Goal: Task Accomplishment & Management: Use online tool/utility

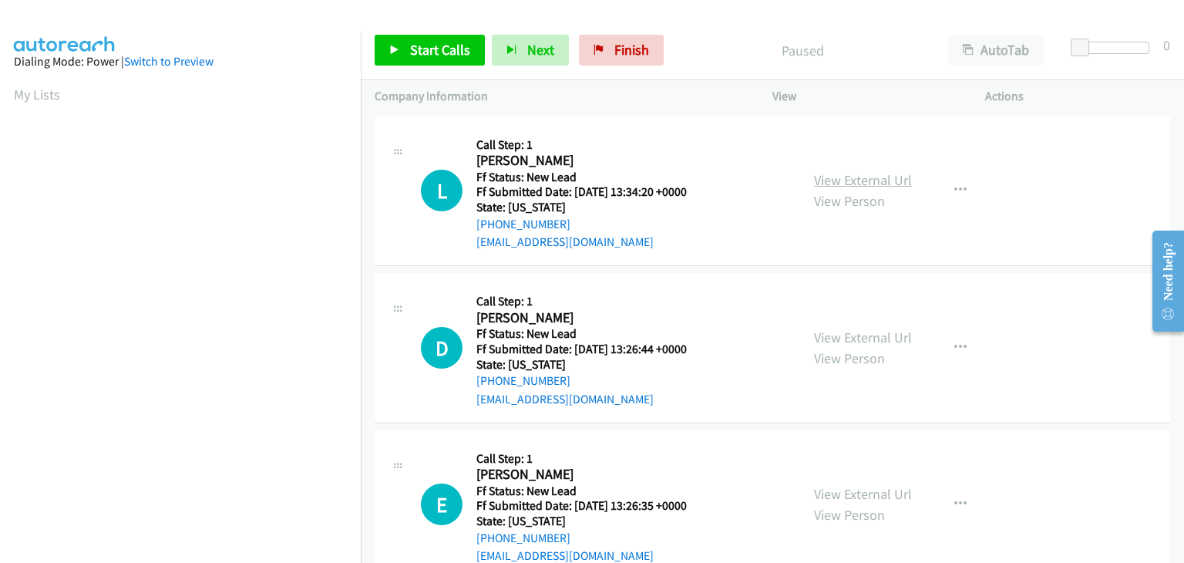
click at [877, 185] on link "View External Url" at bounding box center [863, 180] width 98 height 18
click at [449, 57] on span "Start Calls" at bounding box center [440, 50] width 60 height 18
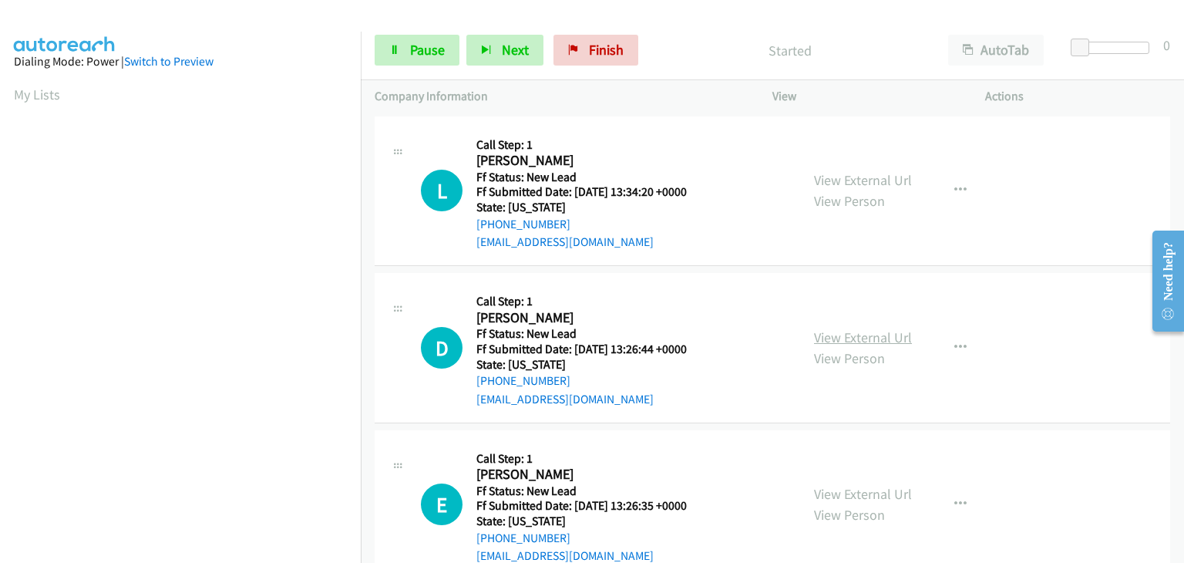
click at [853, 340] on link "View External Url" at bounding box center [863, 337] width 98 height 18
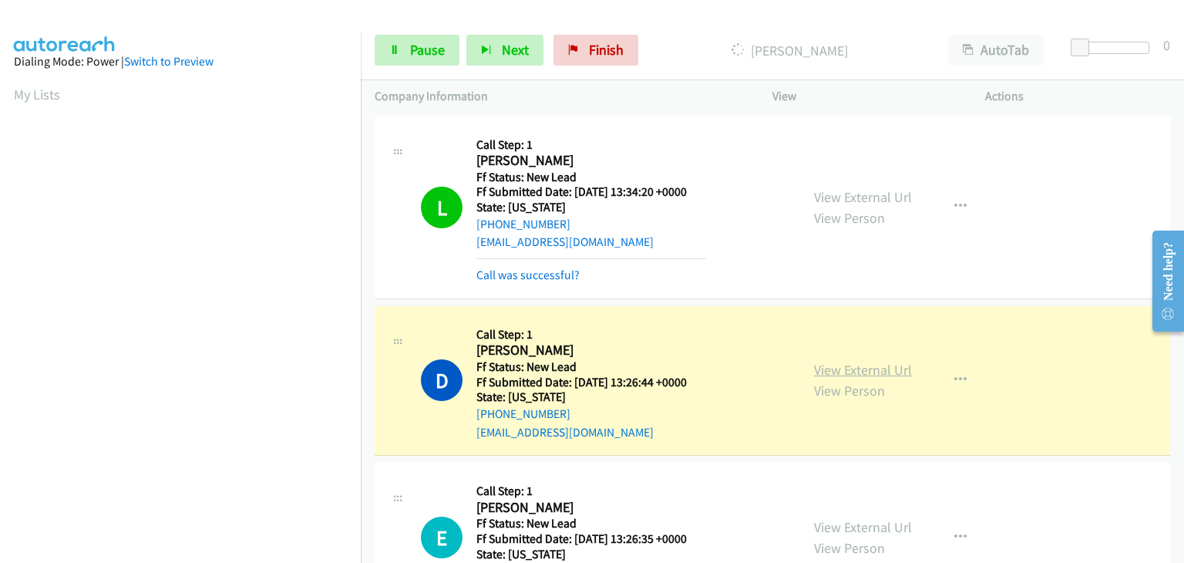
scroll to position [302, 0]
drag, startPoint x: 446, startPoint y: 54, endPoint x: 422, endPoint y: 59, distance: 25.1
click at [446, 54] on link "Pause" at bounding box center [417, 50] width 85 height 31
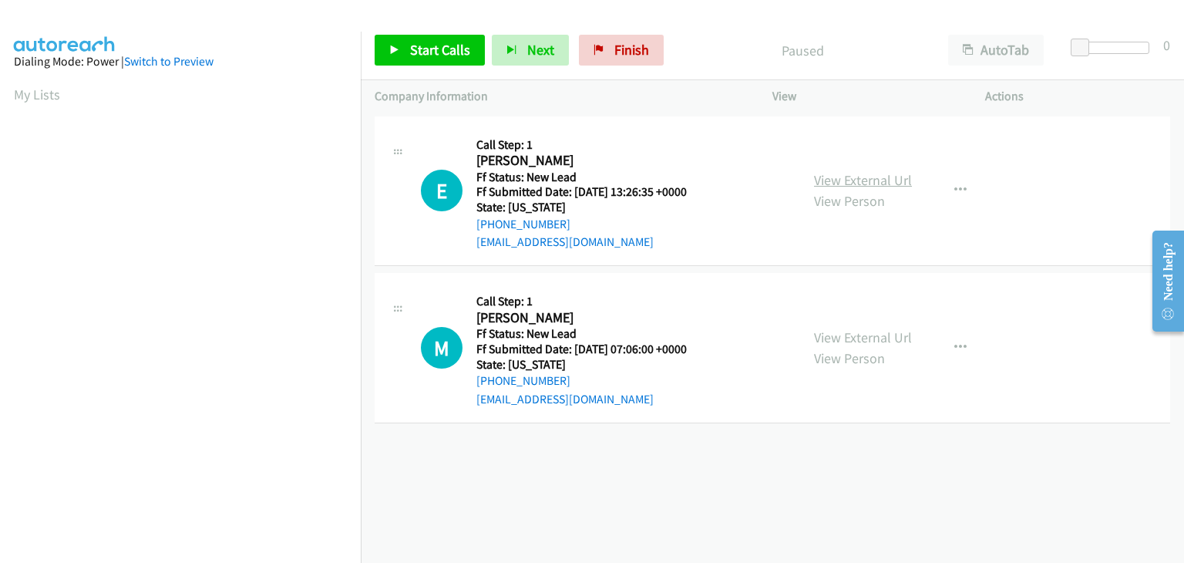
click at [839, 183] on link "View External Url" at bounding box center [863, 180] width 98 height 18
click at [469, 45] on link "Start Calls" at bounding box center [430, 50] width 110 height 31
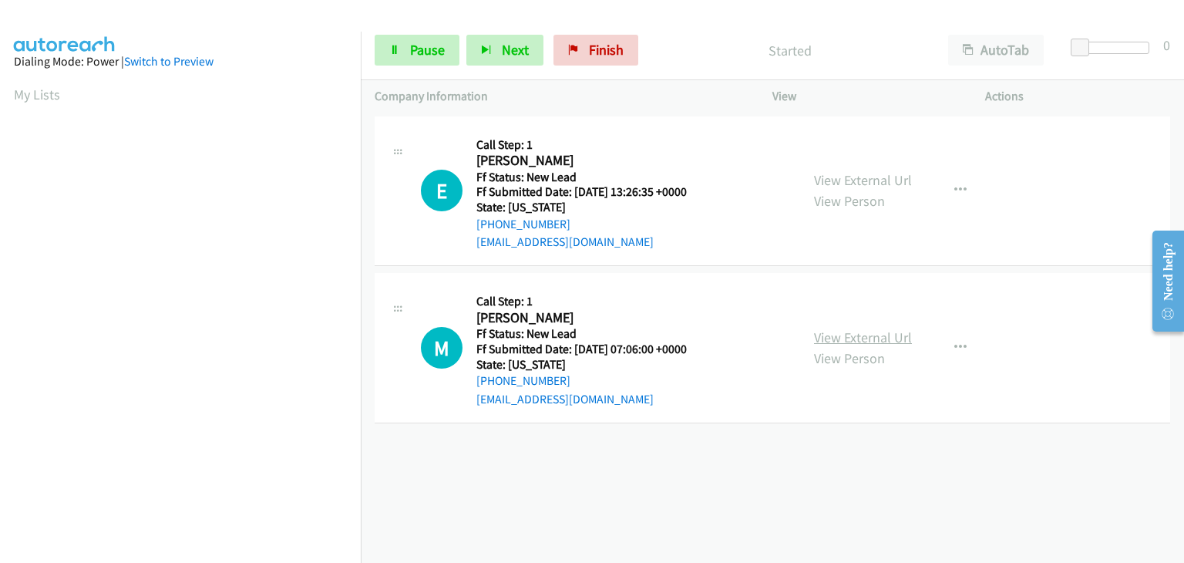
click at [856, 335] on link "View External Url" at bounding box center [863, 337] width 98 height 18
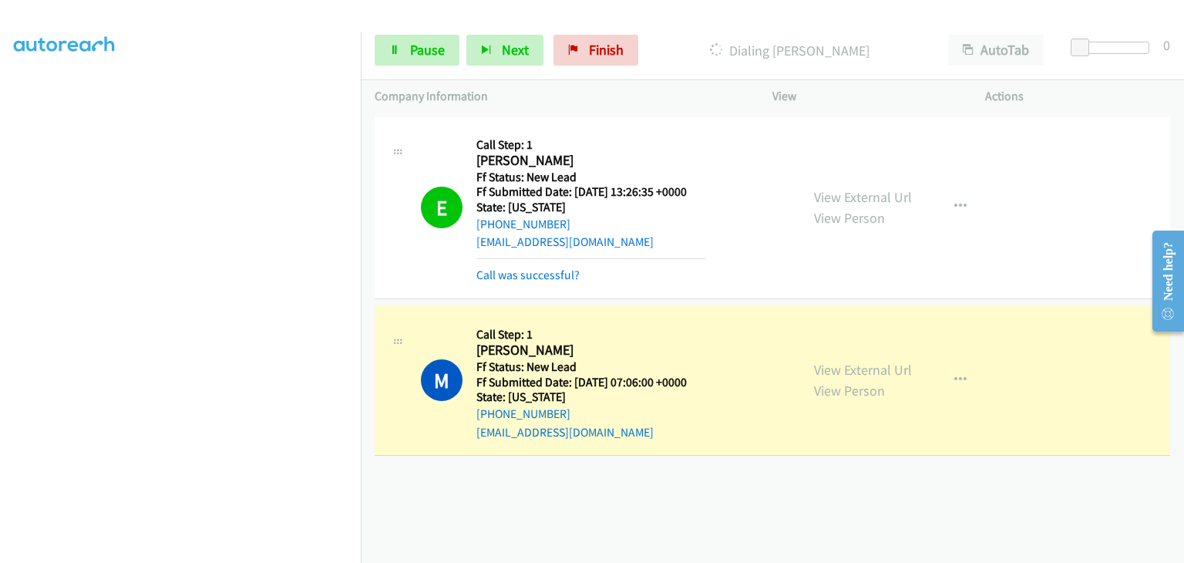
scroll to position [302, 0]
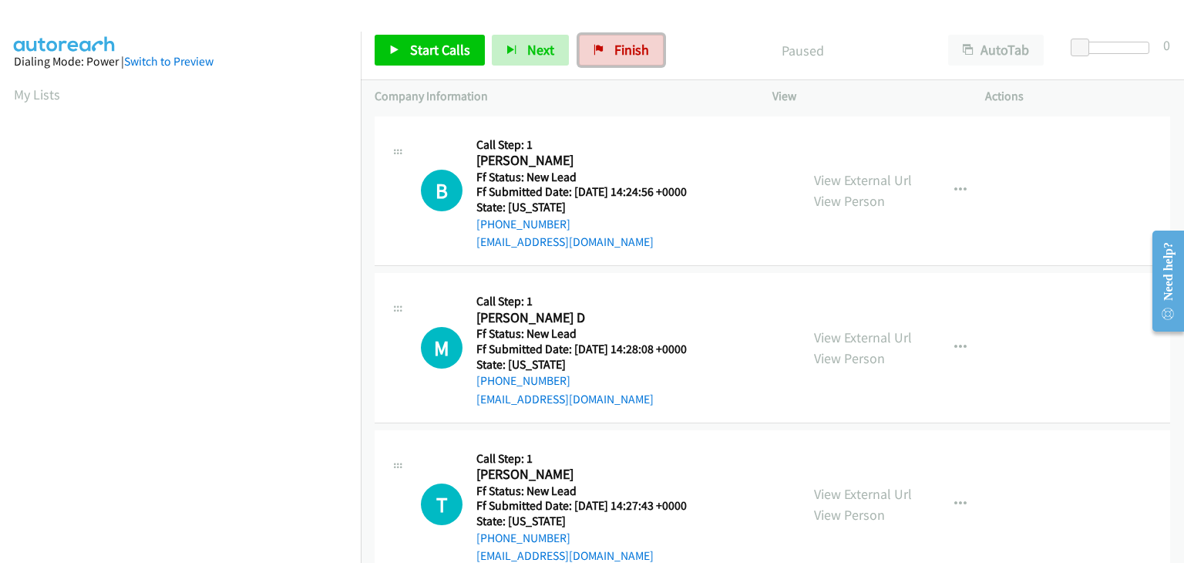
drag, startPoint x: 625, startPoint y: 56, endPoint x: 631, endPoint y: 75, distance: 19.3
click at [625, 56] on span "Finish" at bounding box center [631, 50] width 35 height 18
click at [830, 175] on link "View External Url" at bounding box center [863, 180] width 98 height 18
click at [833, 338] on link "View External Url" at bounding box center [863, 337] width 98 height 18
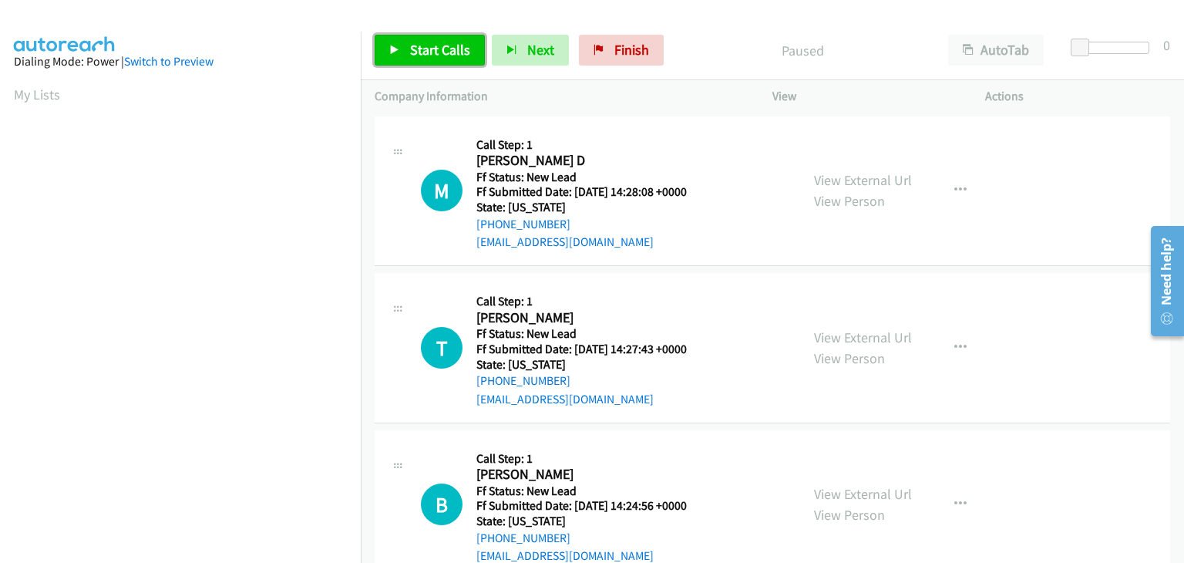
click at [447, 46] on span "Start Calls" at bounding box center [440, 50] width 60 height 18
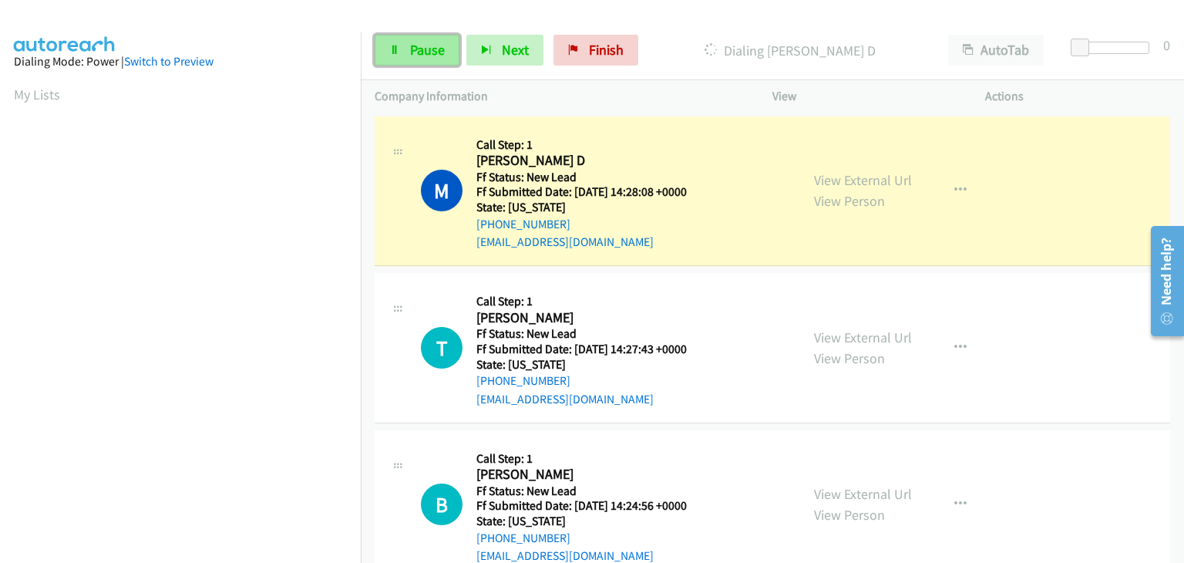
click at [414, 56] on span "Pause" at bounding box center [427, 50] width 35 height 18
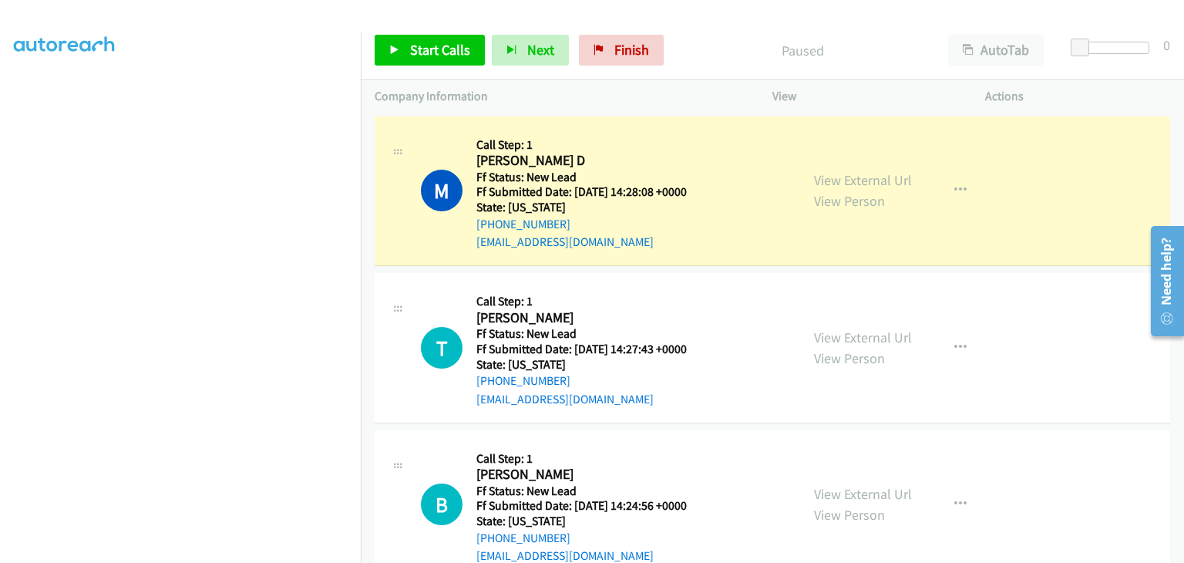
scroll to position [269, 0]
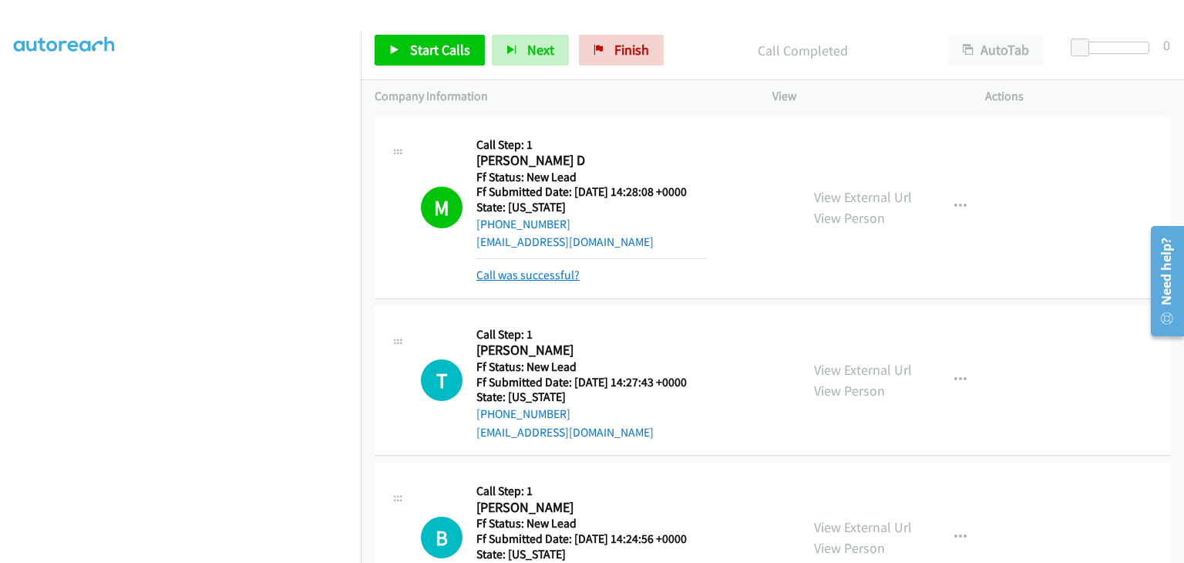
click at [534, 278] on link "Call was successful?" at bounding box center [527, 275] width 103 height 15
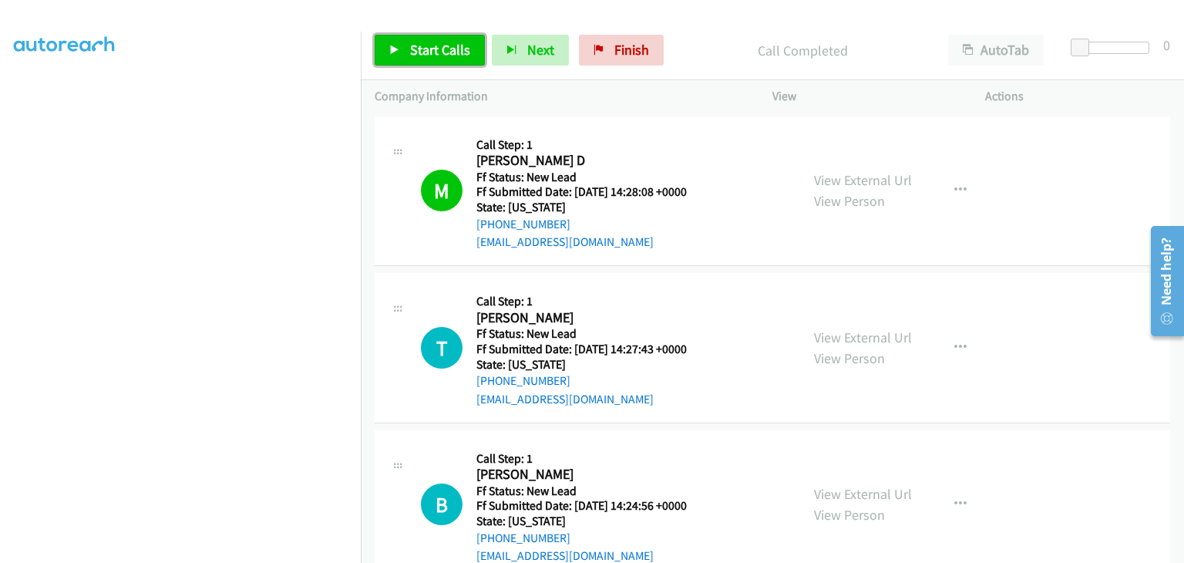
click at [429, 55] on span "Start Calls" at bounding box center [440, 50] width 60 height 18
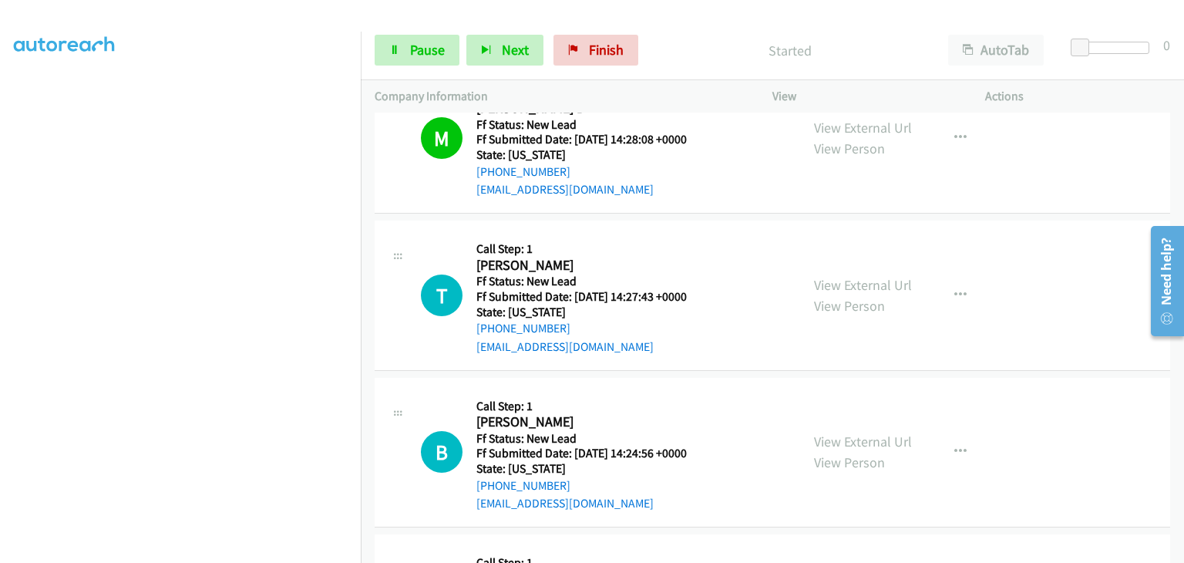
scroll to position [77, 0]
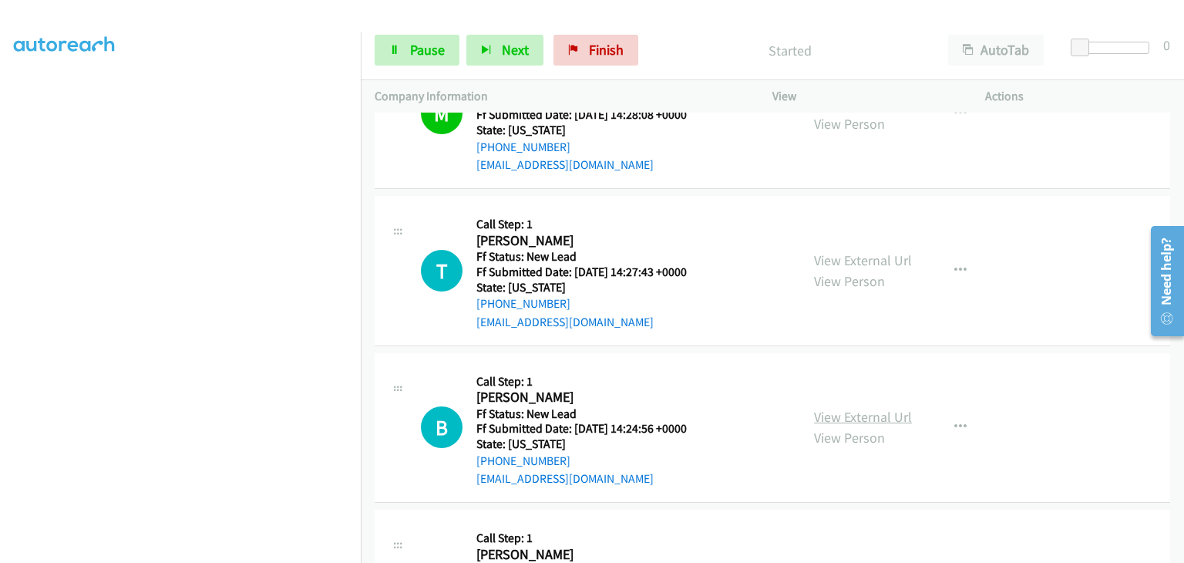
click at [865, 409] on link "View External Url" at bounding box center [863, 417] width 98 height 18
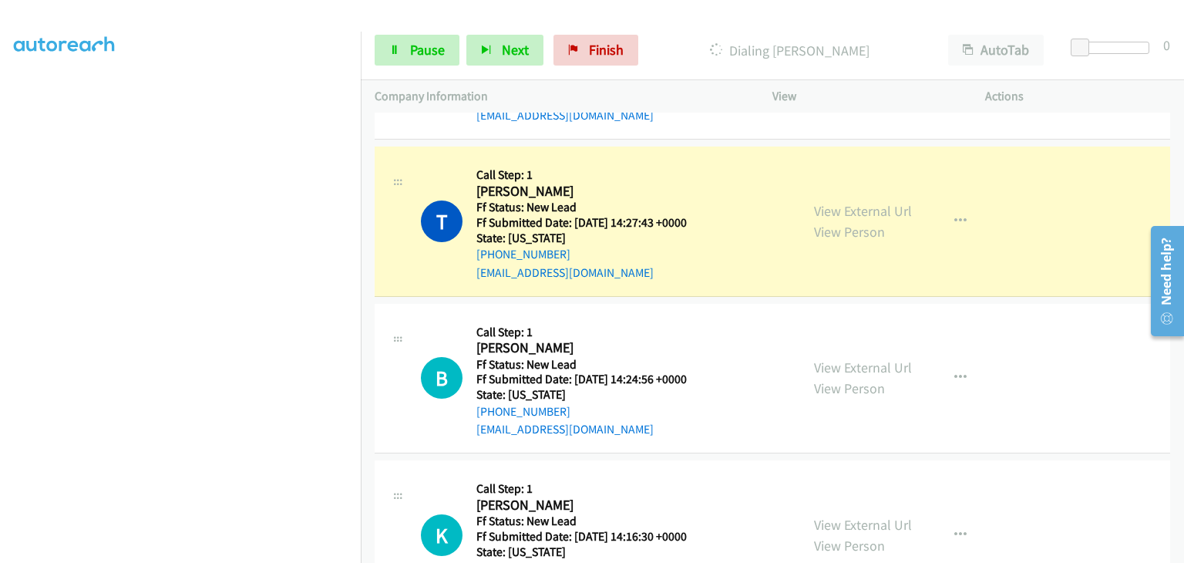
scroll to position [154, 0]
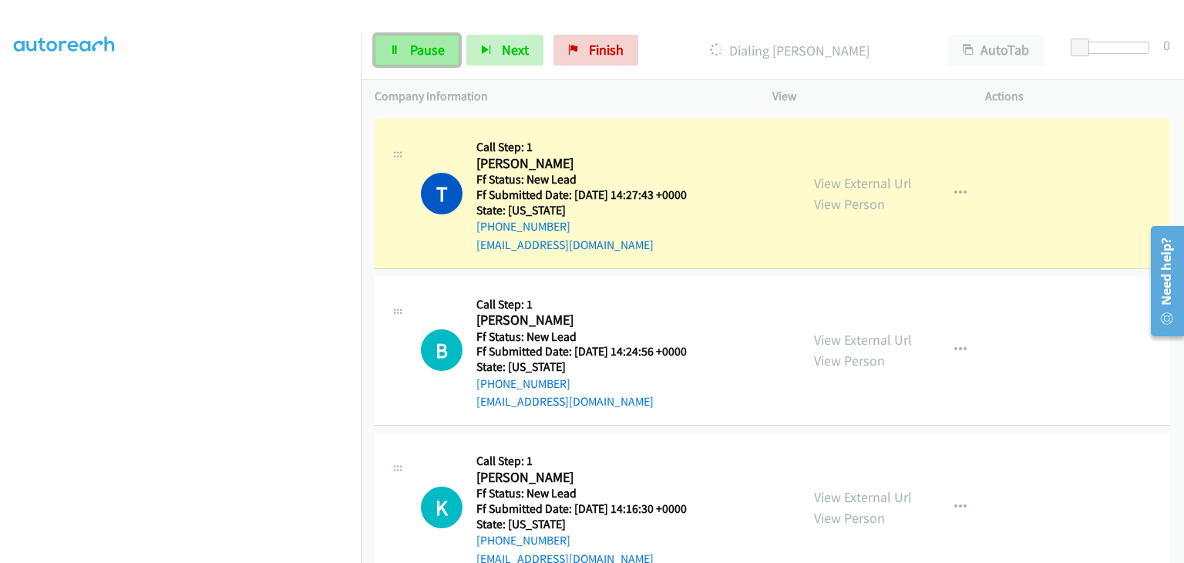
click at [432, 50] on span "Pause" at bounding box center [427, 50] width 35 height 18
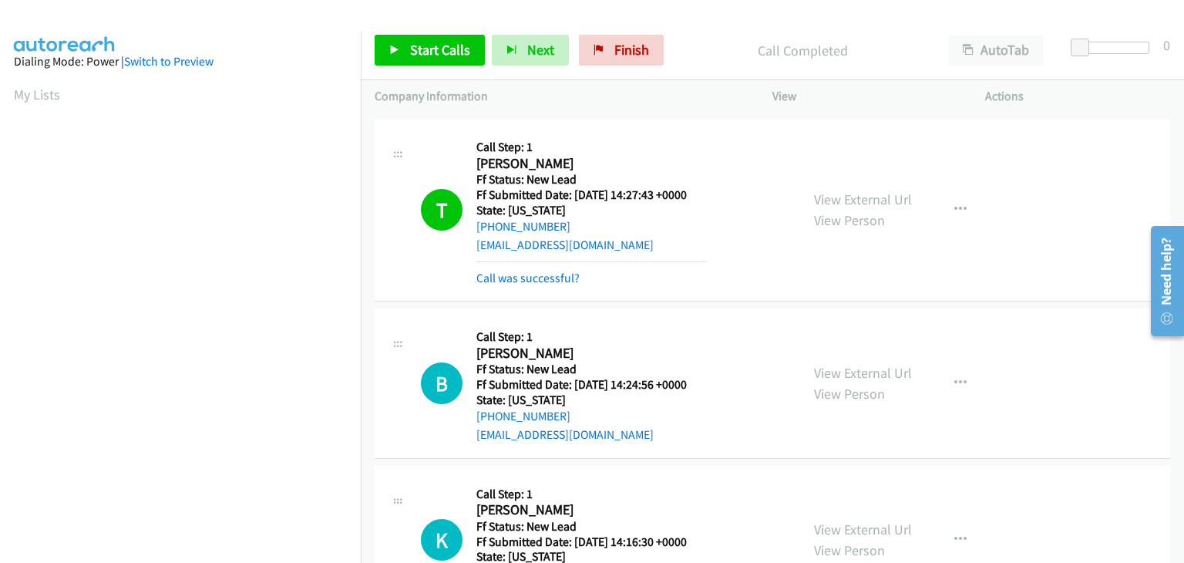
scroll to position [302, 0]
click at [557, 271] on link "Call was successful?" at bounding box center [527, 278] width 103 height 15
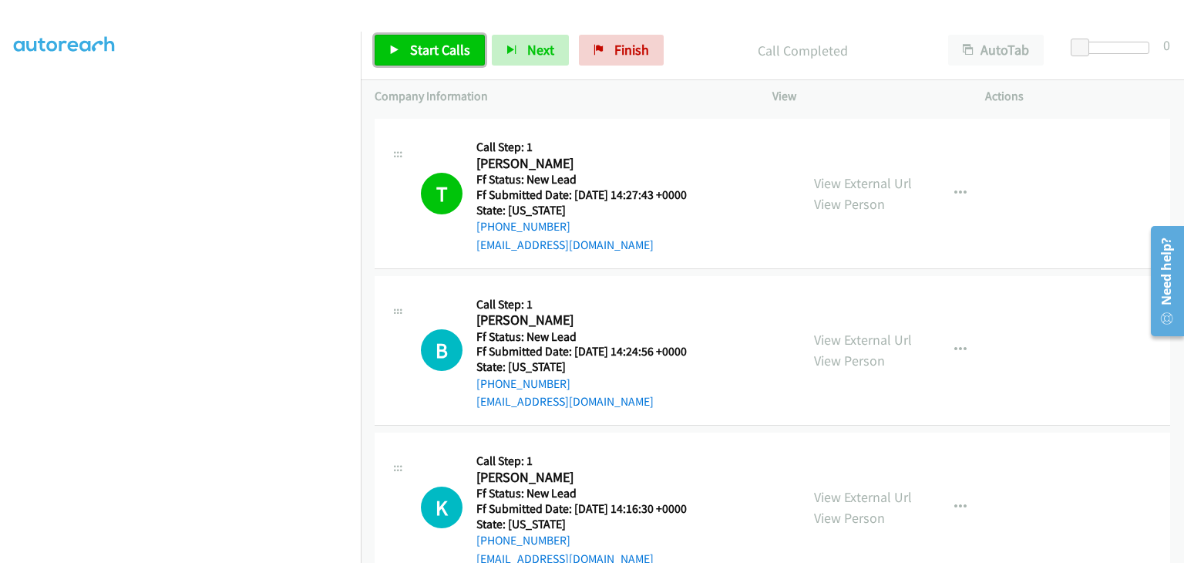
click at [443, 56] on span "Start Calls" at bounding box center [440, 50] width 60 height 18
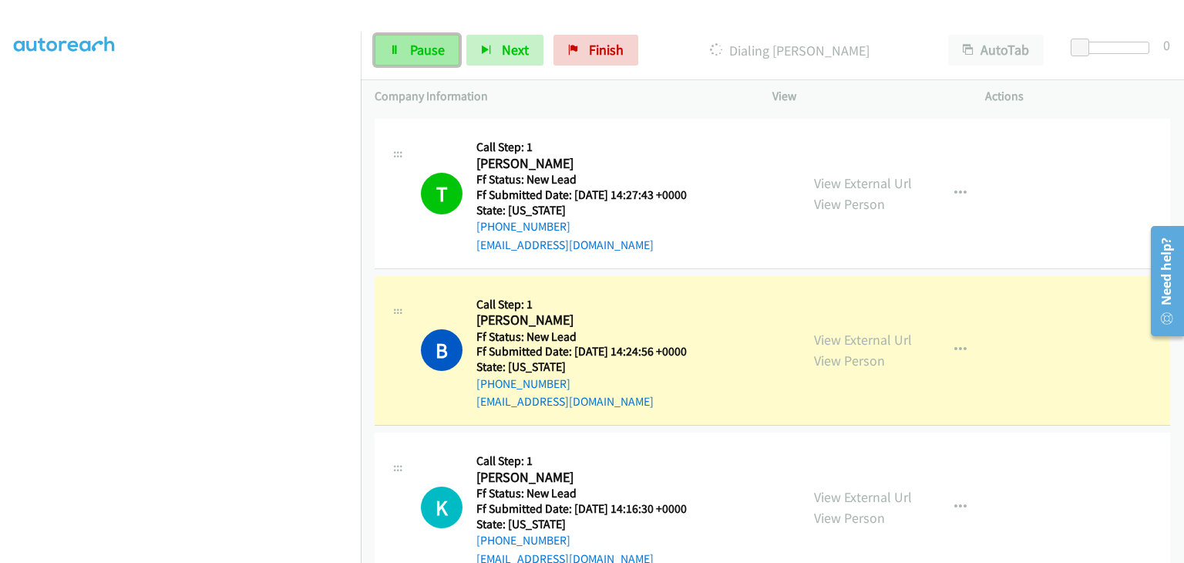
click at [442, 51] on span "Pause" at bounding box center [427, 50] width 35 height 18
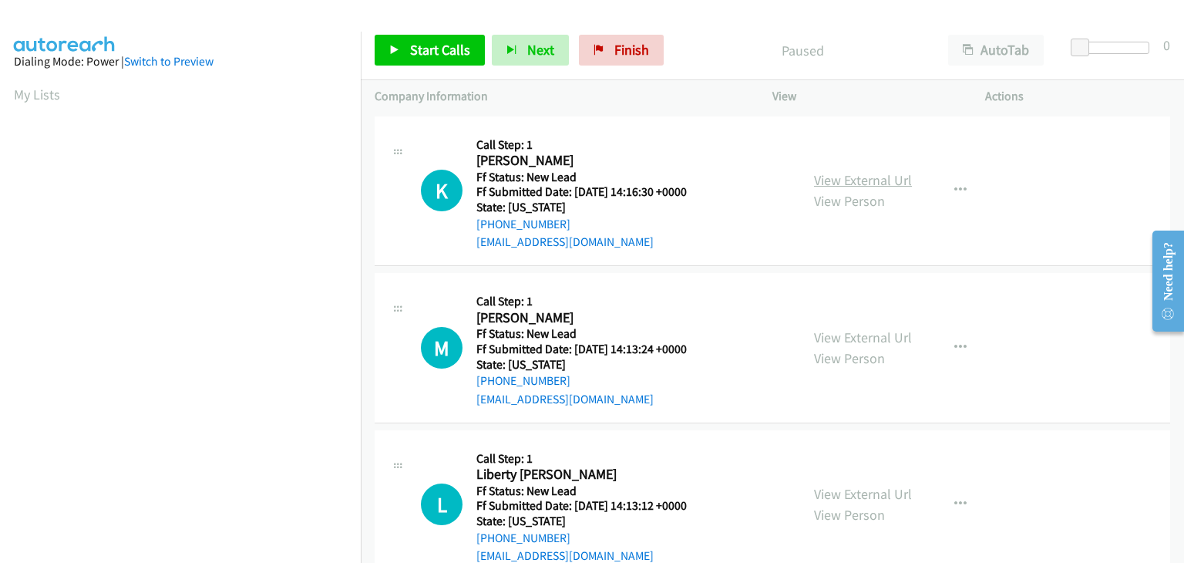
click at [879, 186] on link "View External Url" at bounding box center [863, 180] width 98 height 18
click at [445, 43] on span "Start Calls" at bounding box center [440, 50] width 60 height 18
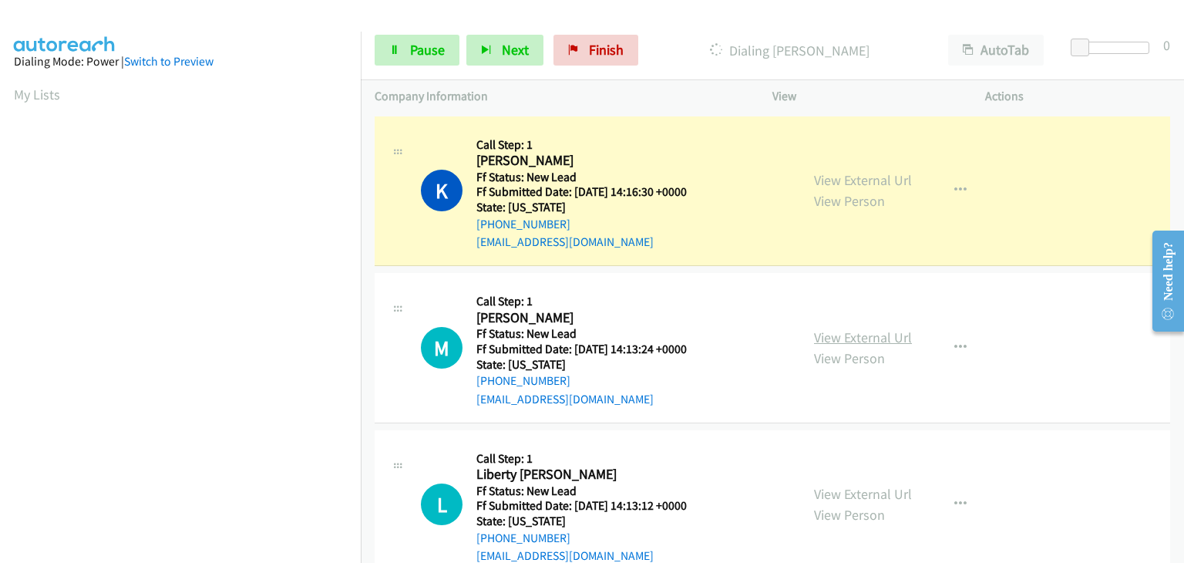
click at [870, 332] on link "View External Url" at bounding box center [863, 337] width 98 height 18
click at [406, 47] on link "Pause" at bounding box center [417, 50] width 85 height 31
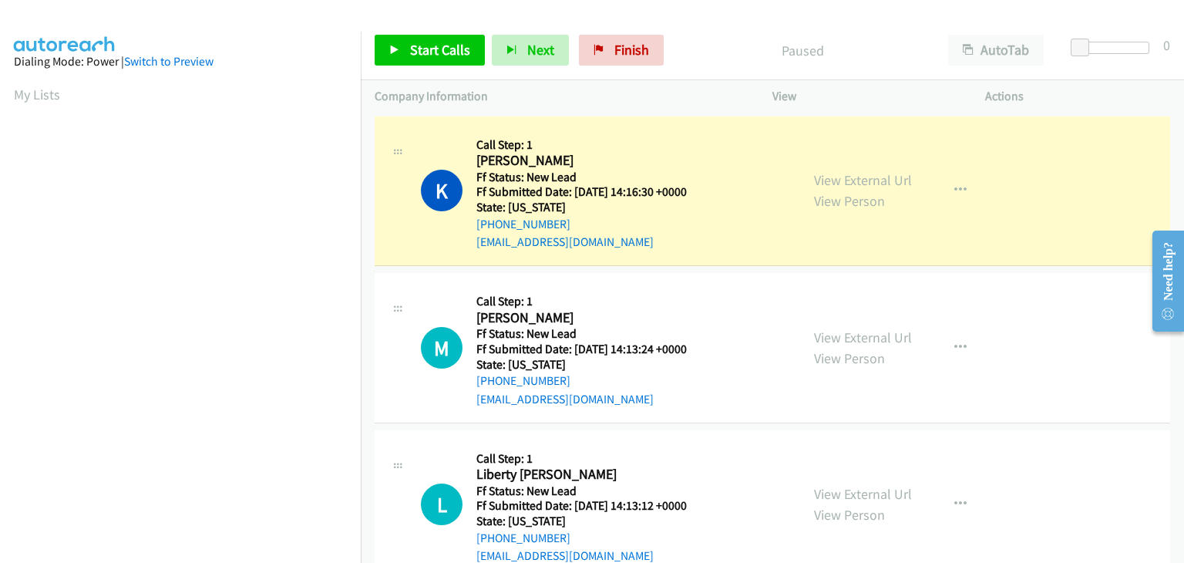
scroll to position [302, 0]
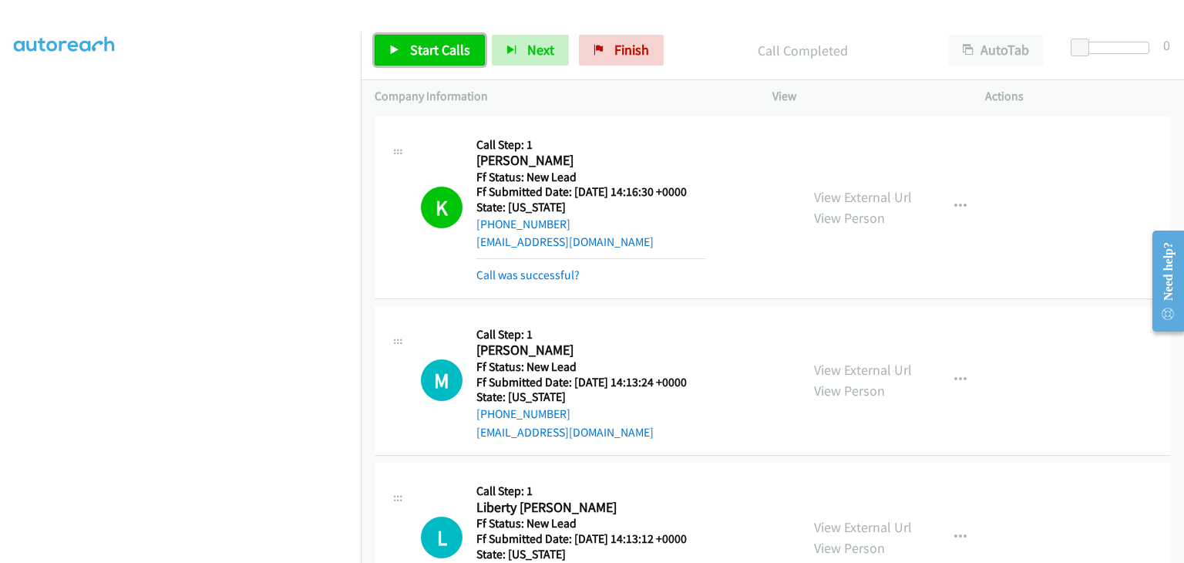
click at [428, 57] on span "Start Calls" at bounding box center [440, 50] width 60 height 18
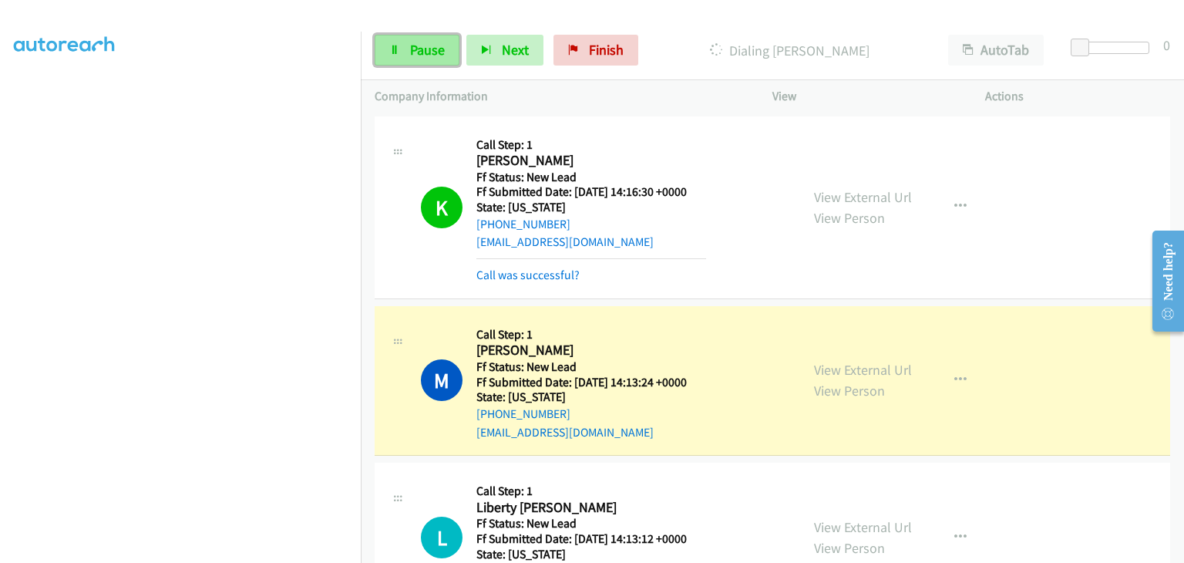
click at [430, 44] on span "Pause" at bounding box center [427, 50] width 35 height 18
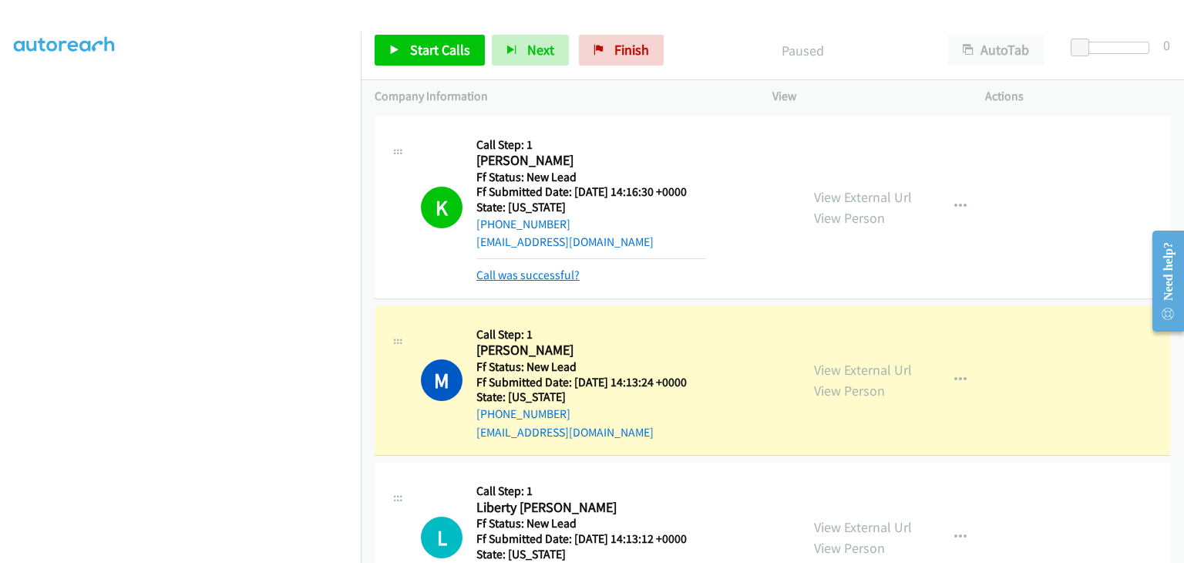
click at [566, 276] on link "Call was successful?" at bounding box center [527, 275] width 103 height 15
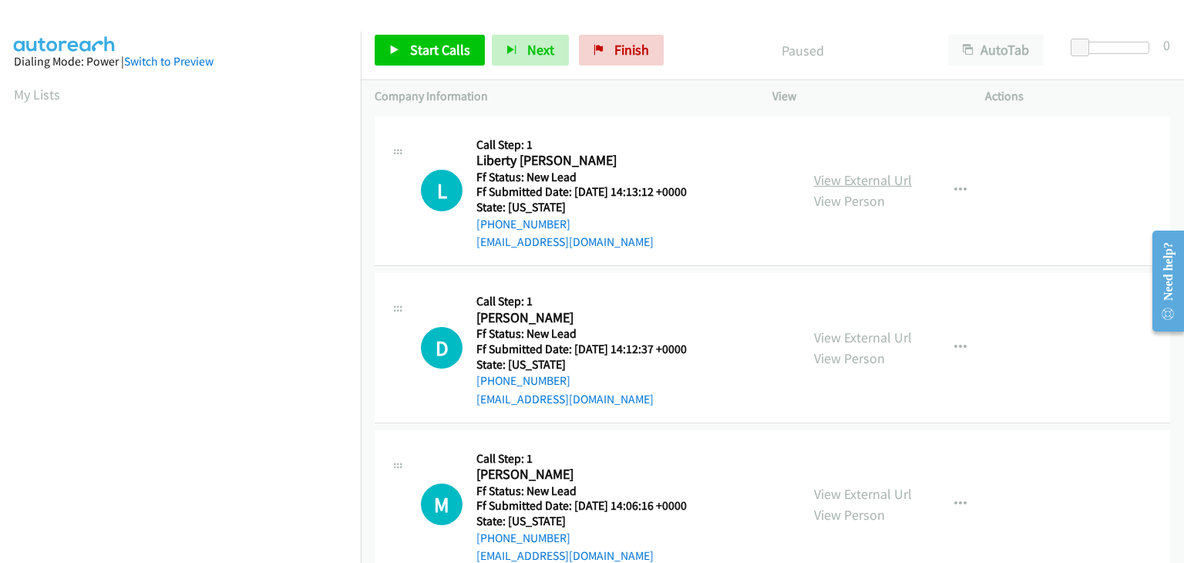
click at [814, 184] on link "View External Url" at bounding box center [863, 180] width 98 height 18
click at [455, 59] on link "Start Calls" at bounding box center [430, 50] width 110 height 31
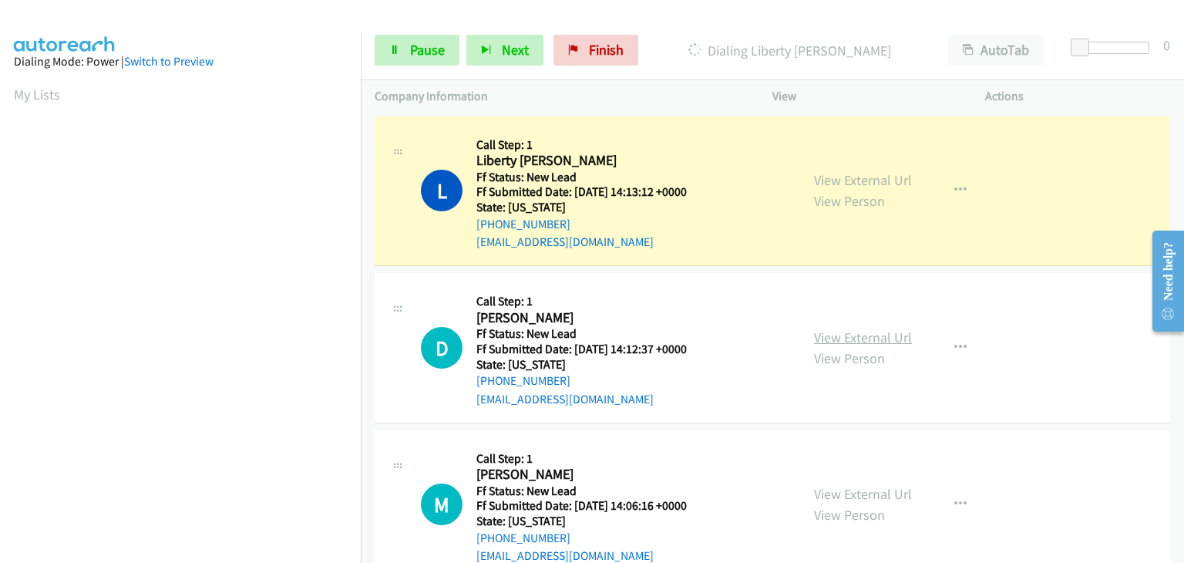
click at [887, 329] on link "View External Url" at bounding box center [863, 337] width 98 height 18
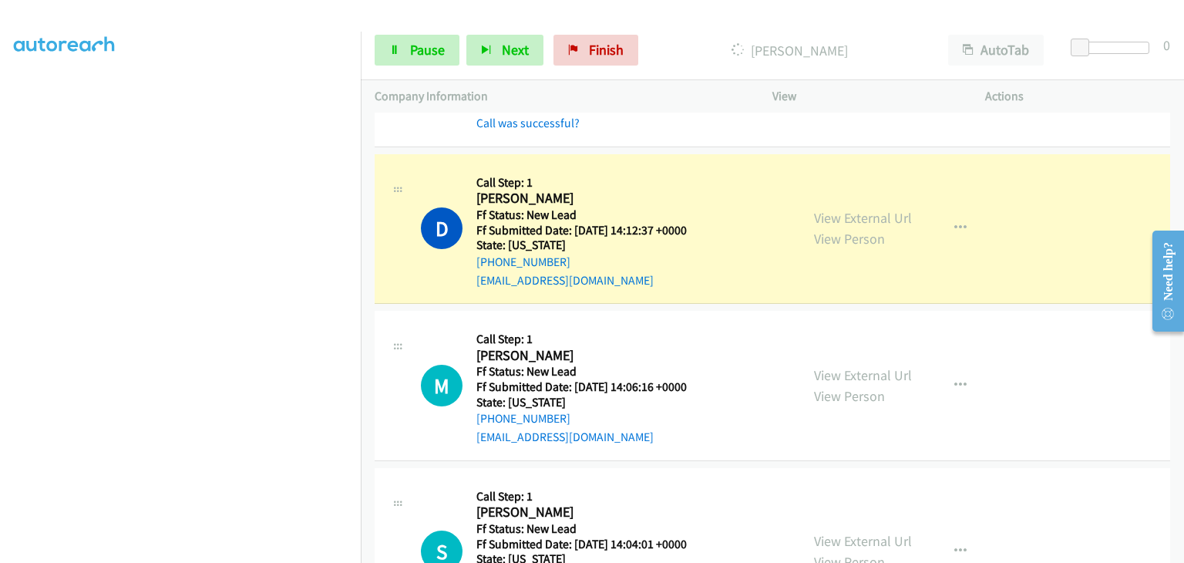
scroll to position [154, 0]
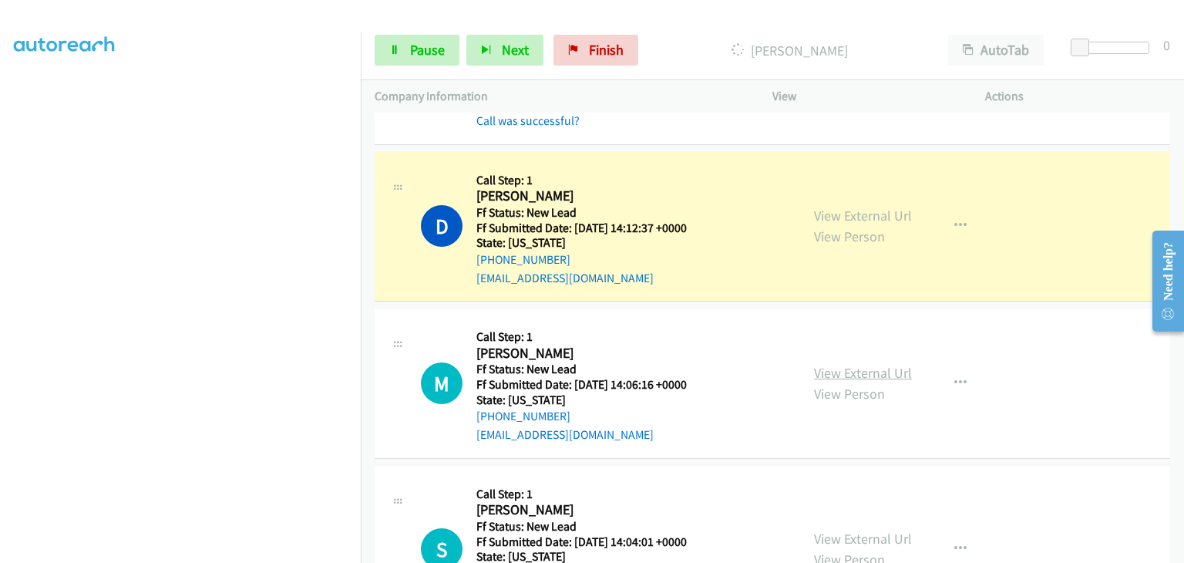
click at [879, 376] on link "View External Url" at bounding box center [863, 373] width 98 height 18
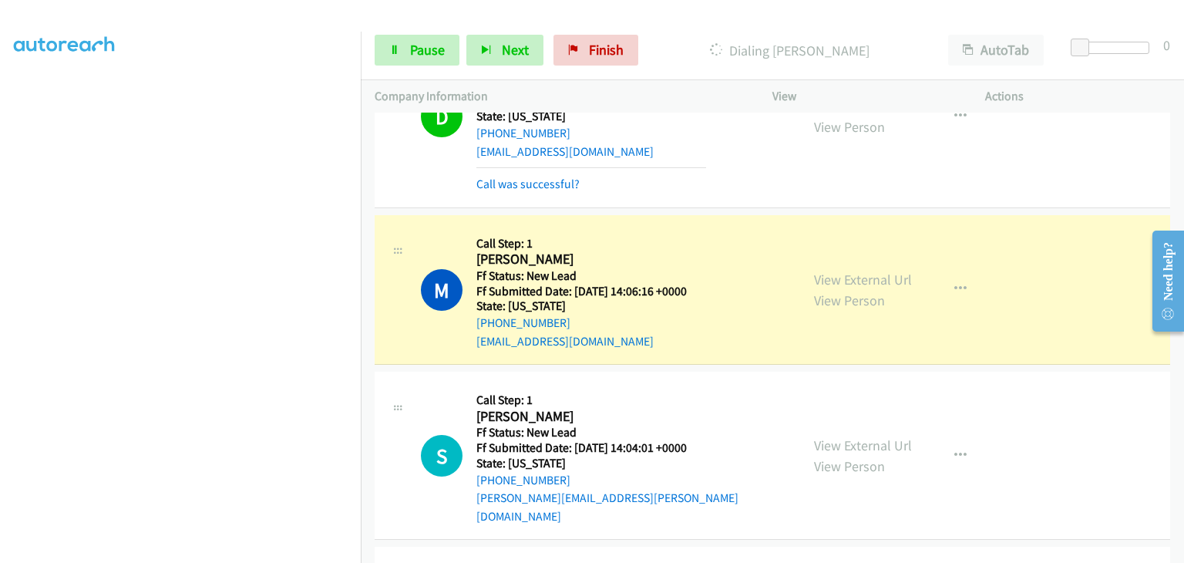
scroll to position [308, 0]
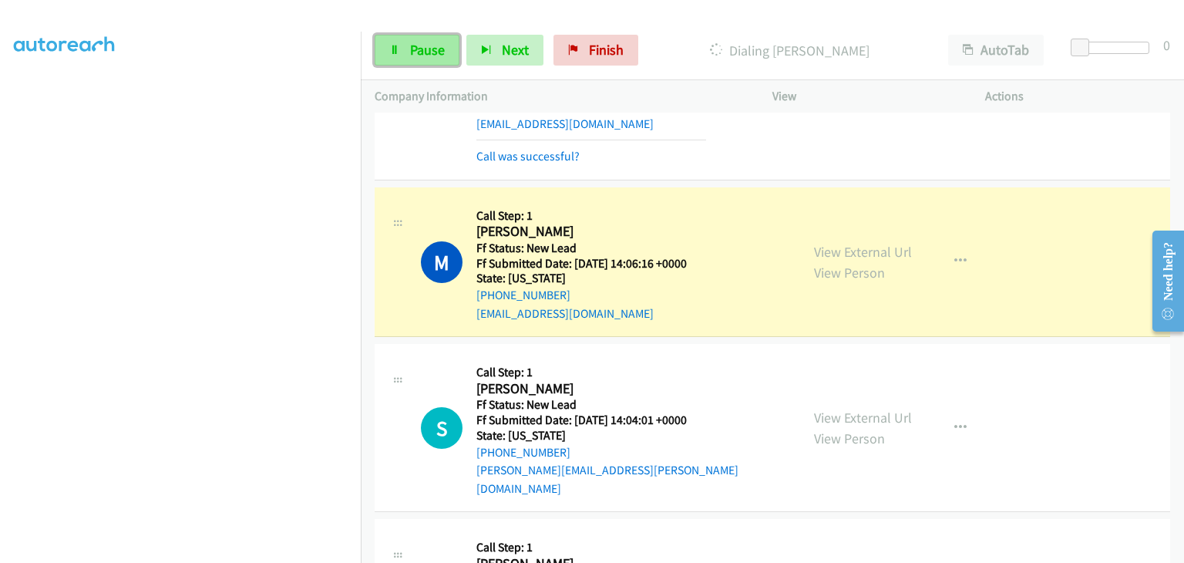
click at [420, 52] on span "Pause" at bounding box center [427, 50] width 35 height 18
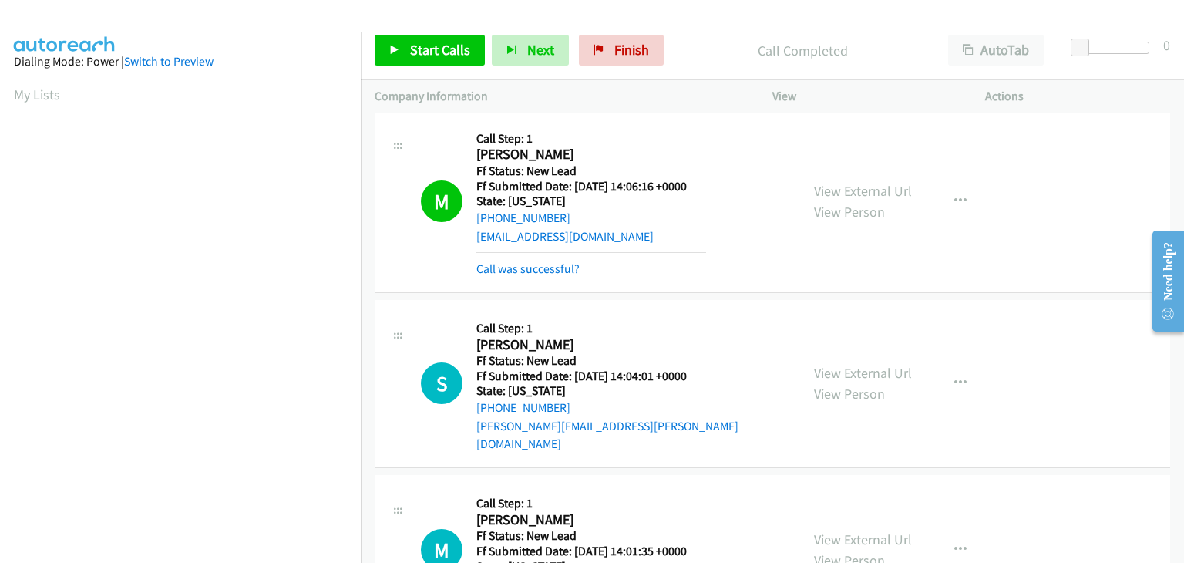
scroll to position [302, 0]
click at [553, 264] on link "Call was successful?" at bounding box center [527, 268] width 103 height 15
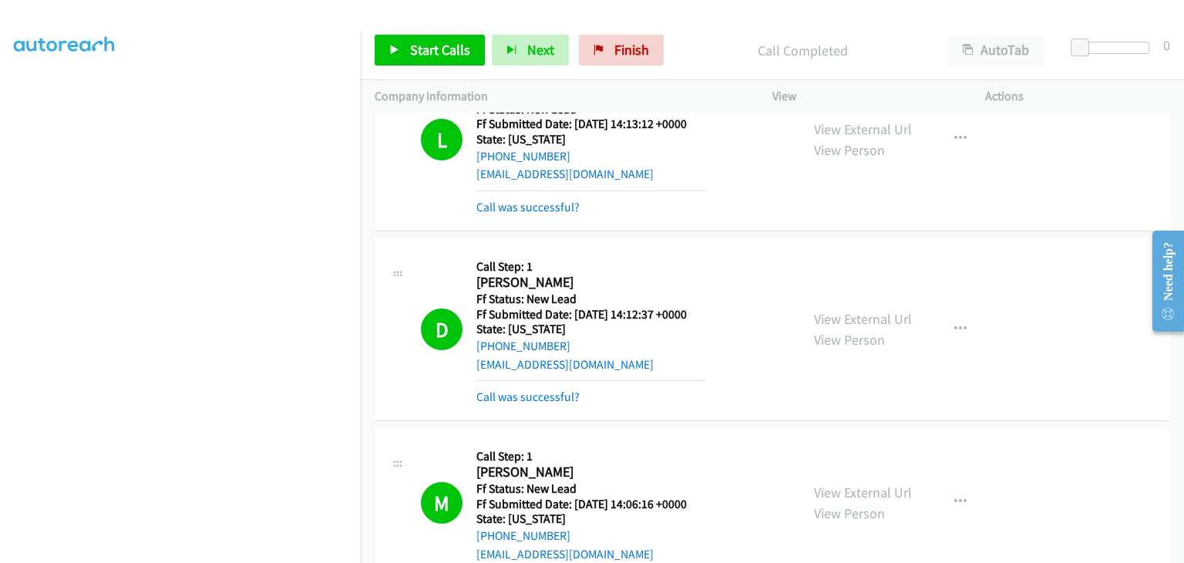
scroll to position [0, 0]
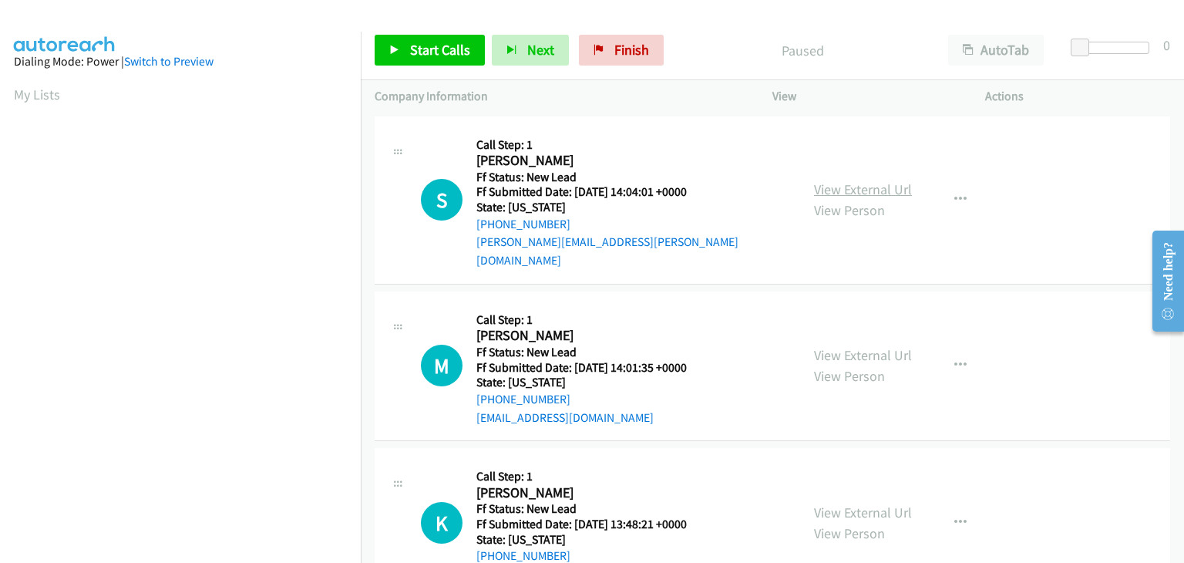
click at [838, 180] on link "View External Url" at bounding box center [863, 189] width 98 height 18
drag, startPoint x: 449, startPoint y: 54, endPoint x: 533, endPoint y: 66, distance: 84.8
click at [449, 54] on span "Start Calls" at bounding box center [440, 50] width 60 height 18
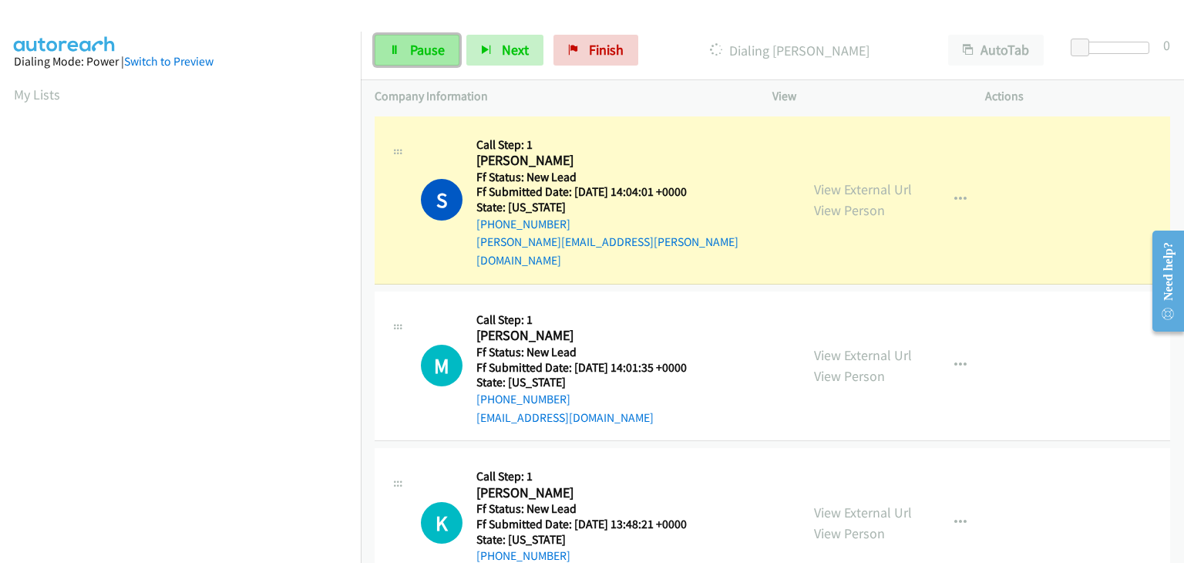
click at [438, 55] on span "Pause" at bounding box center [427, 50] width 35 height 18
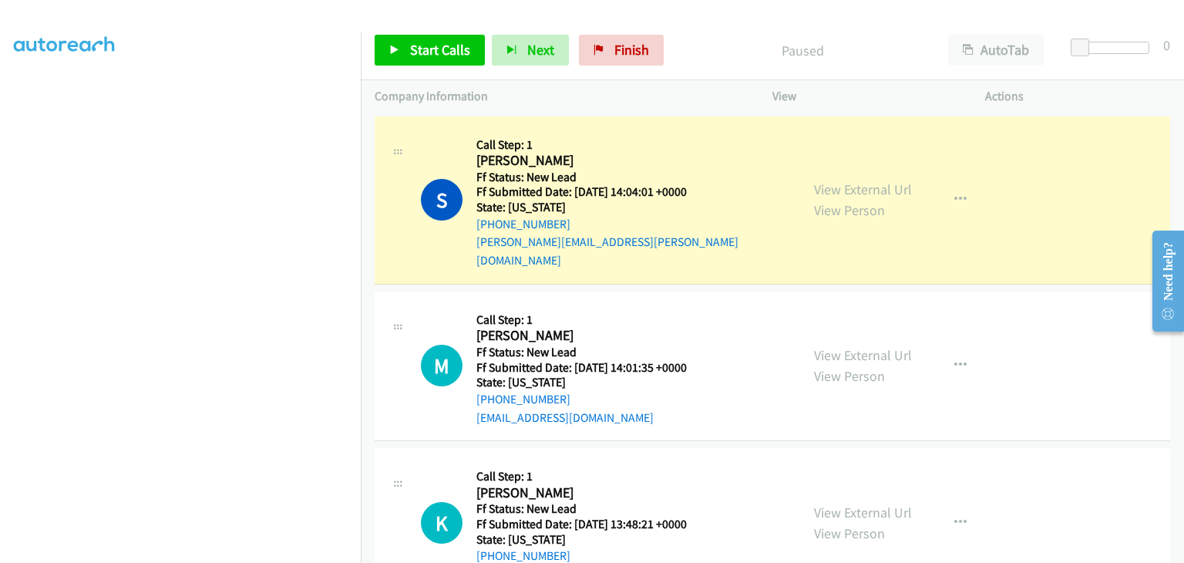
scroll to position [302, 0]
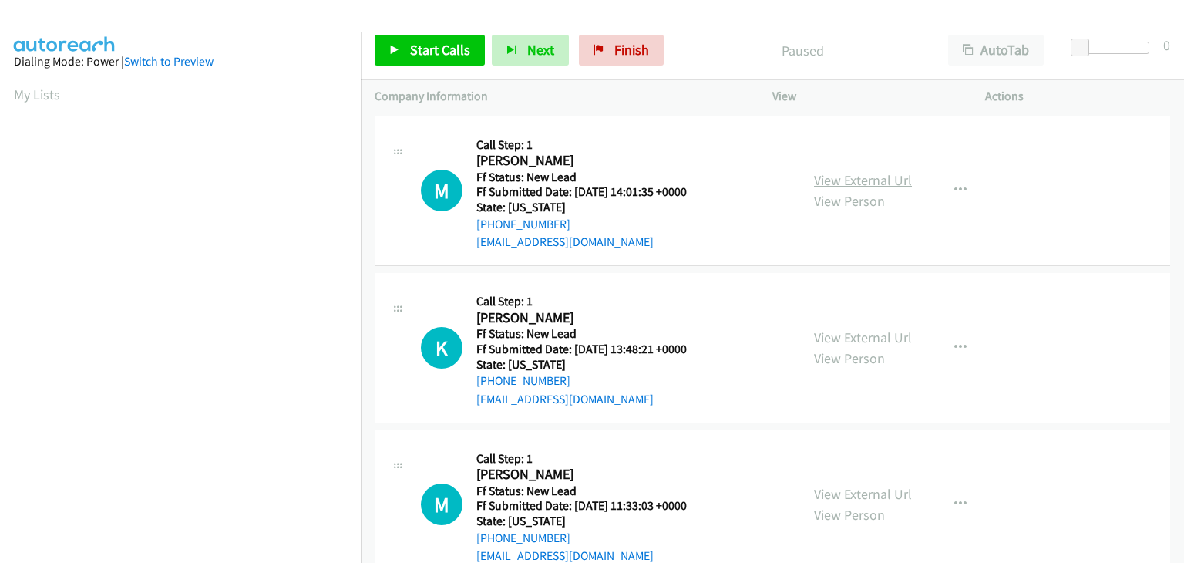
click at [827, 171] on link "View External Url" at bounding box center [863, 180] width 98 height 18
click at [460, 47] on span "Start Calls" at bounding box center [440, 50] width 60 height 18
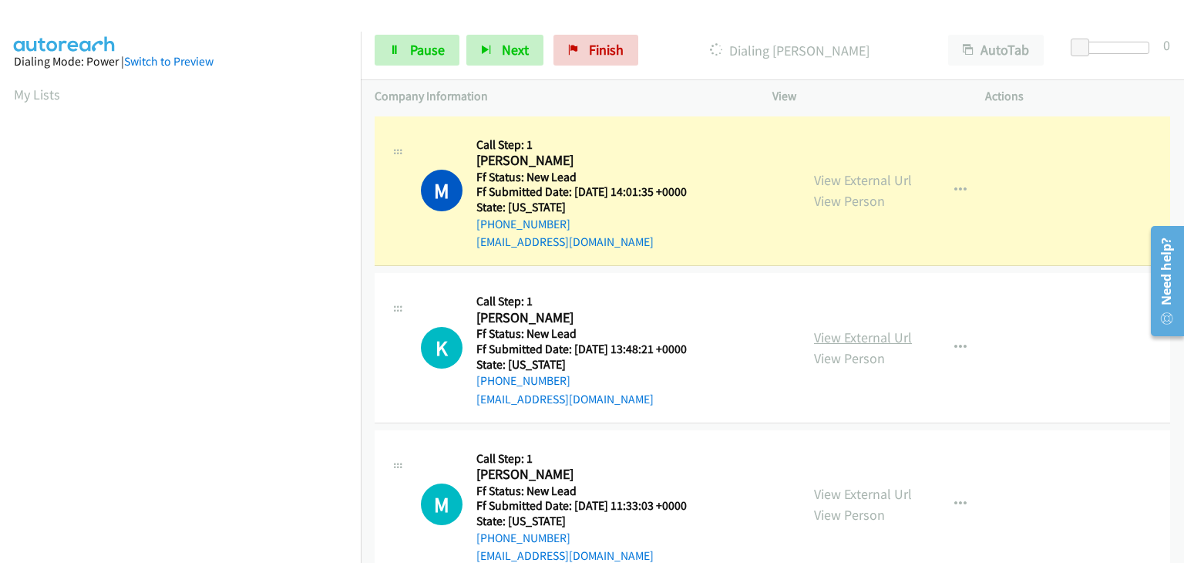
click at [845, 338] on link "View External Url" at bounding box center [863, 337] width 98 height 18
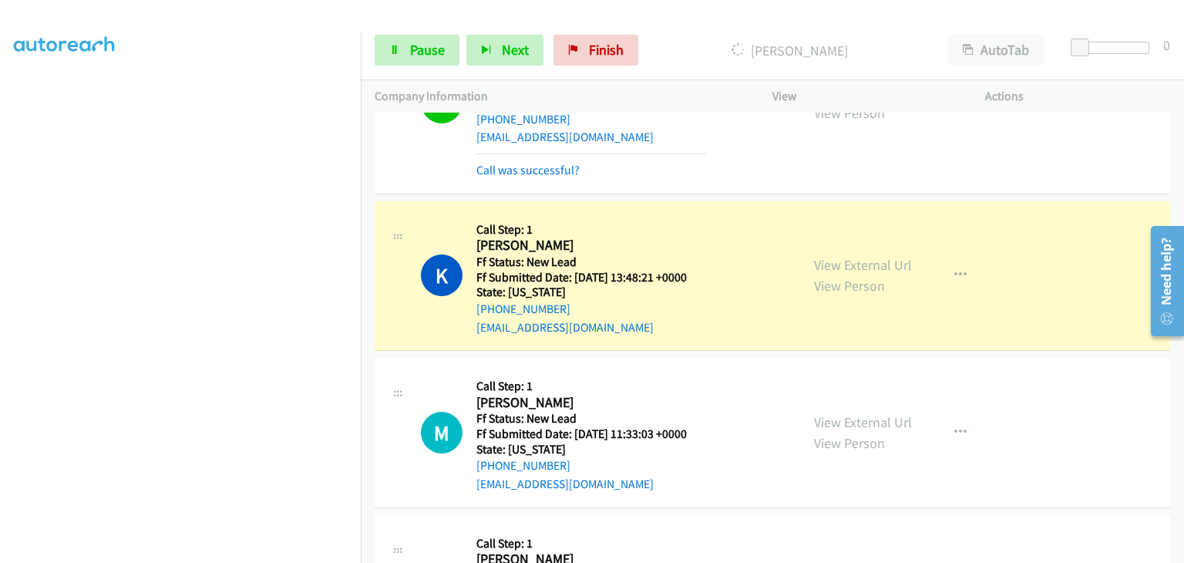
scroll to position [154, 0]
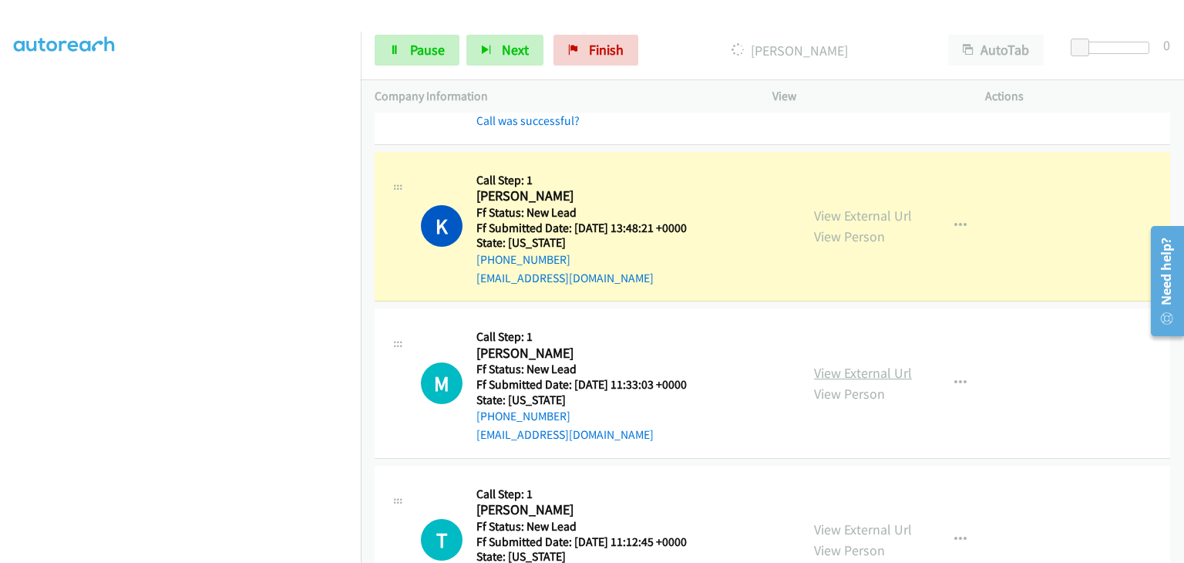
click at [879, 368] on link "View External Url" at bounding box center [863, 373] width 98 height 18
click at [442, 45] on span "Pause" at bounding box center [427, 50] width 35 height 18
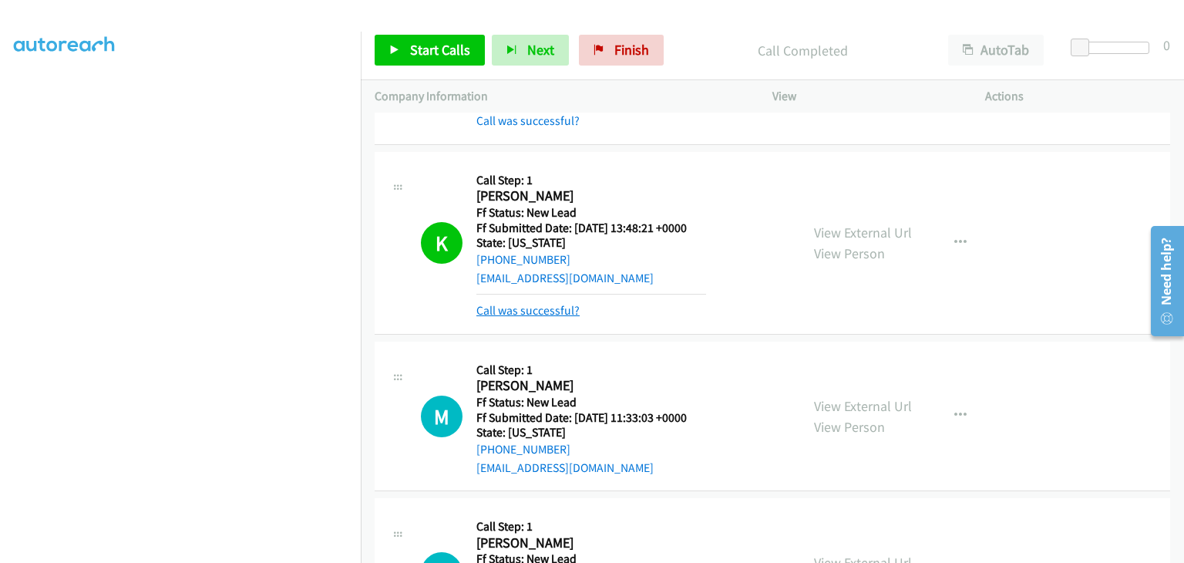
click at [561, 311] on link "Call was successful?" at bounding box center [527, 310] width 103 height 15
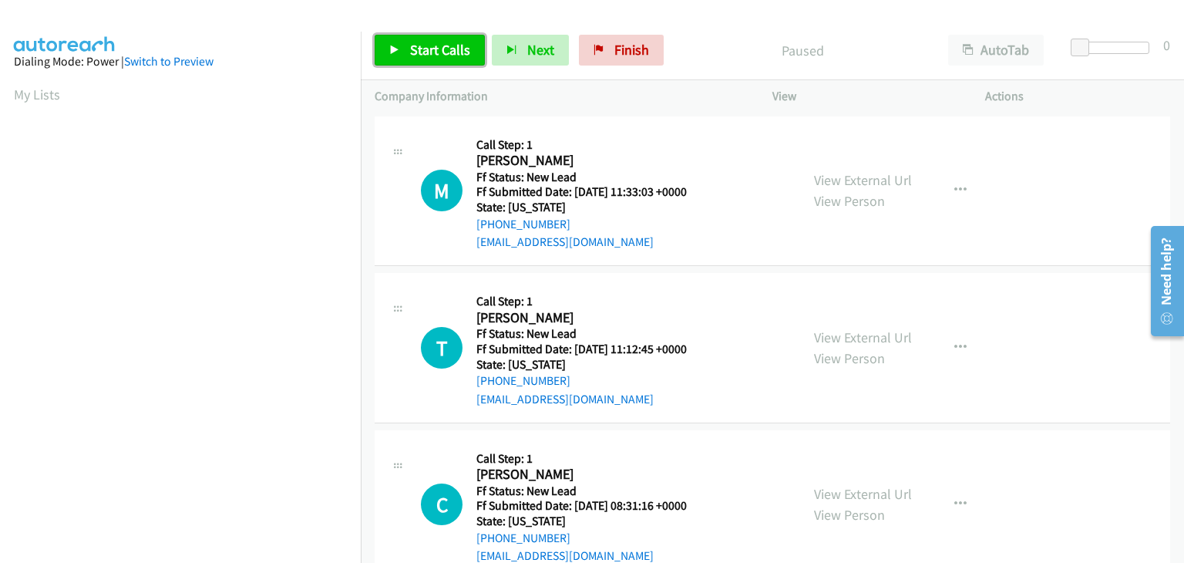
click at [427, 55] on span "Start Calls" at bounding box center [440, 50] width 60 height 18
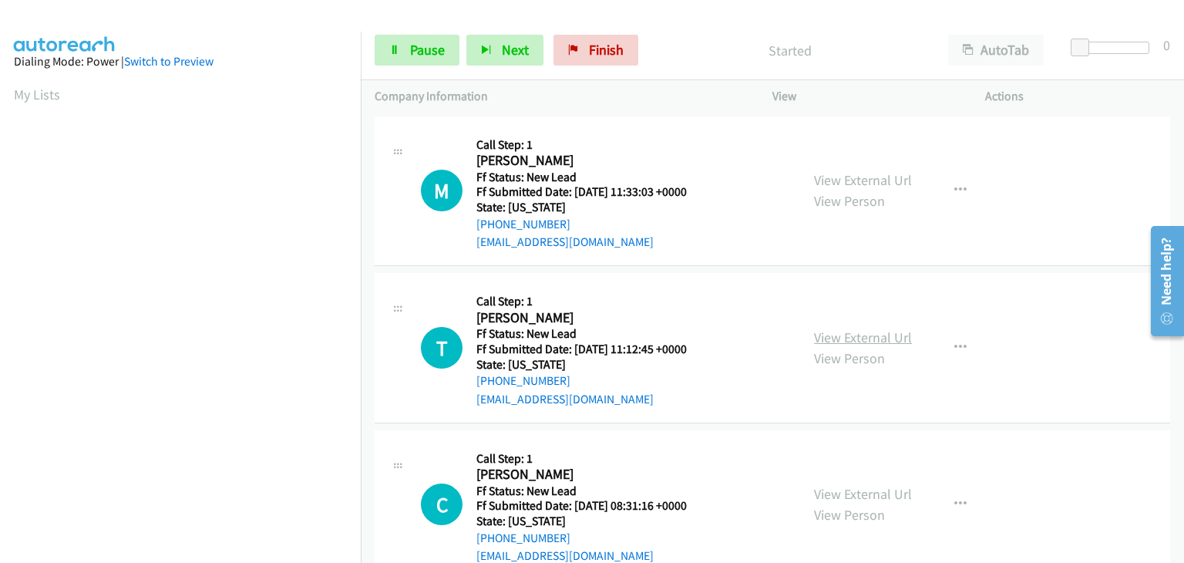
click at [858, 336] on link "View External Url" at bounding box center [863, 337] width 98 height 18
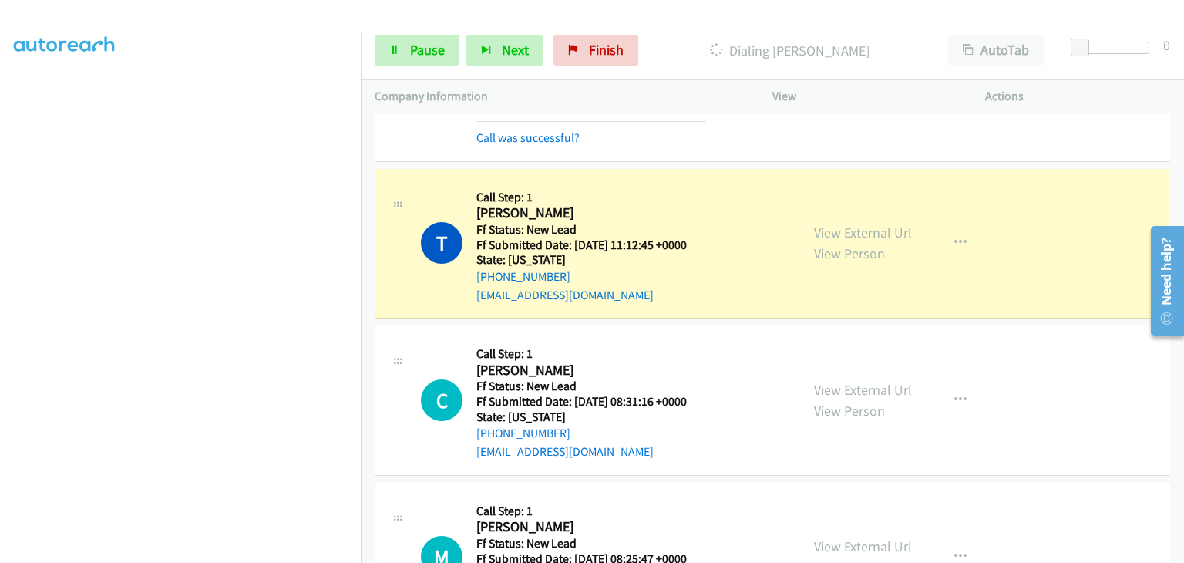
scroll to position [154, 0]
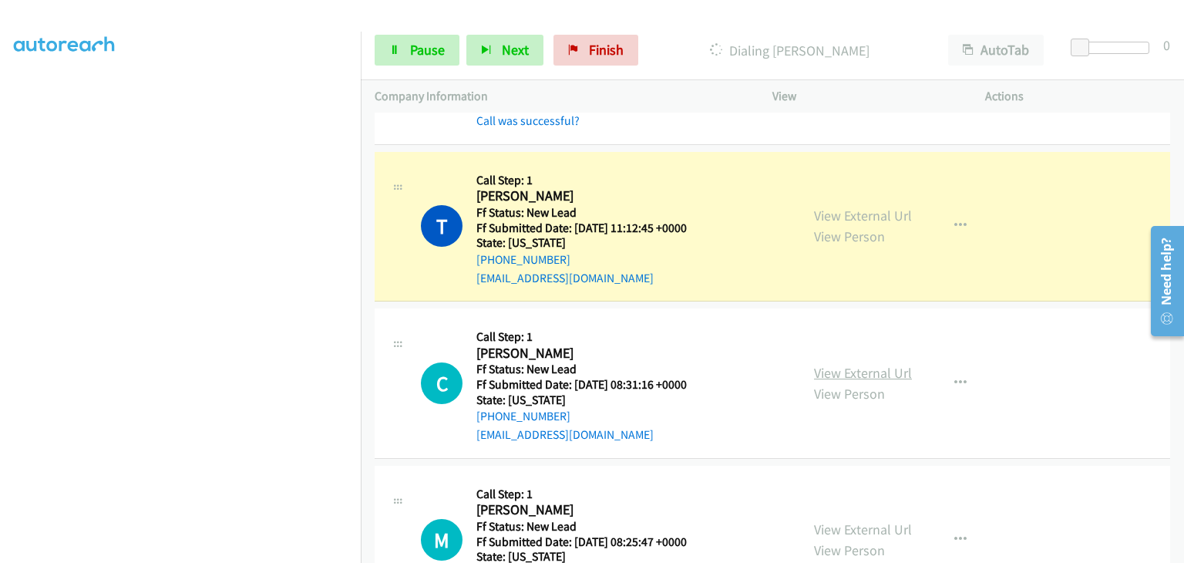
click at [863, 364] on link "View External Url" at bounding box center [863, 373] width 98 height 18
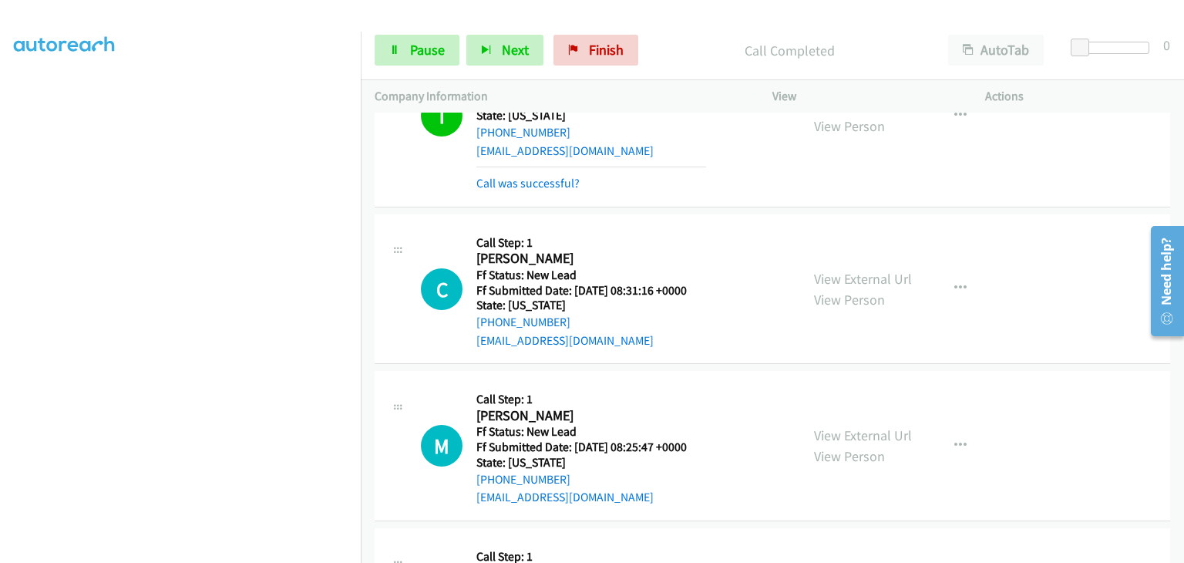
scroll to position [308, 0]
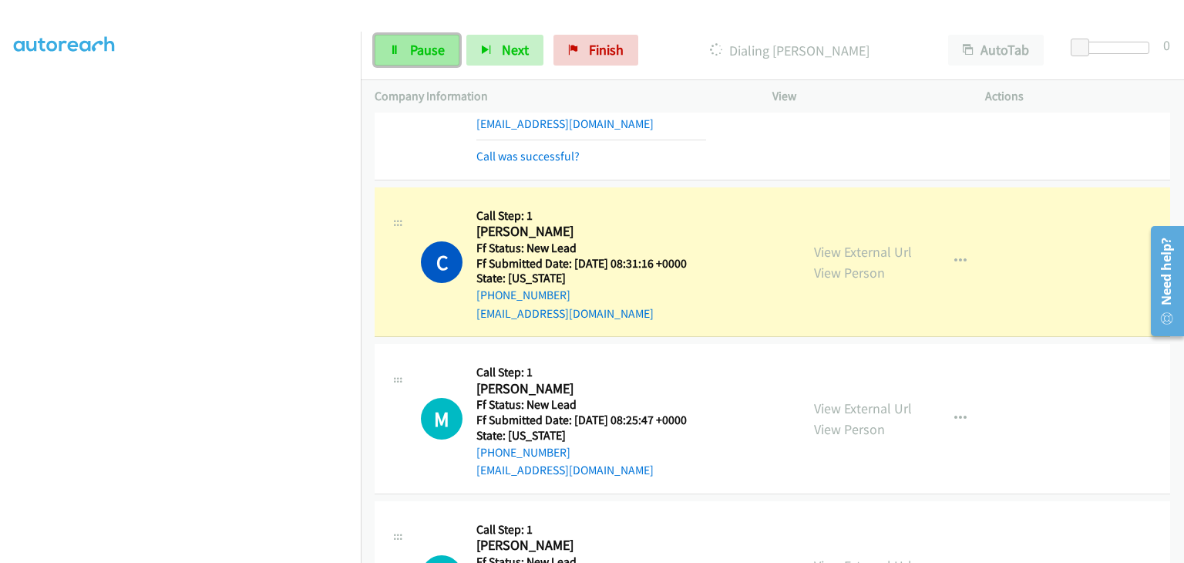
click at [422, 56] on span "Pause" at bounding box center [427, 50] width 35 height 18
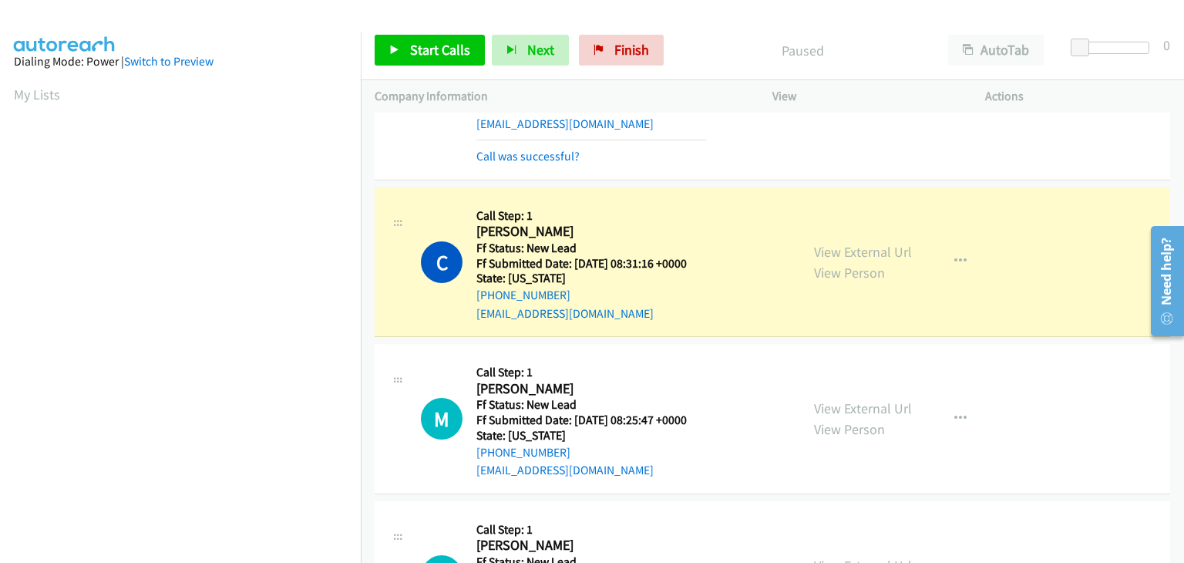
scroll to position [302, 0]
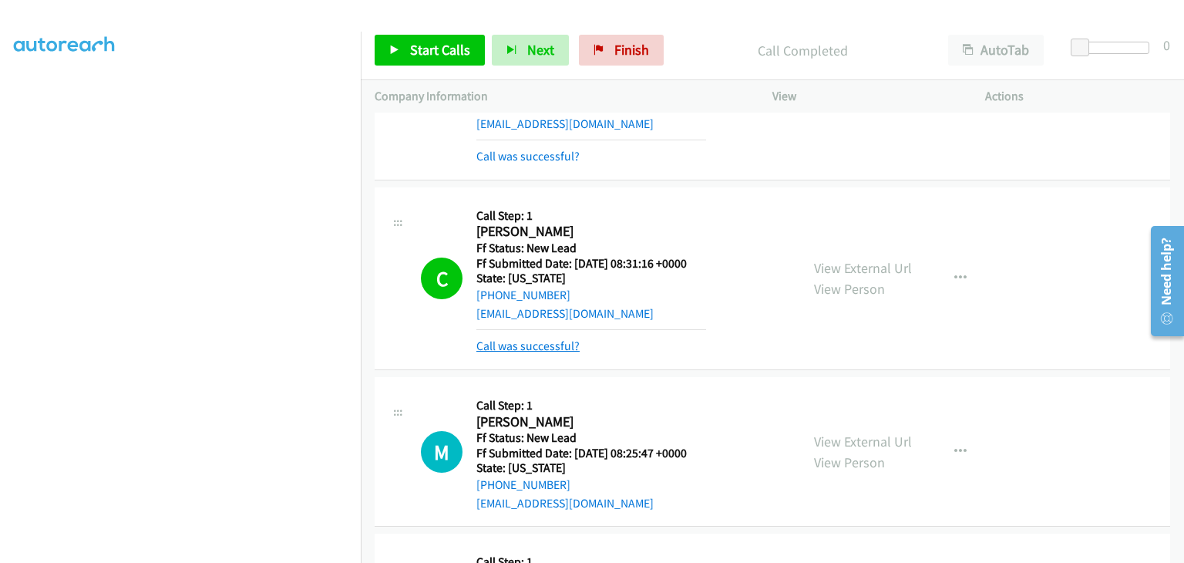
click at [559, 342] on link "Call was successful?" at bounding box center [527, 345] width 103 height 15
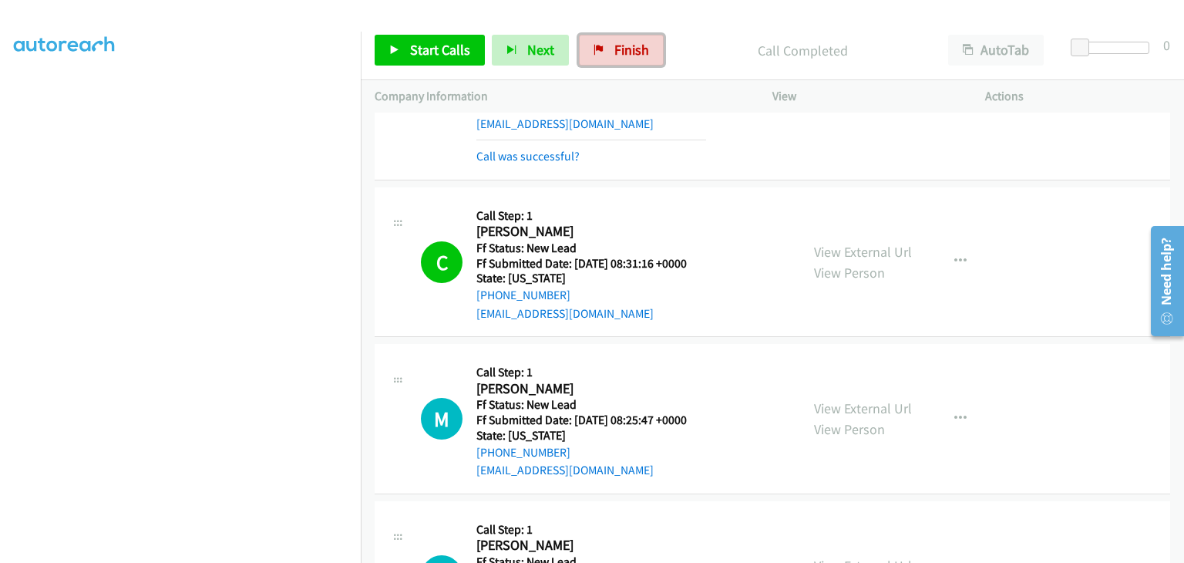
click at [601, 59] on link "Finish" at bounding box center [621, 50] width 85 height 31
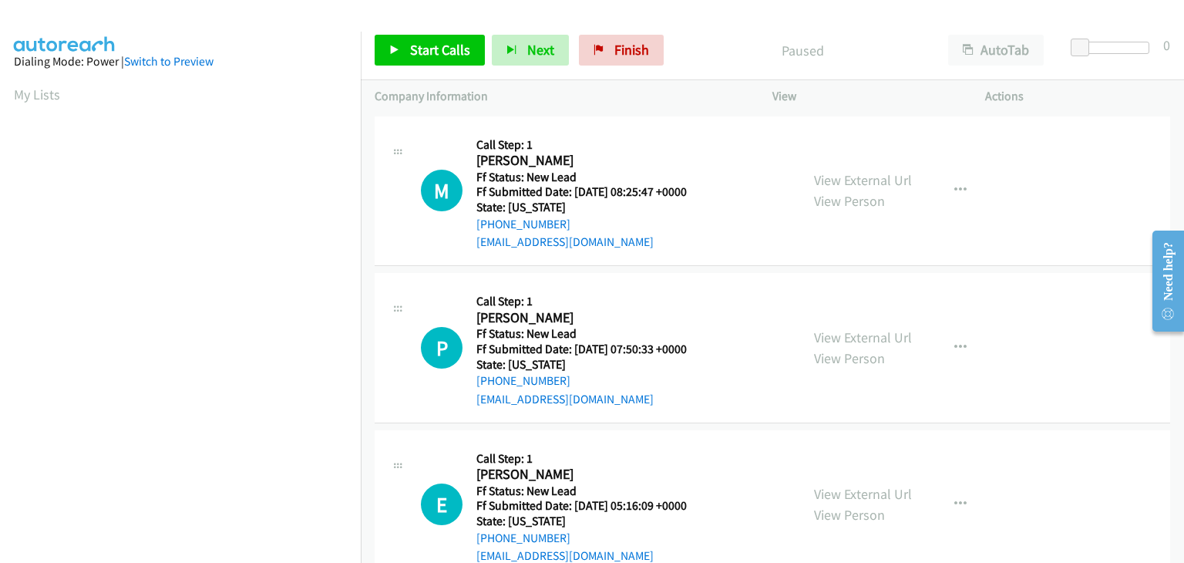
click at [884, 166] on div "View External Url View Person View External Url Email Schedule/Manage Callback …" at bounding box center [913, 191] width 227 height 122
click at [880, 177] on link "View External Url" at bounding box center [863, 180] width 98 height 18
click at [463, 61] on link "Start Calls" at bounding box center [430, 50] width 110 height 31
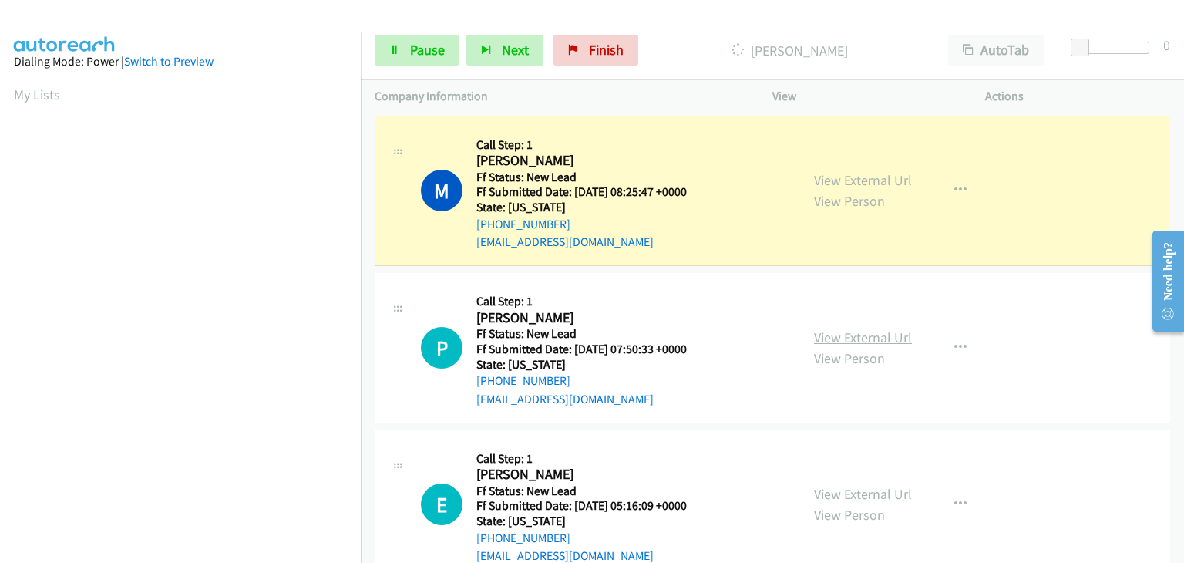
click at [857, 333] on link "View External Url" at bounding box center [863, 337] width 98 height 18
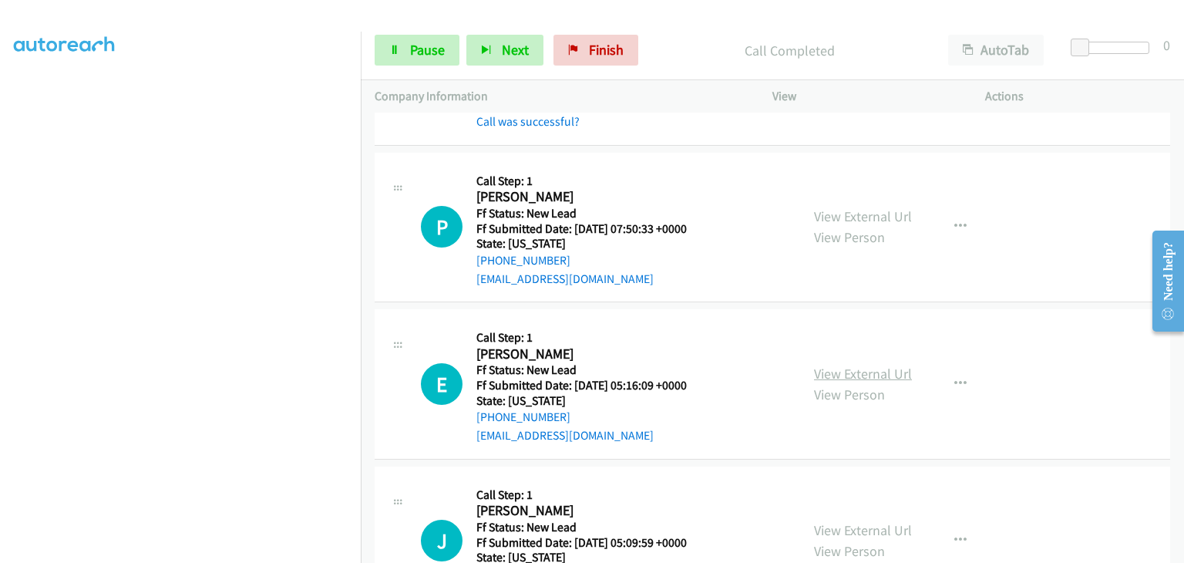
scroll to position [154, 0]
click at [870, 368] on link "View External Url" at bounding box center [863, 373] width 98 height 18
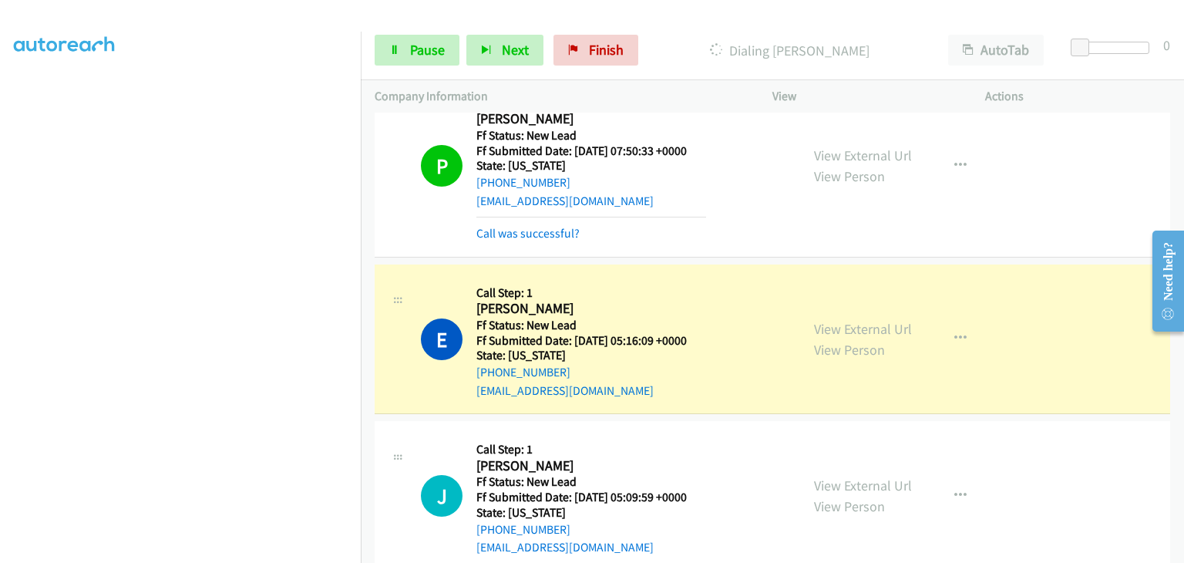
scroll to position [308, 0]
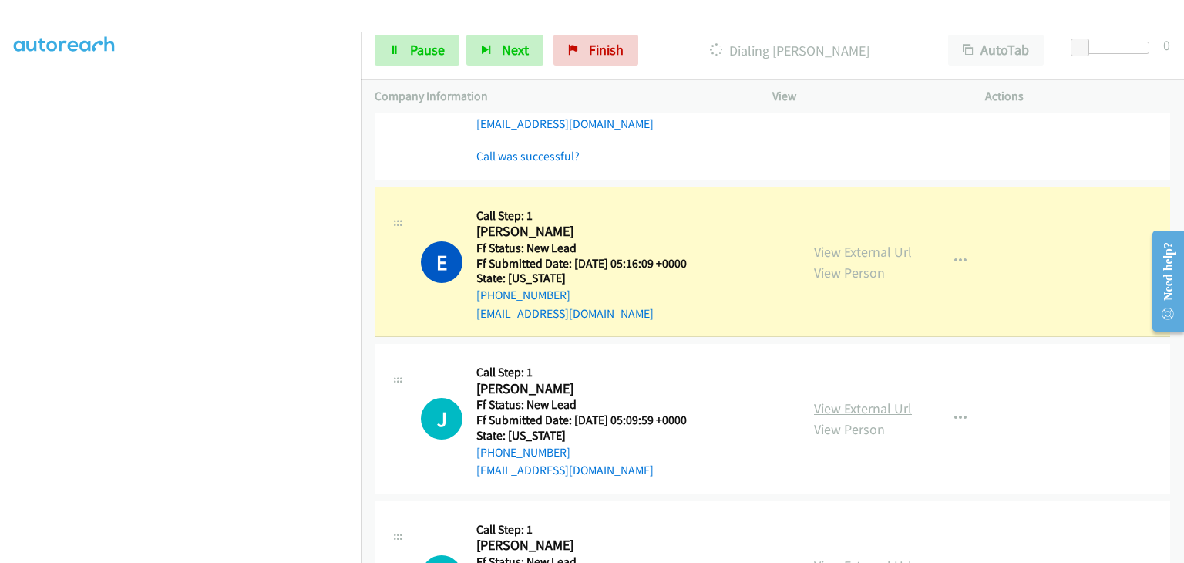
click at [853, 401] on link "View External Url" at bounding box center [863, 408] width 98 height 18
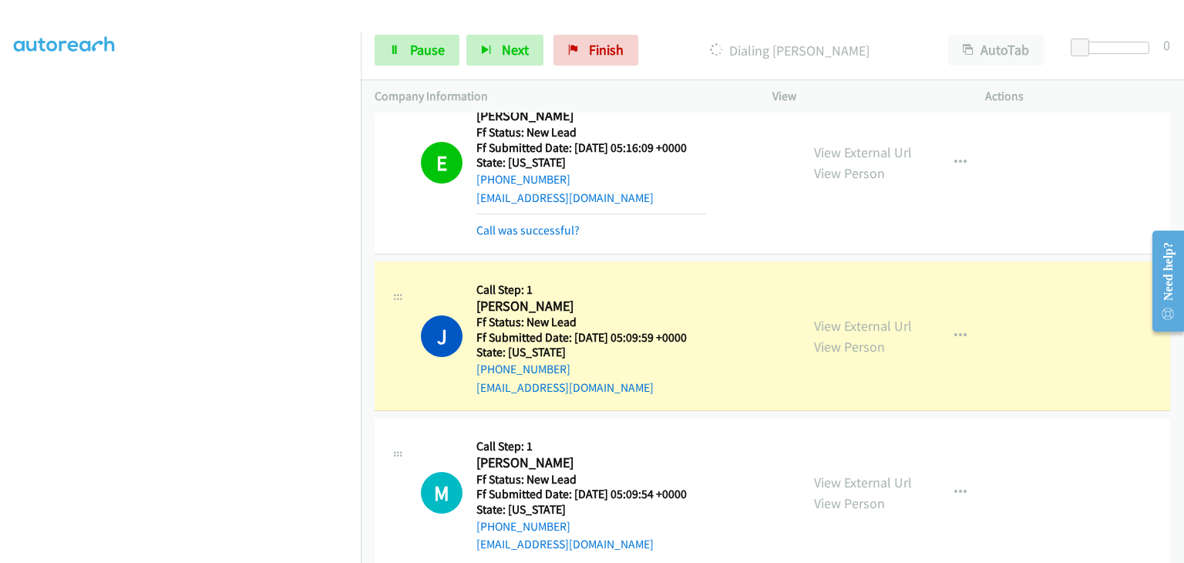
scroll to position [450, 0]
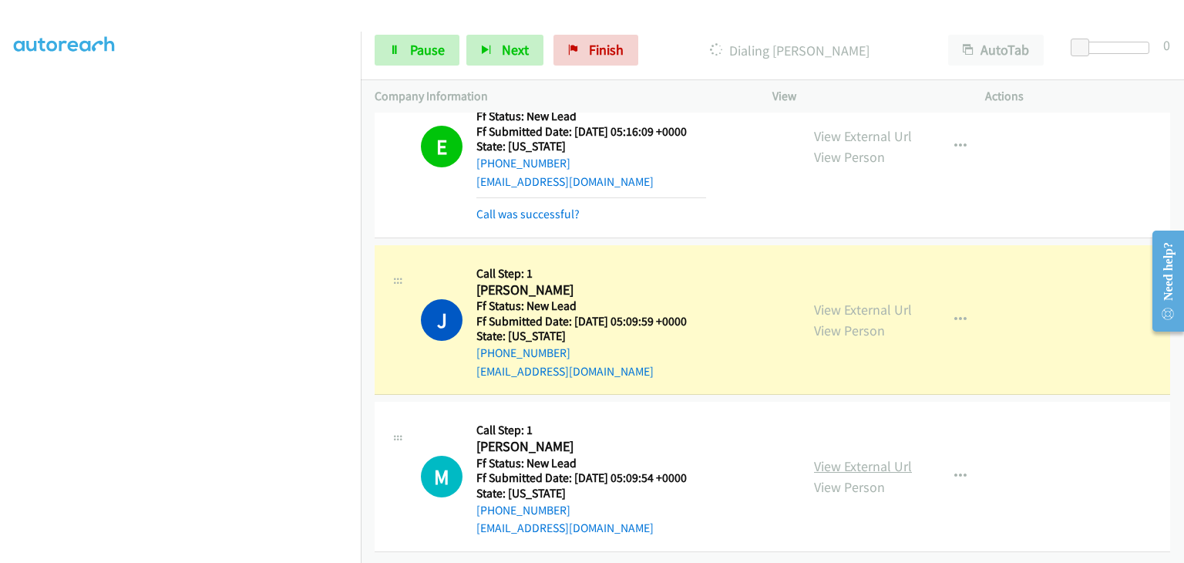
click at [837, 457] on link "View External Url" at bounding box center [863, 466] width 98 height 18
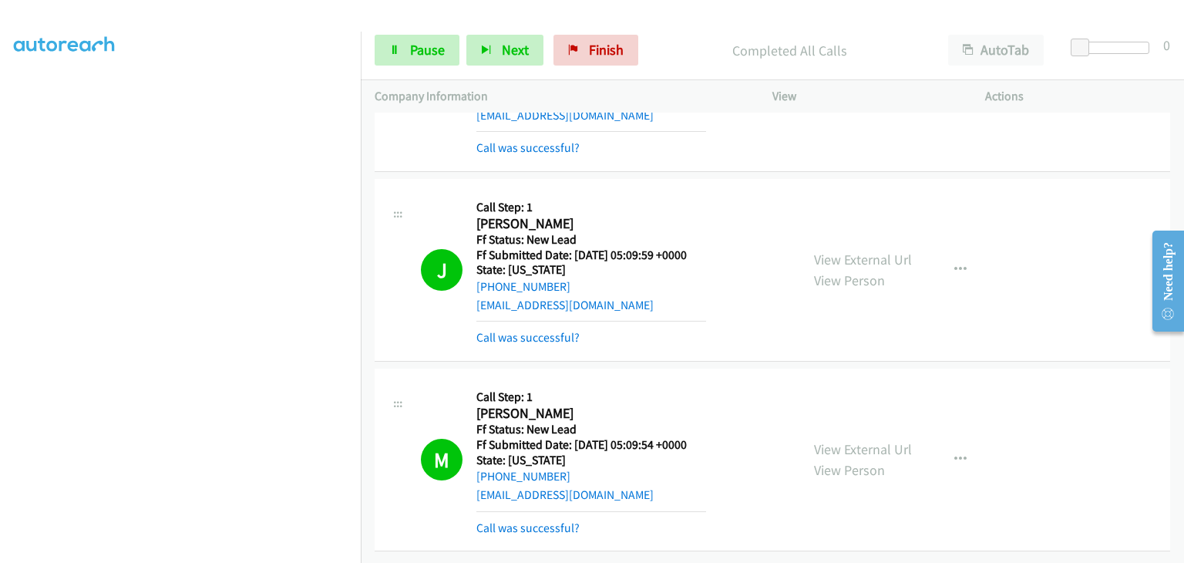
scroll to position [565, 0]
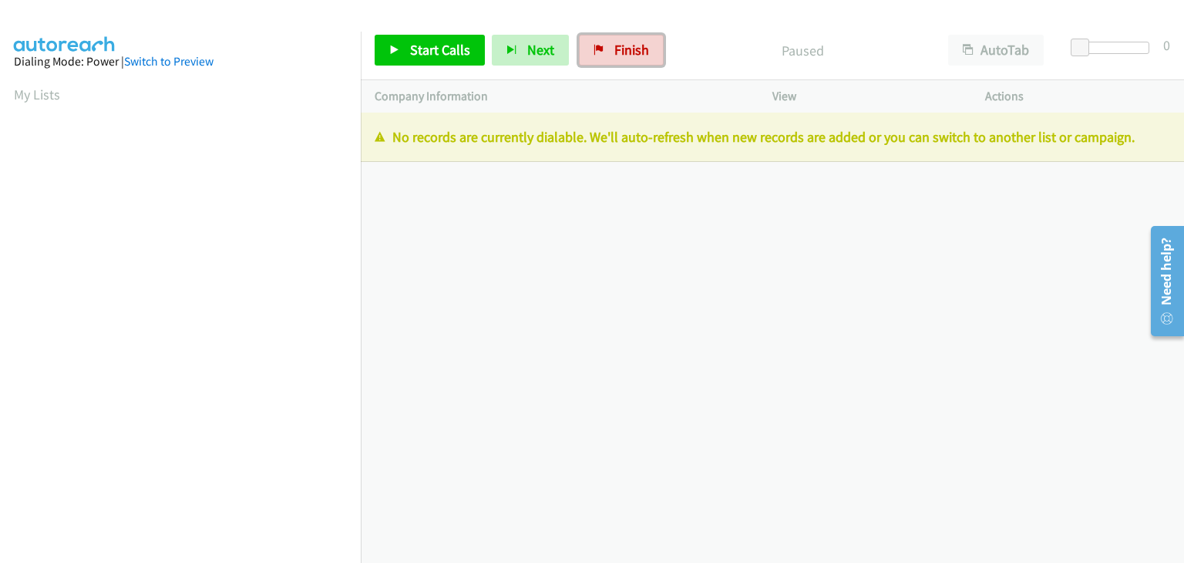
click at [628, 54] on span "Finish" at bounding box center [631, 50] width 35 height 18
drag, startPoint x: 630, startPoint y: 54, endPoint x: 587, endPoint y: 90, distance: 55.8
click at [630, 54] on span "Finish" at bounding box center [631, 50] width 35 height 18
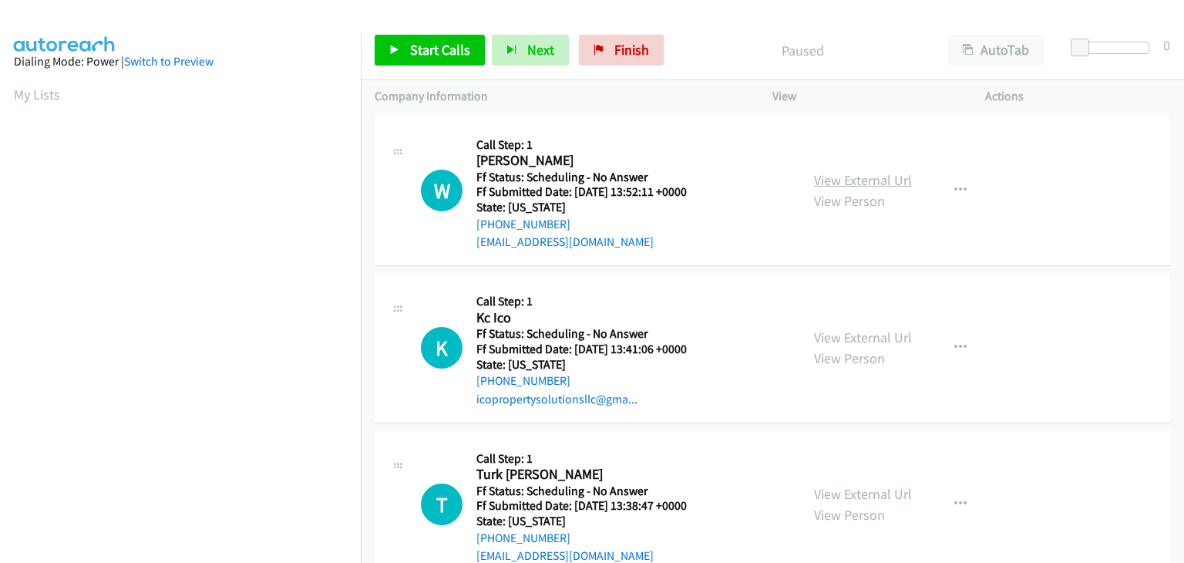
click at [843, 175] on link "View External Url" at bounding box center [863, 180] width 98 height 18
click at [844, 340] on link "View External Url" at bounding box center [863, 337] width 98 height 18
click at [850, 493] on link "View External Url" at bounding box center [863, 494] width 98 height 18
click at [941, 192] on button "button" at bounding box center [961, 190] width 42 height 31
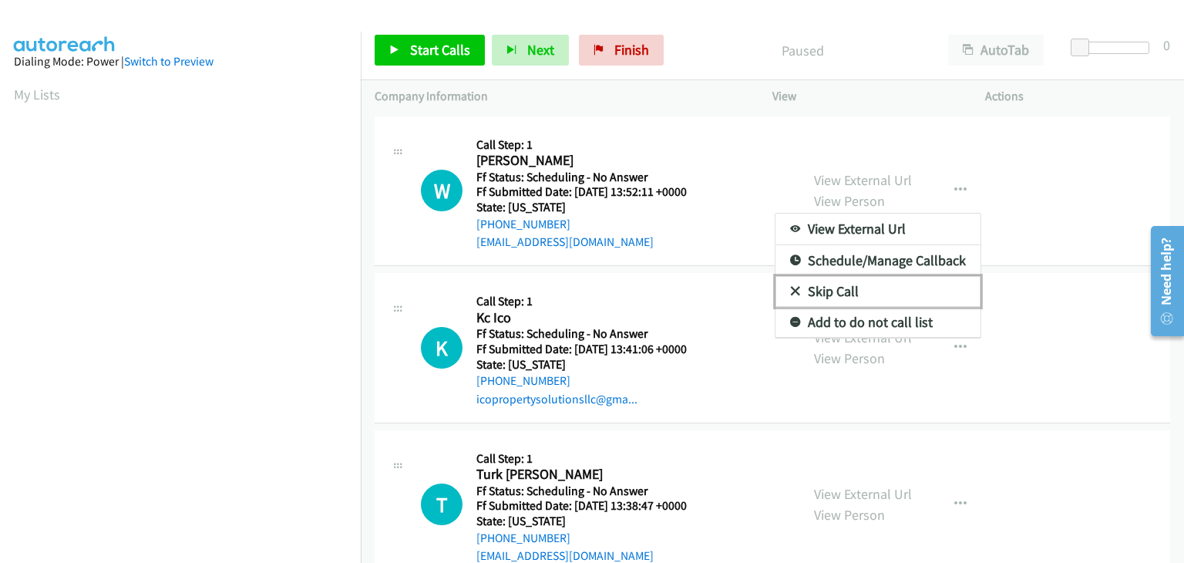
click at [861, 290] on link "Skip Call" at bounding box center [878, 291] width 205 height 31
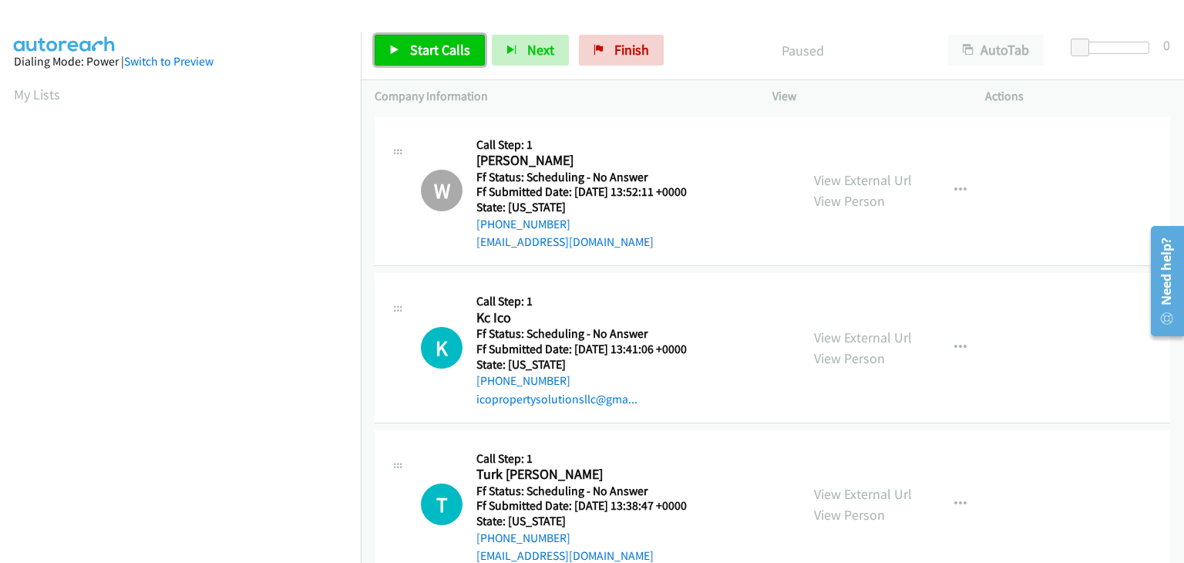
click at [466, 49] on span "Start Calls" at bounding box center [440, 50] width 60 height 18
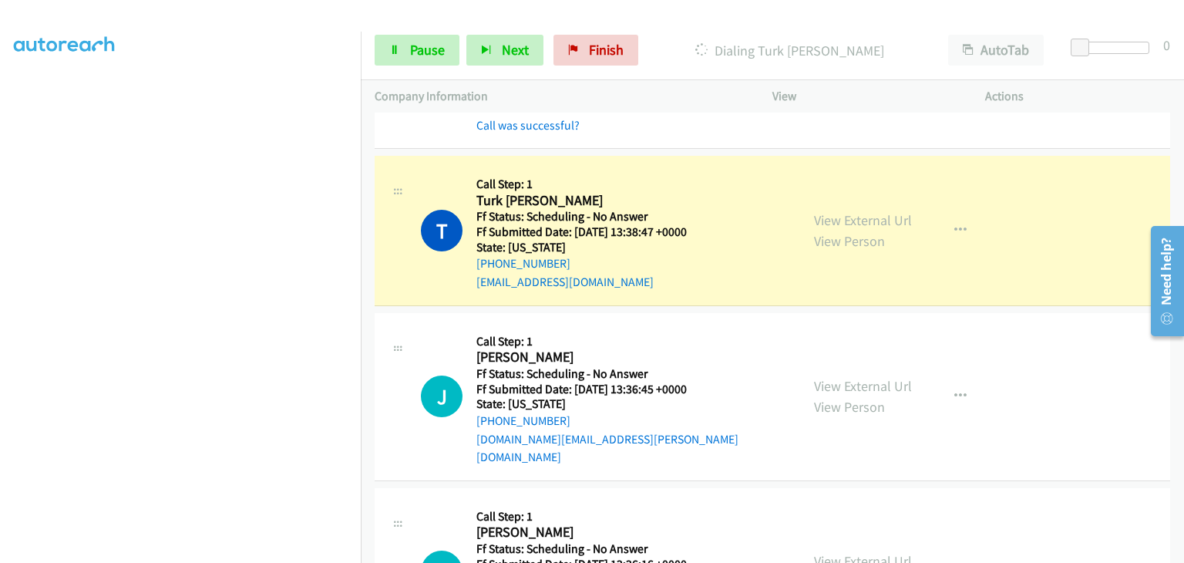
scroll to position [308, 0]
click at [850, 375] on link "View External Url" at bounding box center [863, 384] width 98 height 18
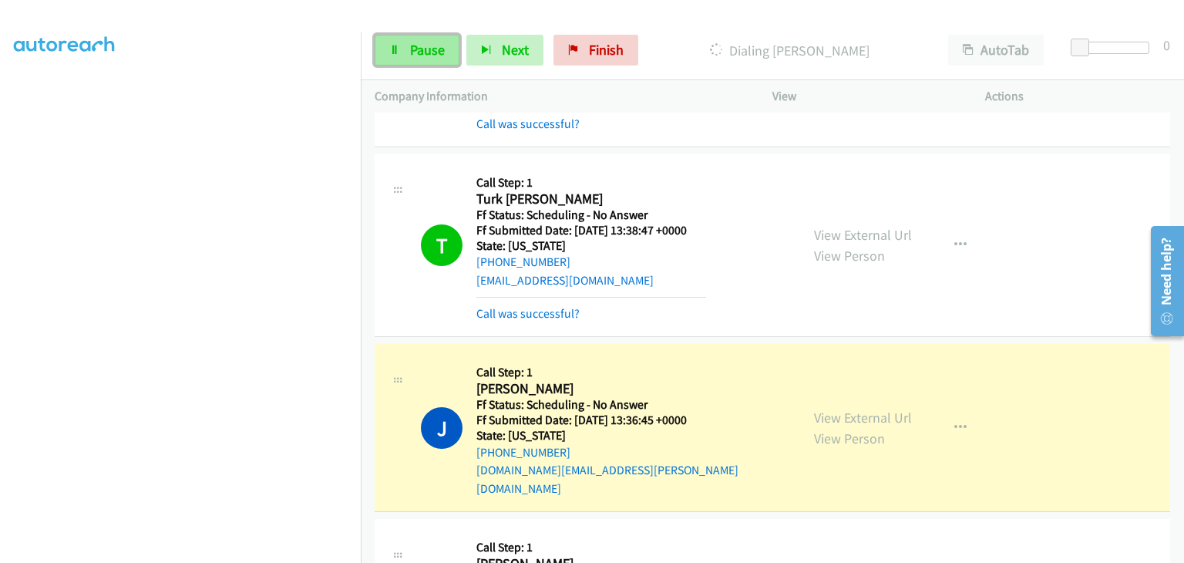
click at [414, 44] on span "Pause" at bounding box center [427, 50] width 35 height 18
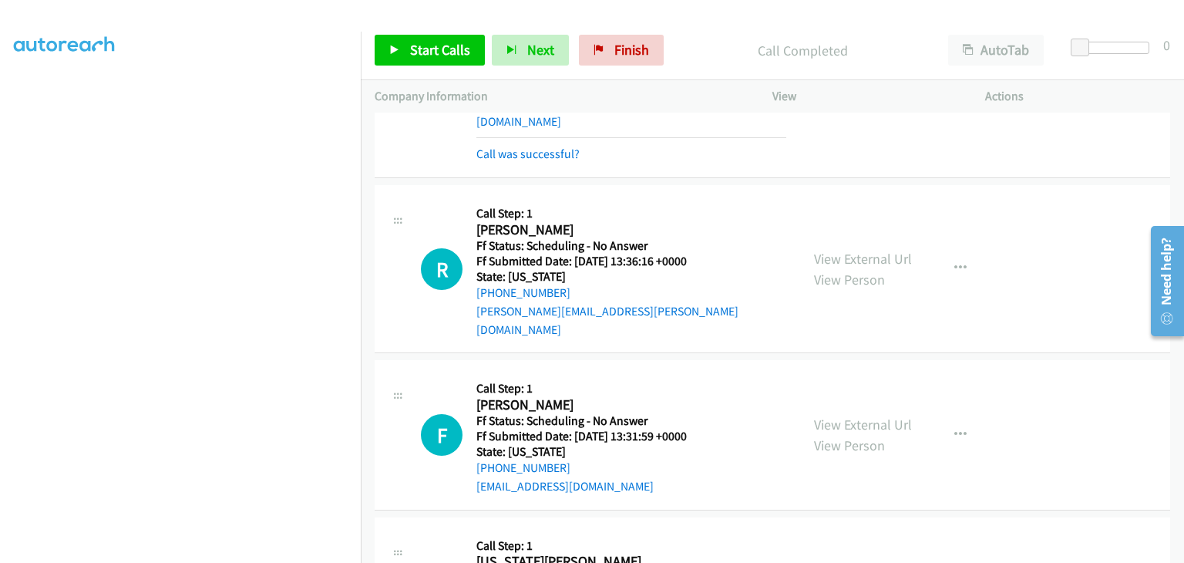
scroll to position [694, 0]
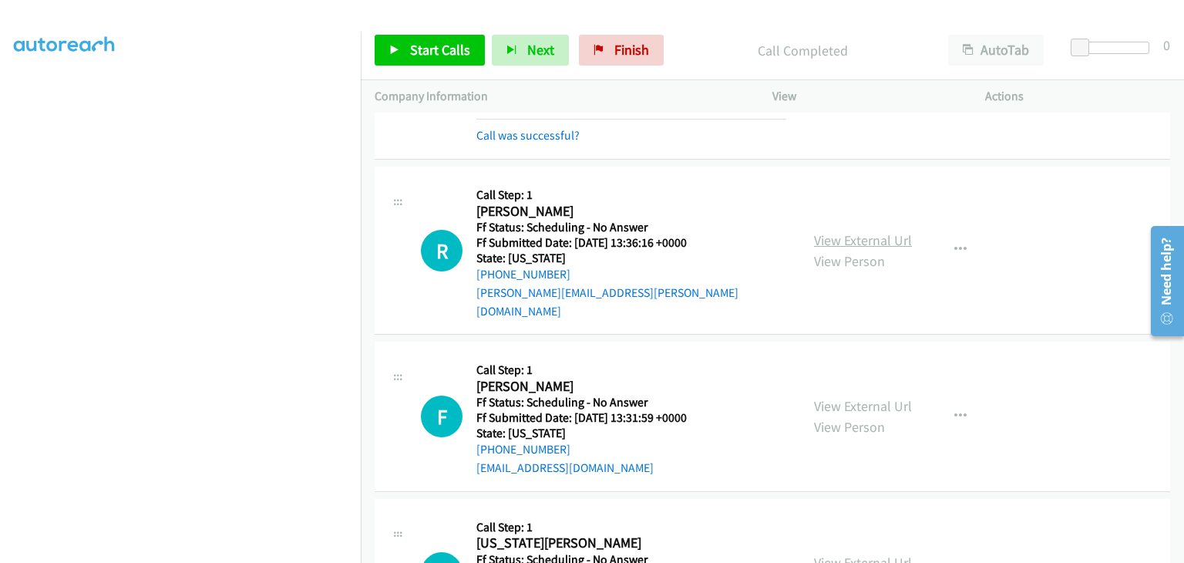
click at [828, 231] on link "View External Url" at bounding box center [863, 240] width 98 height 18
click at [839, 397] on link "View External Url" at bounding box center [863, 406] width 98 height 18
click at [858, 554] on link "View External Url" at bounding box center [863, 563] width 98 height 18
click at [417, 39] on link "Start Calls" at bounding box center [430, 50] width 110 height 31
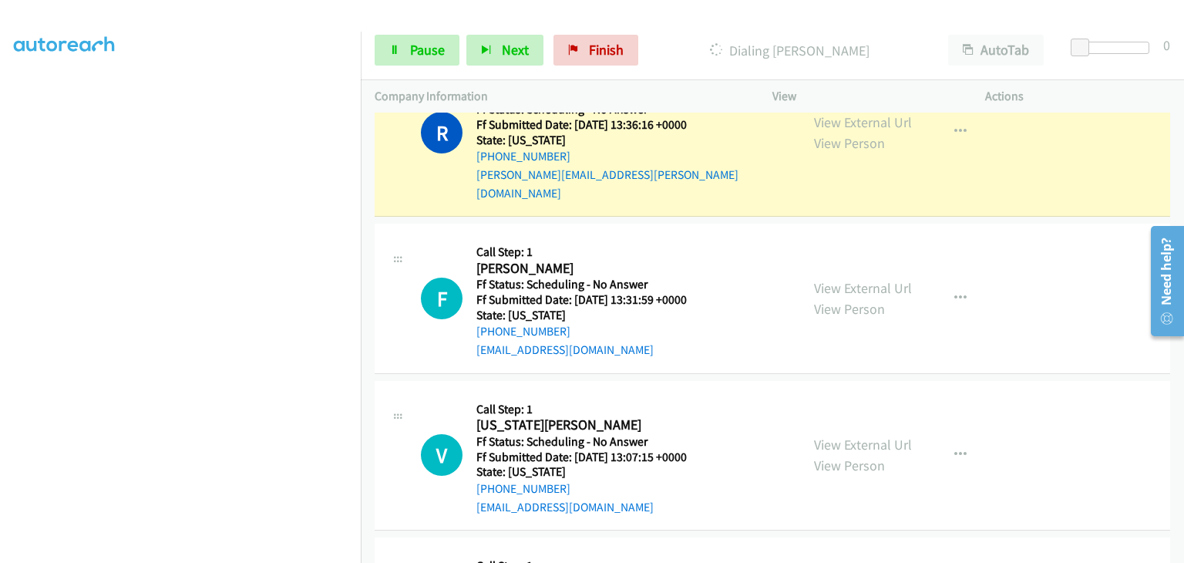
scroll to position [848, 0]
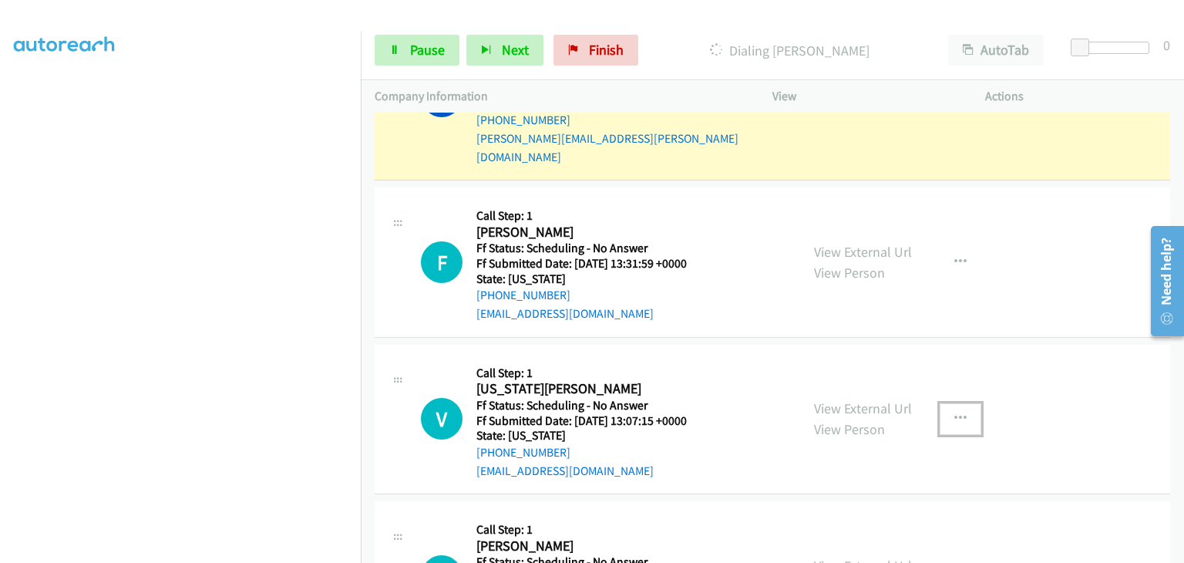
click at [954, 412] on icon "button" at bounding box center [960, 418] width 12 height 12
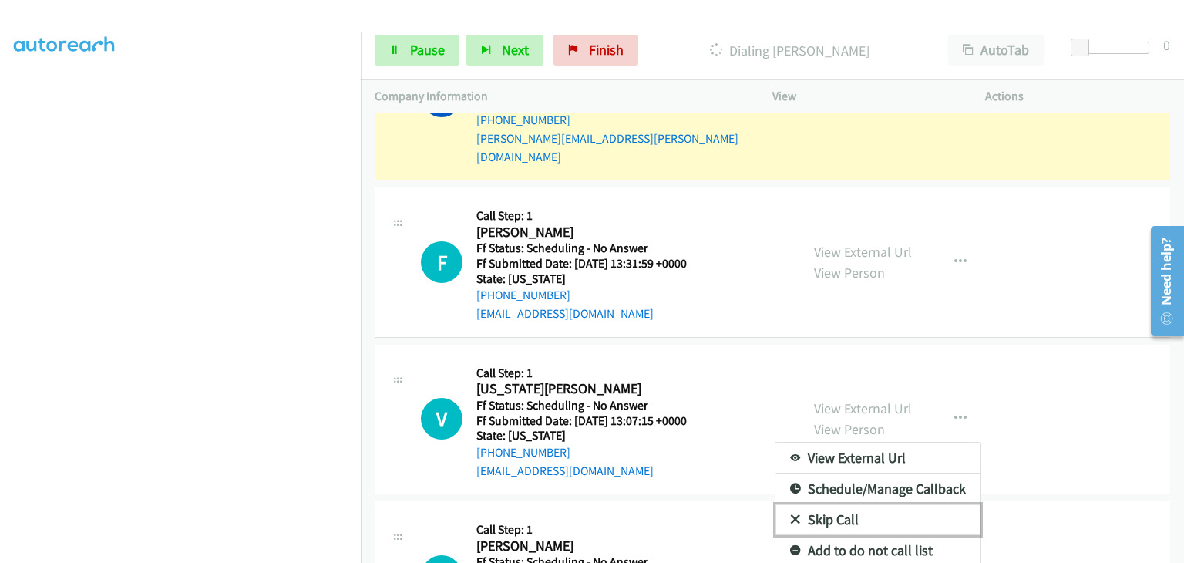
click at [879, 504] on link "Skip Call" at bounding box center [878, 519] width 205 height 31
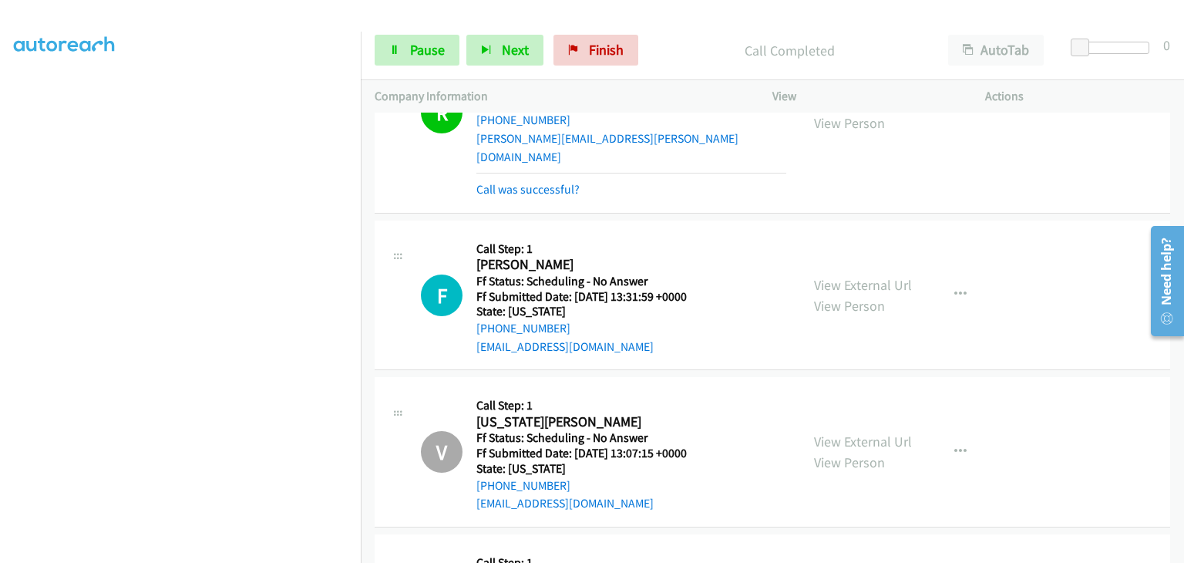
scroll to position [925, 0]
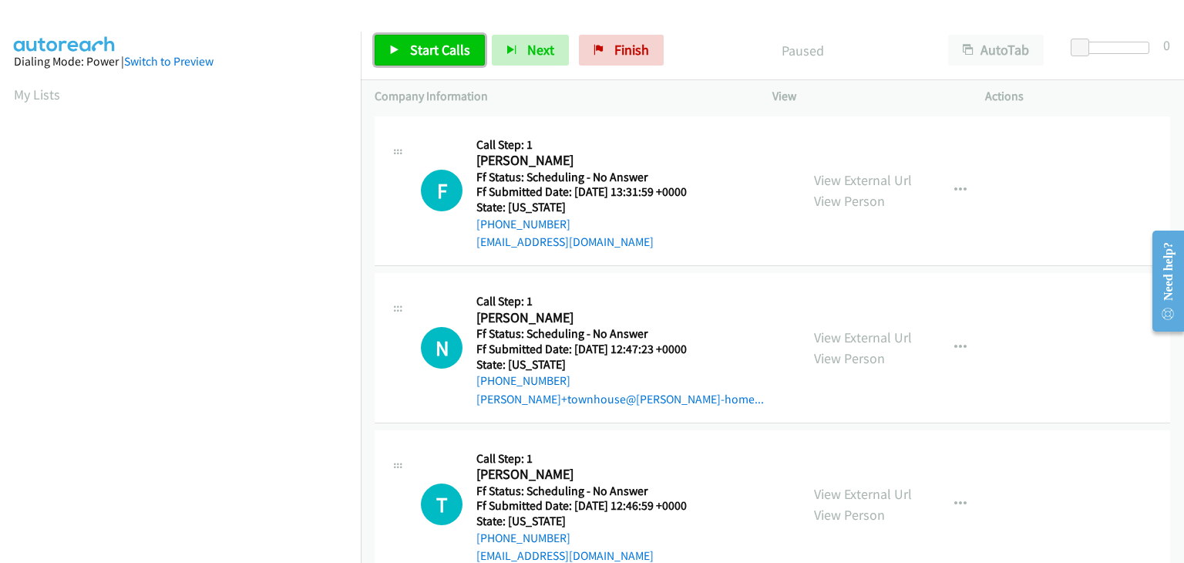
click at [418, 52] on span "Start Calls" at bounding box center [440, 50] width 60 height 18
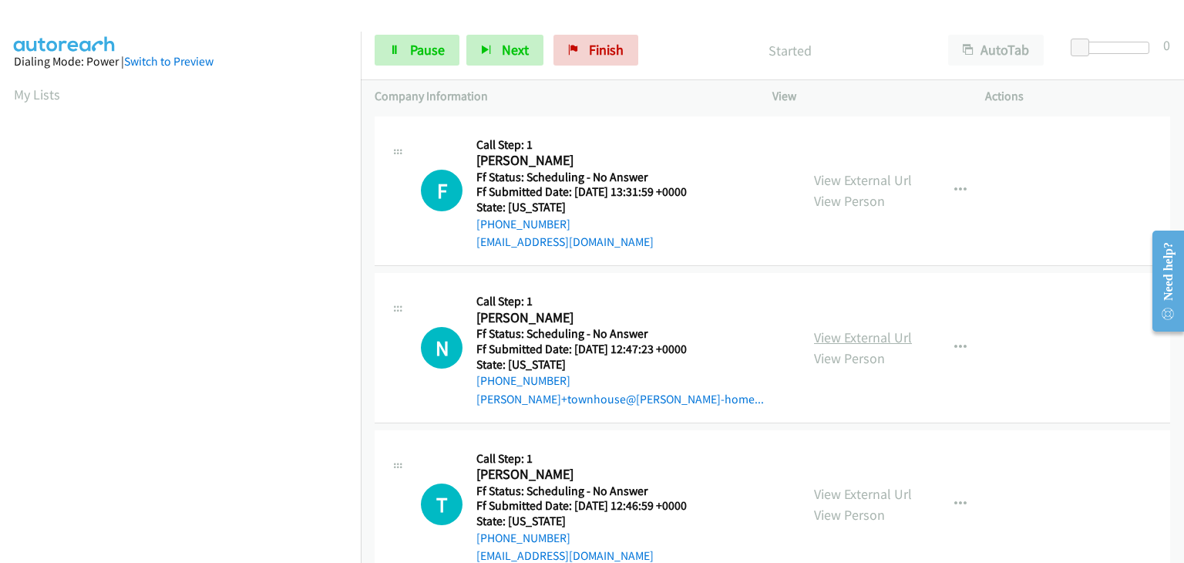
click at [842, 332] on link "View External Url" at bounding box center [863, 337] width 98 height 18
click at [862, 497] on link "View External Url" at bounding box center [863, 494] width 98 height 18
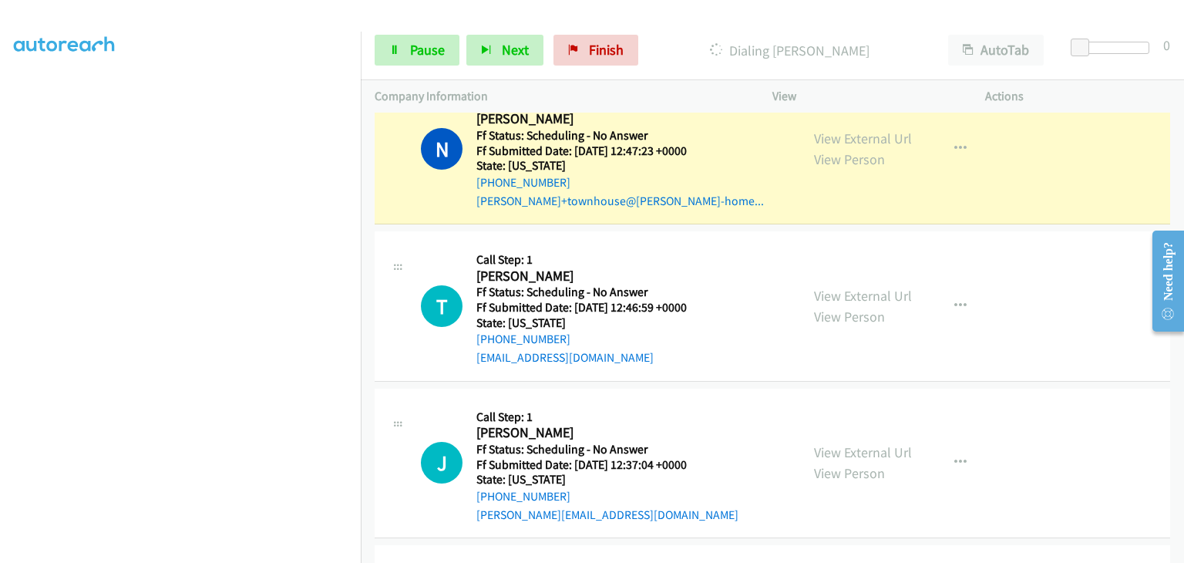
scroll to position [302, 0]
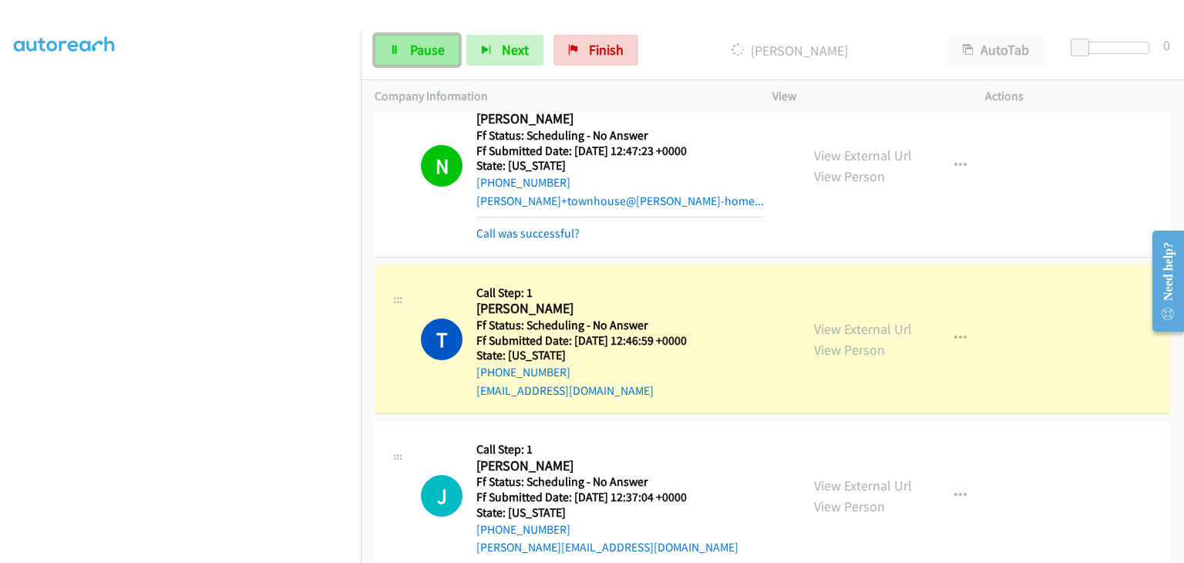
click at [401, 46] on link "Pause" at bounding box center [417, 50] width 85 height 31
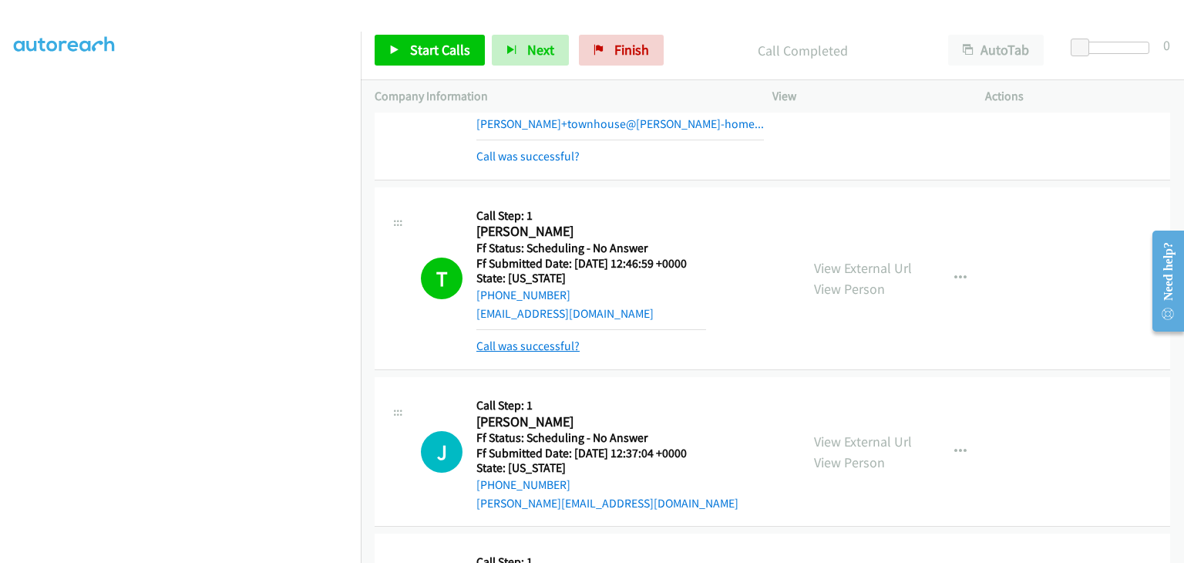
click at [527, 342] on link "Call was successful?" at bounding box center [527, 345] width 103 height 15
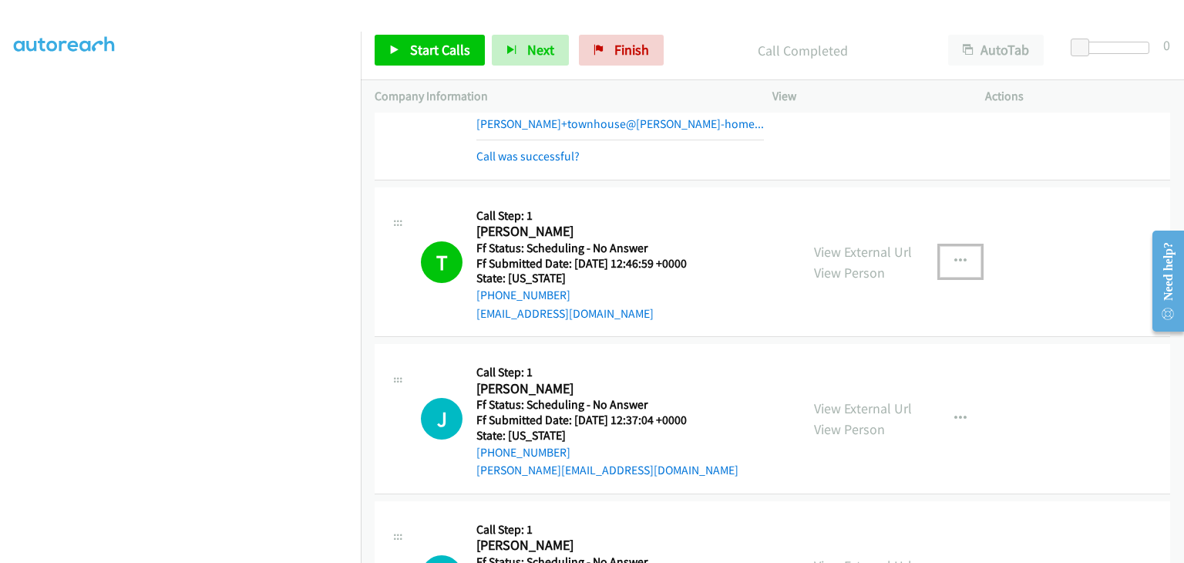
click at [954, 273] on button "button" at bounding box center [961, 261] width 42 height 31
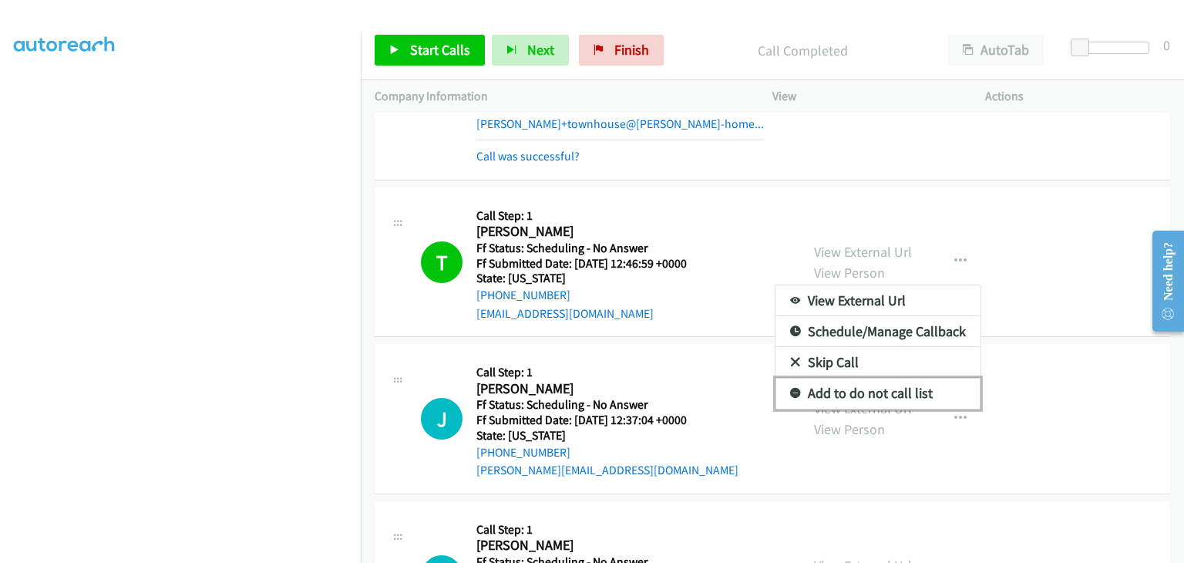
click at [874, 392] on link "Add to do not call list" at bounding box center [878, 393] width 205 height 31
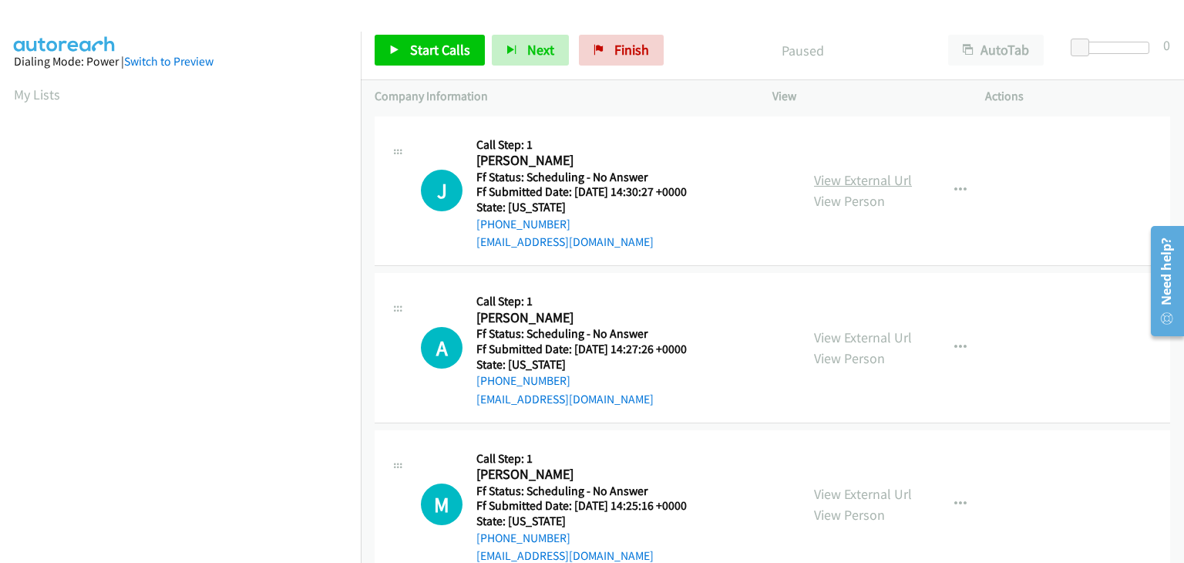
click at [882, 177] on link "View External Url" at bounding box center [863, 180] width 98 height 18
click at [864, 334] on link "View External Url" at bounding box center [863, 337] width 98 height 18
click at [818, 501] on link "View External Url" at bounding box center [863, 494] width 98 height 18
drag, startPoint x: 470, startPoint y: 62, endPoint x: 637, endPoint y: 46, distance: 167.3
click at [470, 62] on link "Start Calls" at bounding box center [430, 50] width 110 height 31
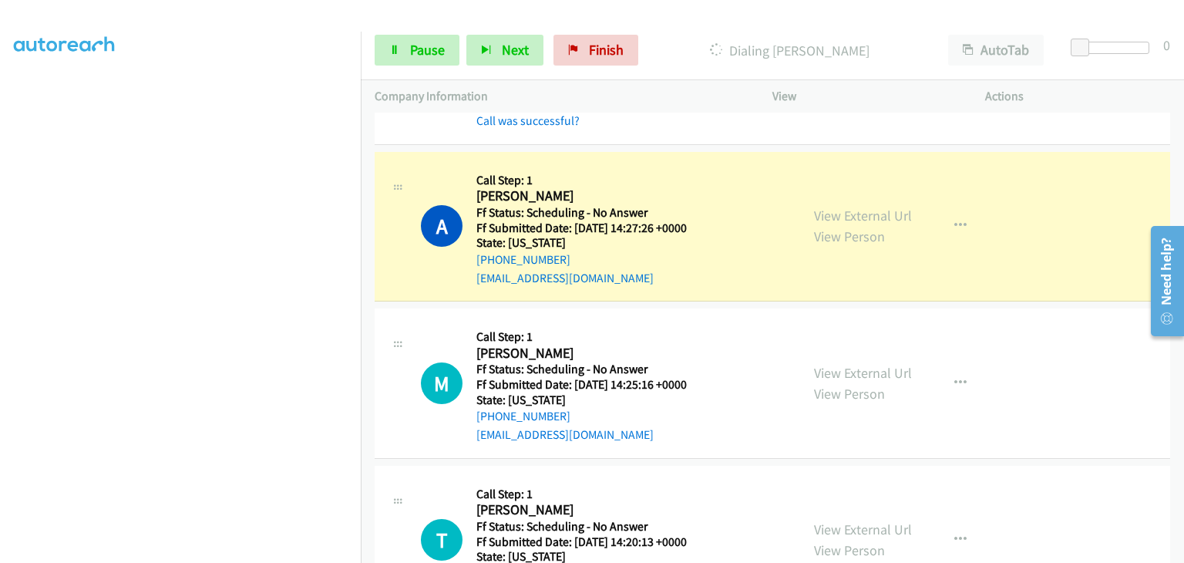
scroll to position [302, 0]
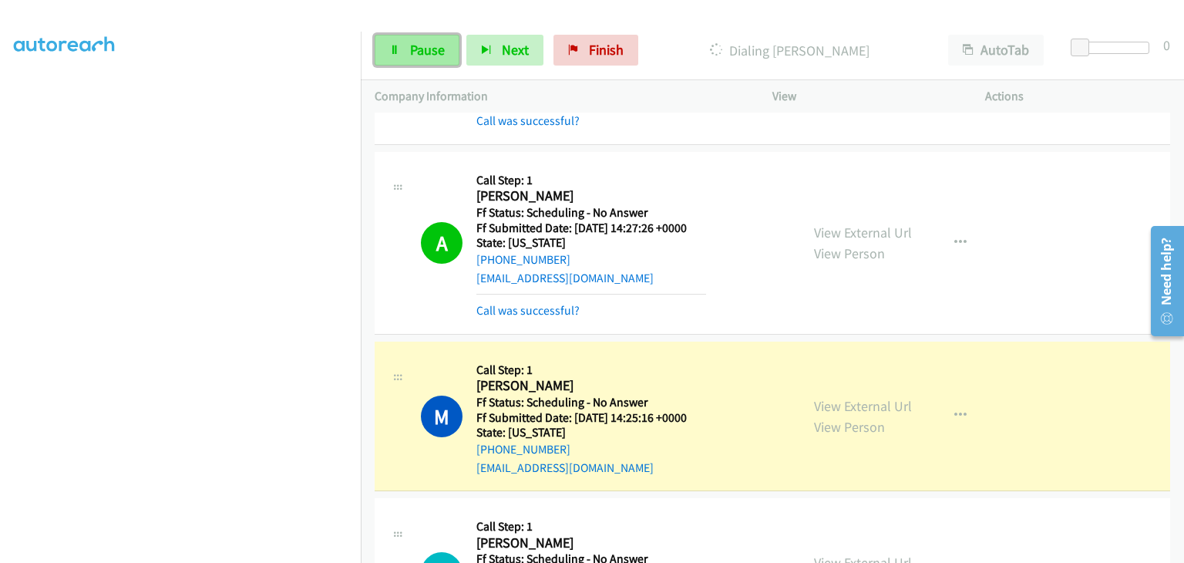
click at [455, 51] on link "Pause" at bounding box center [417, 50] width 85 height 31
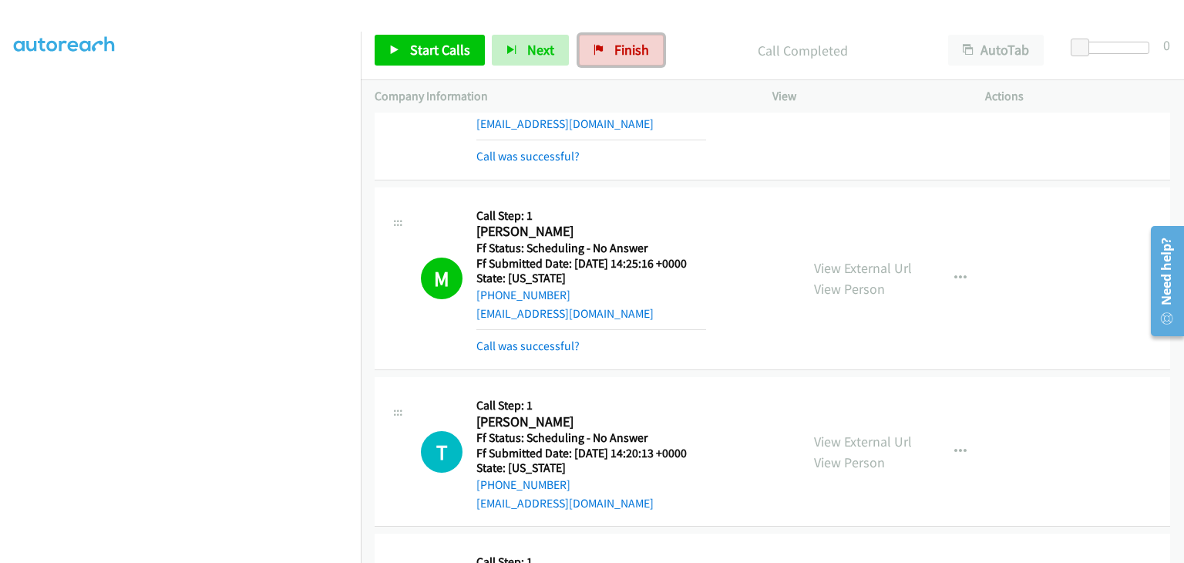
drag, startPoint x: 617, startPoint y: 50, endPoint x: 651, endPoint y: 87, distance: 50.7
click at [617, 50] on span "Finish" at bounding box center [631, 50] width 35 height 18
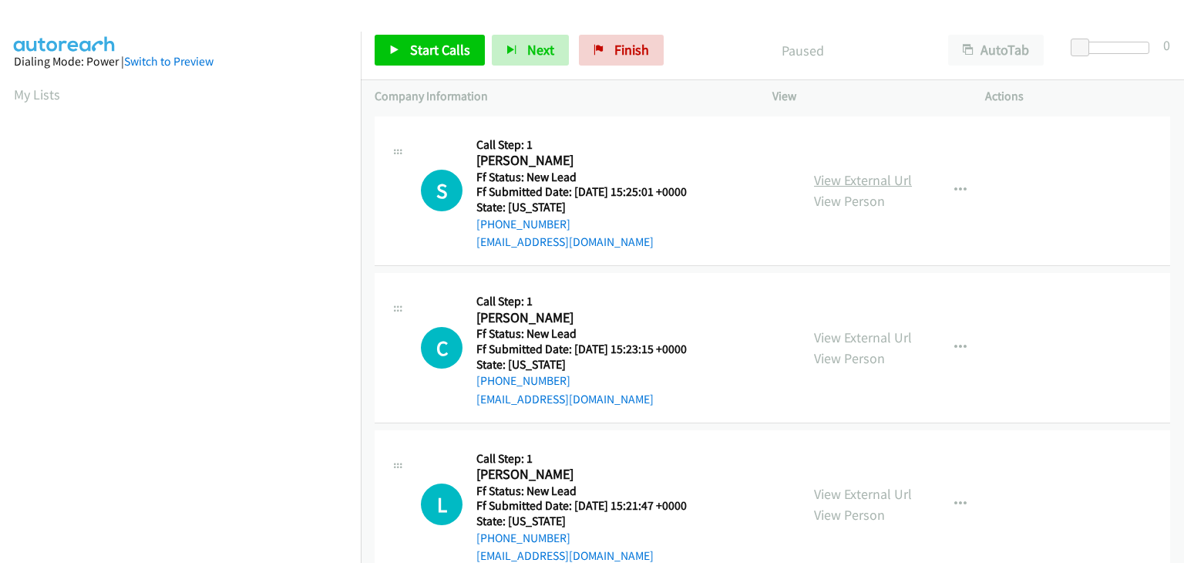
click at [828, 180] on link "View External Url" at bounding box center [863, 180] width 98 height 18
click at [877, 334] on link "View External Url" at bounding box center [863, 337] width 98 height 18
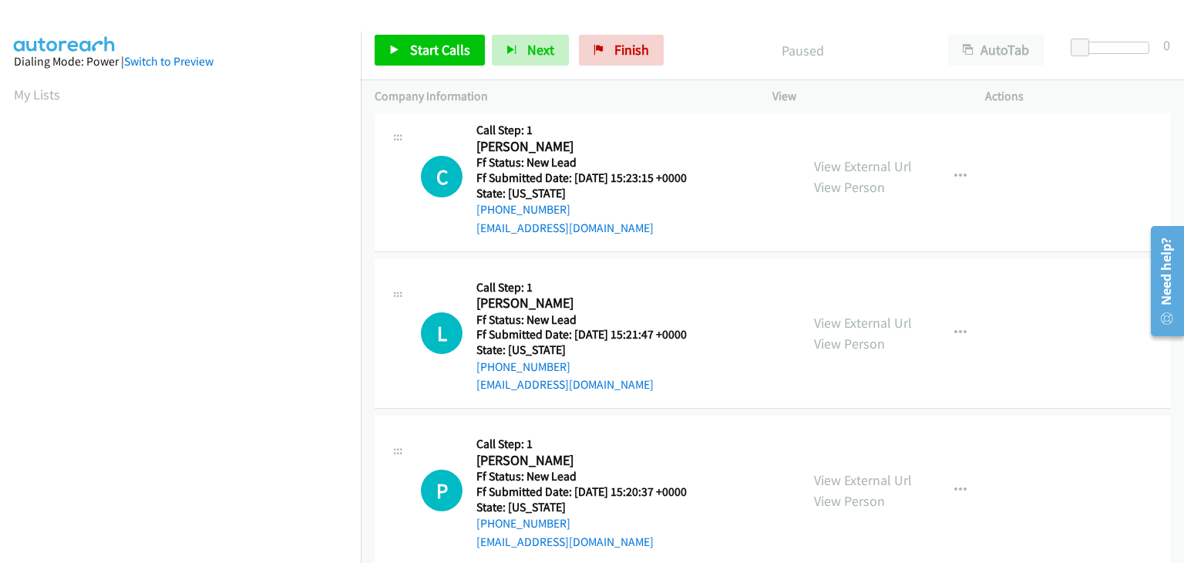
scroll to position [352, 0]
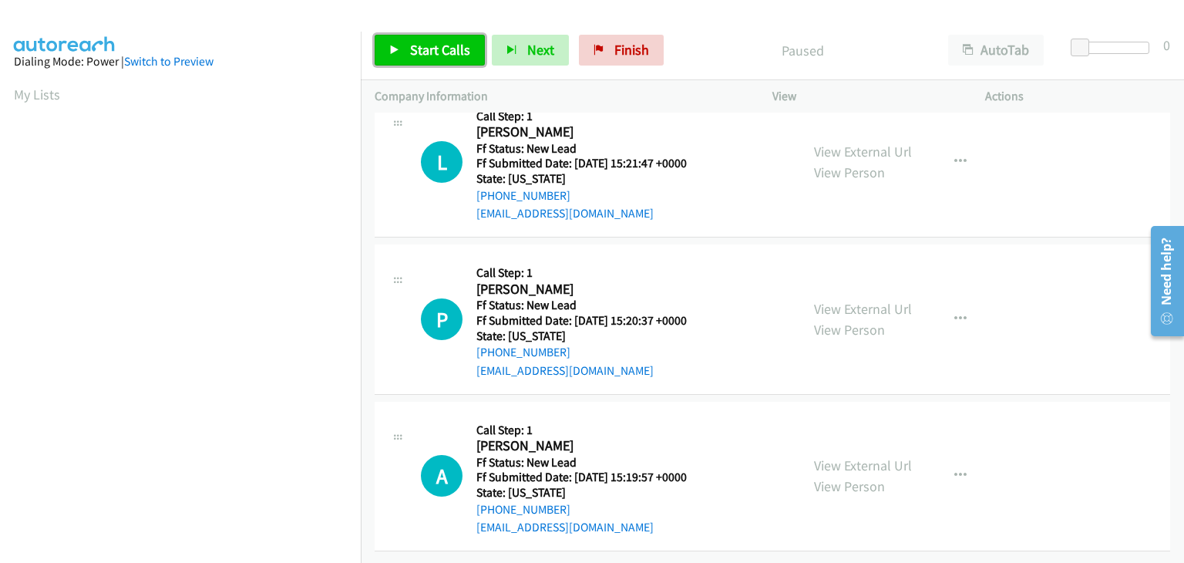
drag, startPoint x: 426, startPoint y: 48, endPoint x: 597, endPoint y: 153, distance: 201.1
click at [426, 48] on span "Start Calls" at bounding box center [440, 50] width 60 height 18
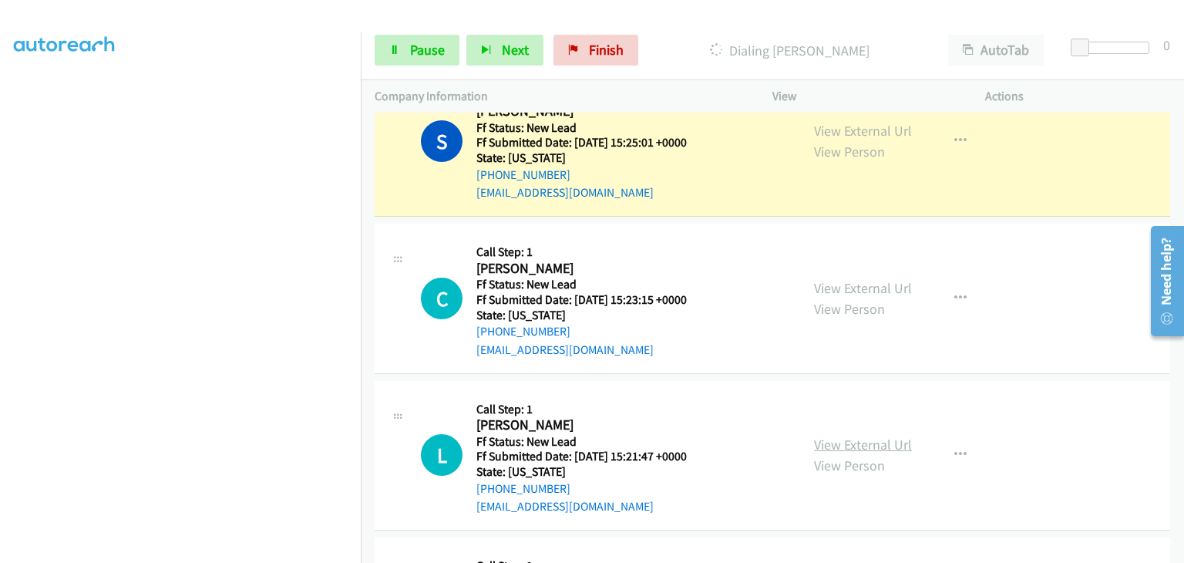
scroll to position [77, 0]
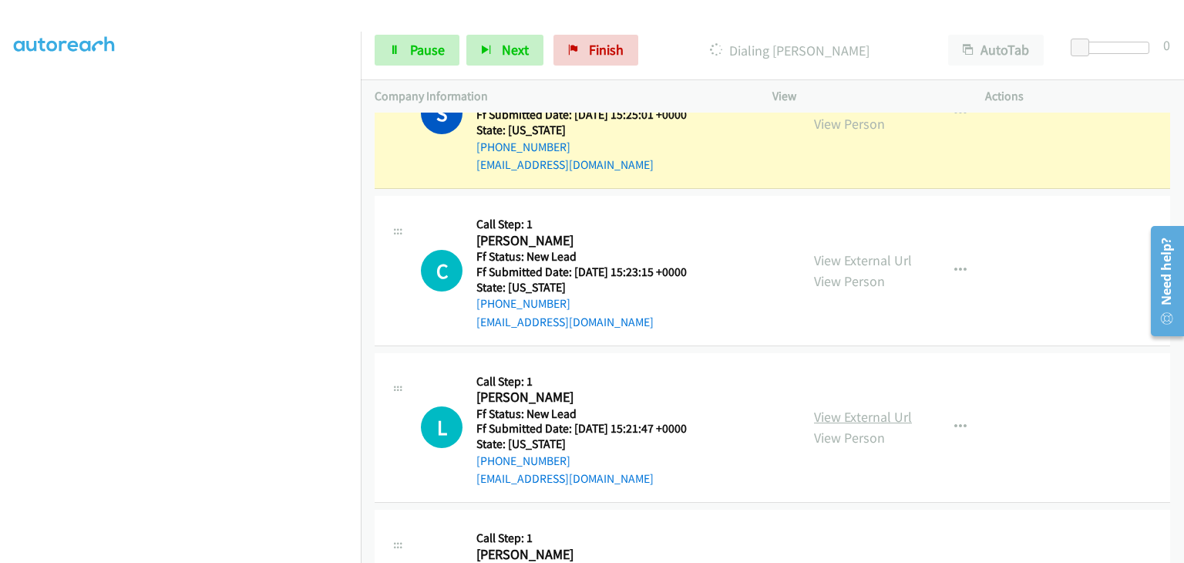
click at [882, 413] on link "View External Url" at bounding box center [863, 417] width 98 height 18
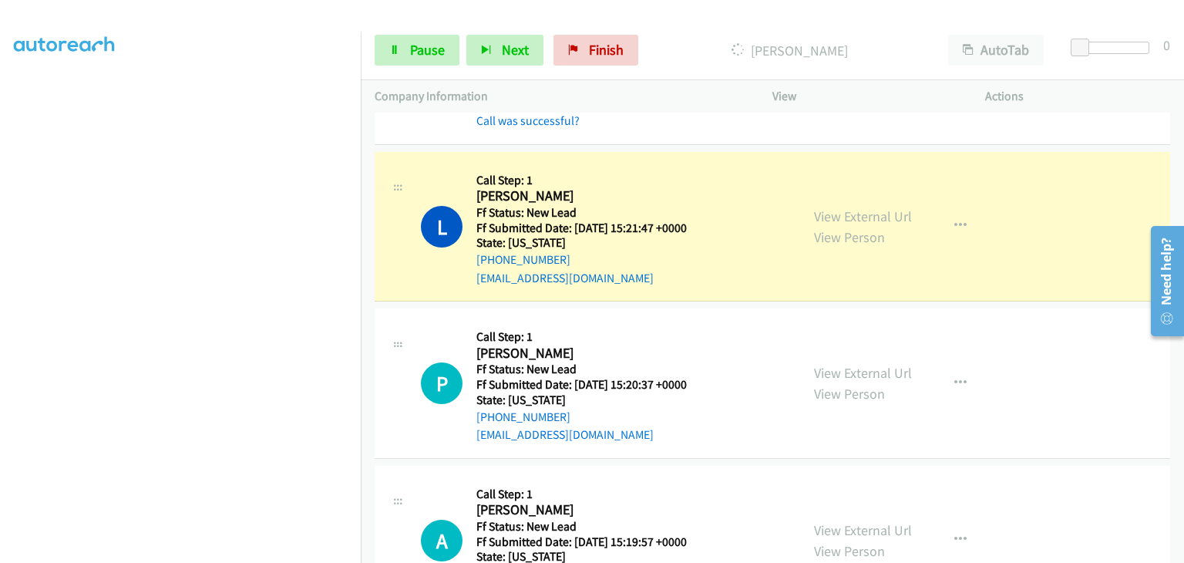
scroll to position [385, 0]
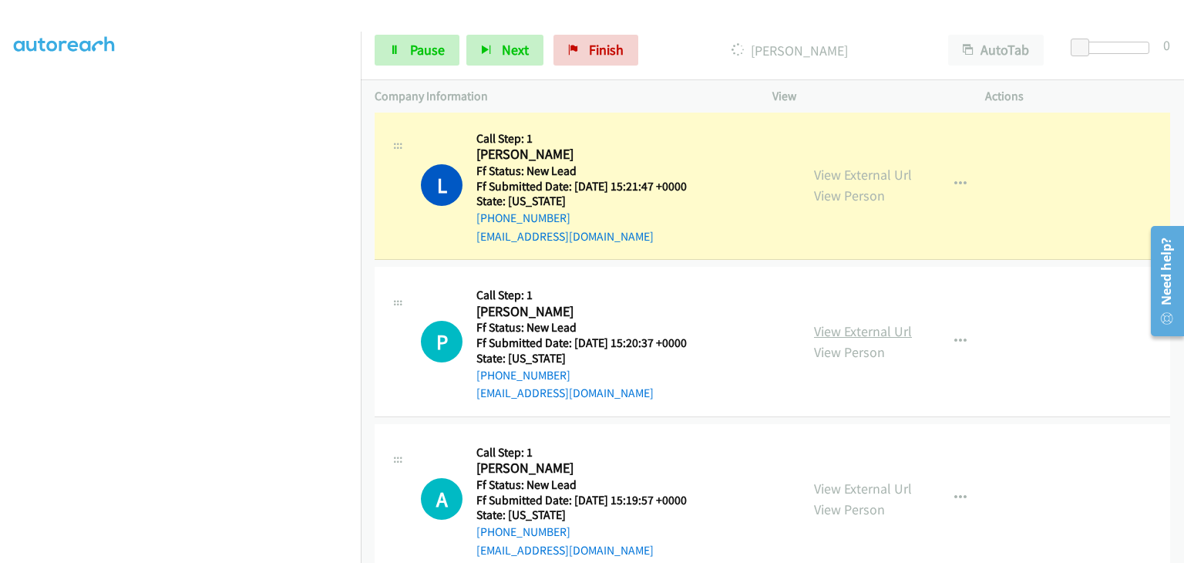
click at [848, 334] on link "View External Url" at bounding box center [863, 331] width 98 height 18
click at [450, 45] on link "Pause" at bounding box center [417, 50] width 85 height 31
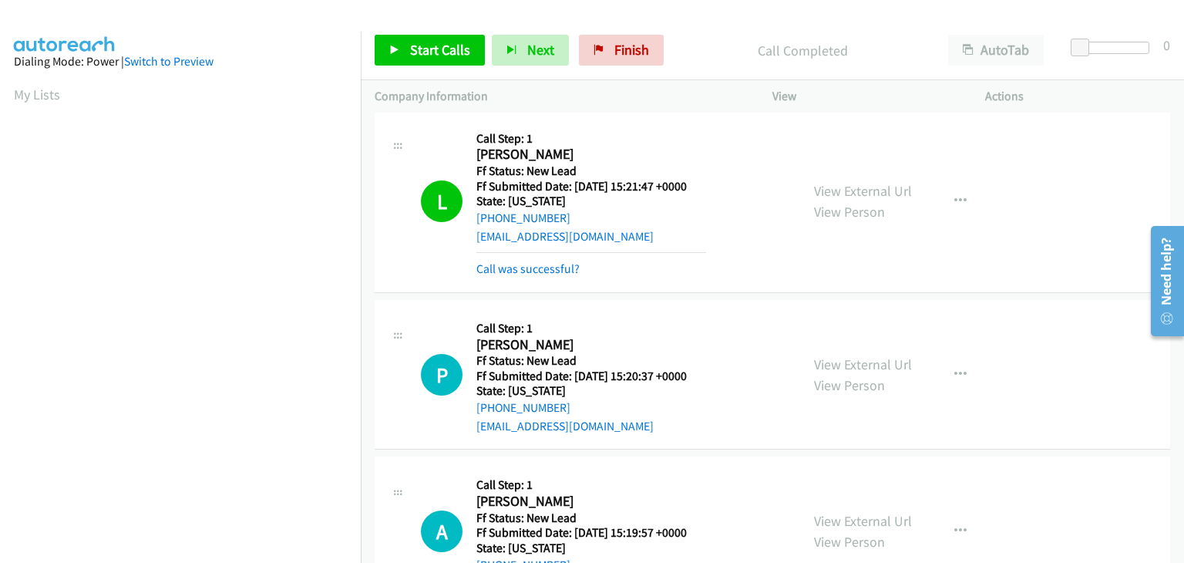
scroll to position [302, 0]
drag, startPoint x: 544, startPoint y: 270, endPoint x: 560, endPoint y: 270, distance: 16.2
click at [544, 270] on link "Call was successful?" at bounding box center [527, 268] width 103 height 15
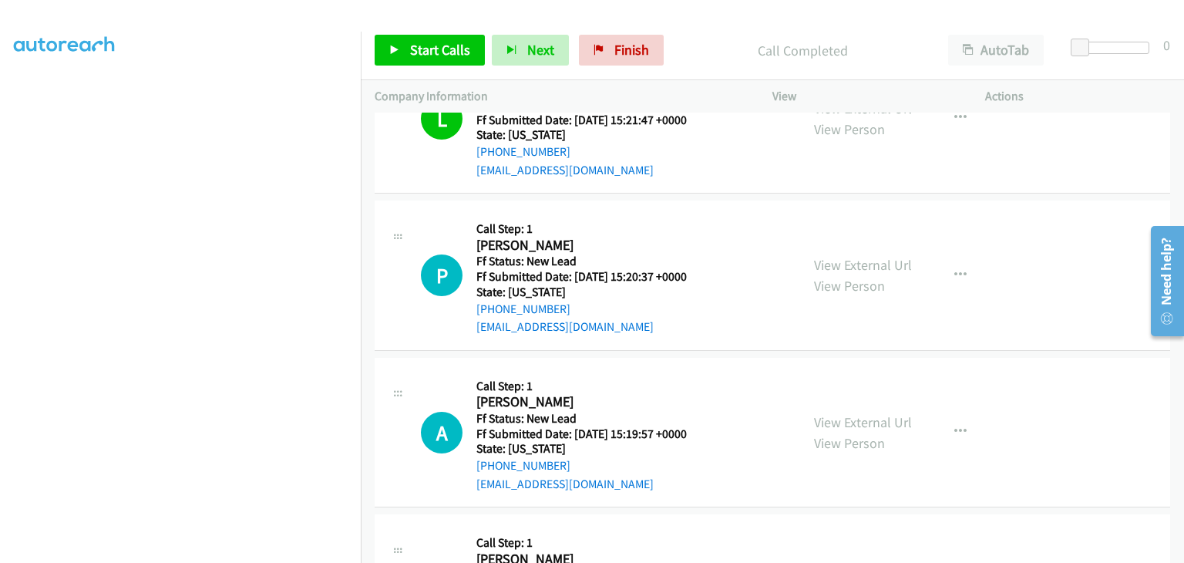
scroll to position [426, 0]
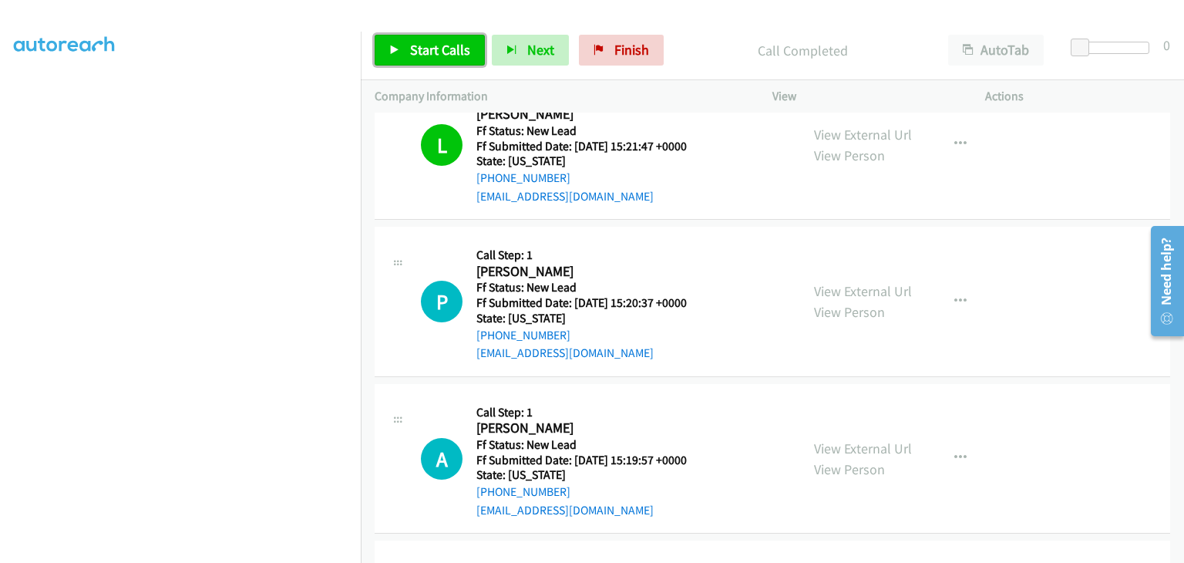
click at [433, 56] on span "Start Calls" at bounding box center [440, 50] width 60 height 18
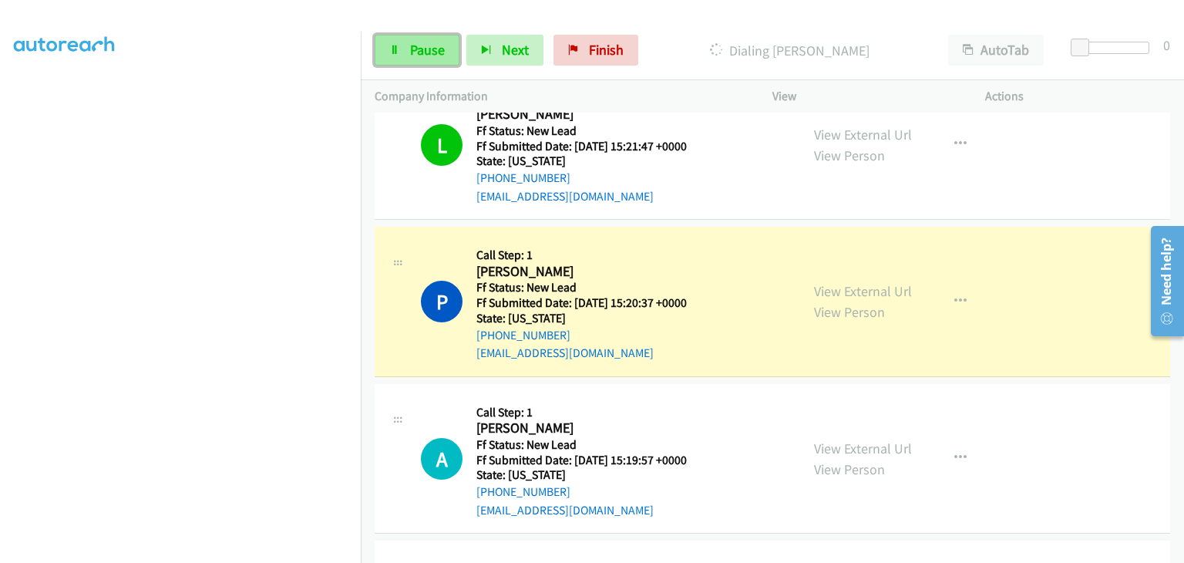
click at [437, 53] on span "Pause" at bounding box center [427, 50] width 35 height 18
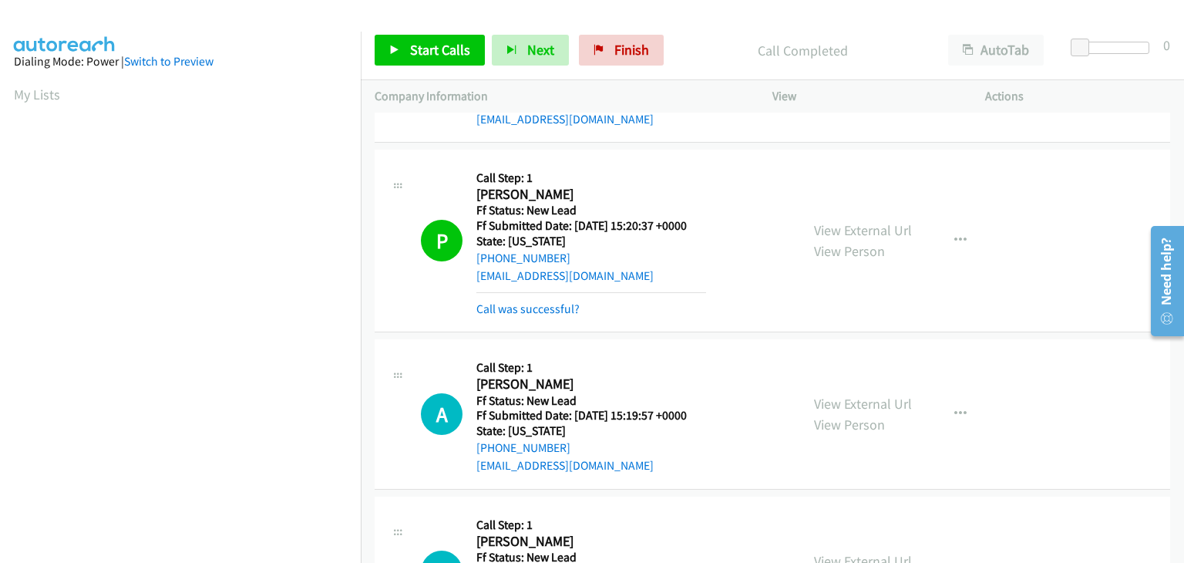
scroll to position [302, 0]
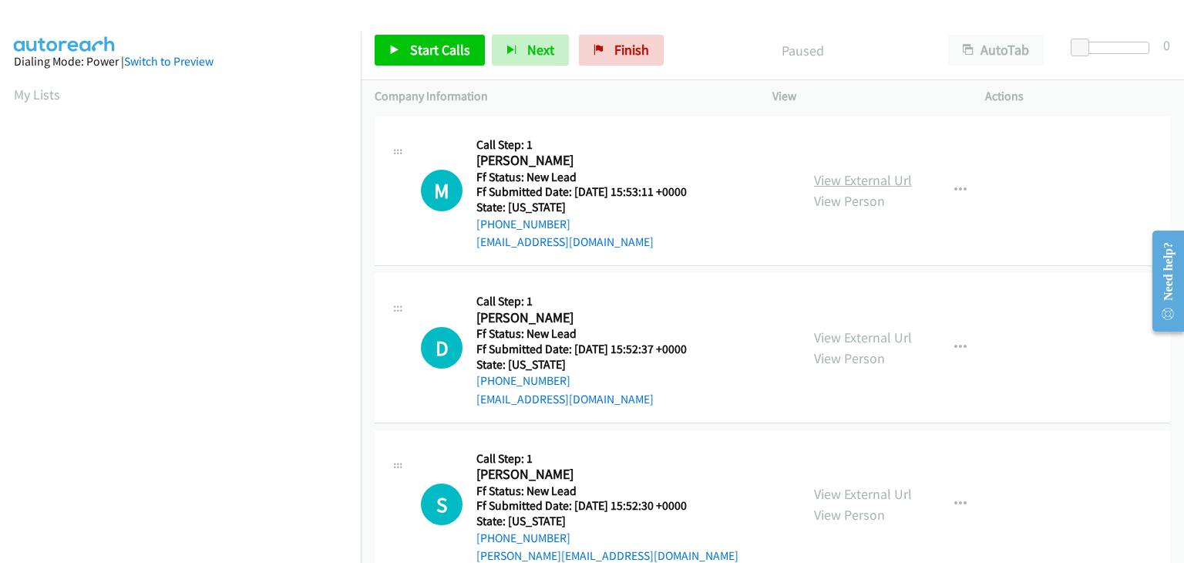
click at [874, 176] on link "View External Url" at bounding box center [863, 180] width 98 height 18
click at [404, 40] on link "Start Calls" at bounding box center [430, 50] width 110 height 31
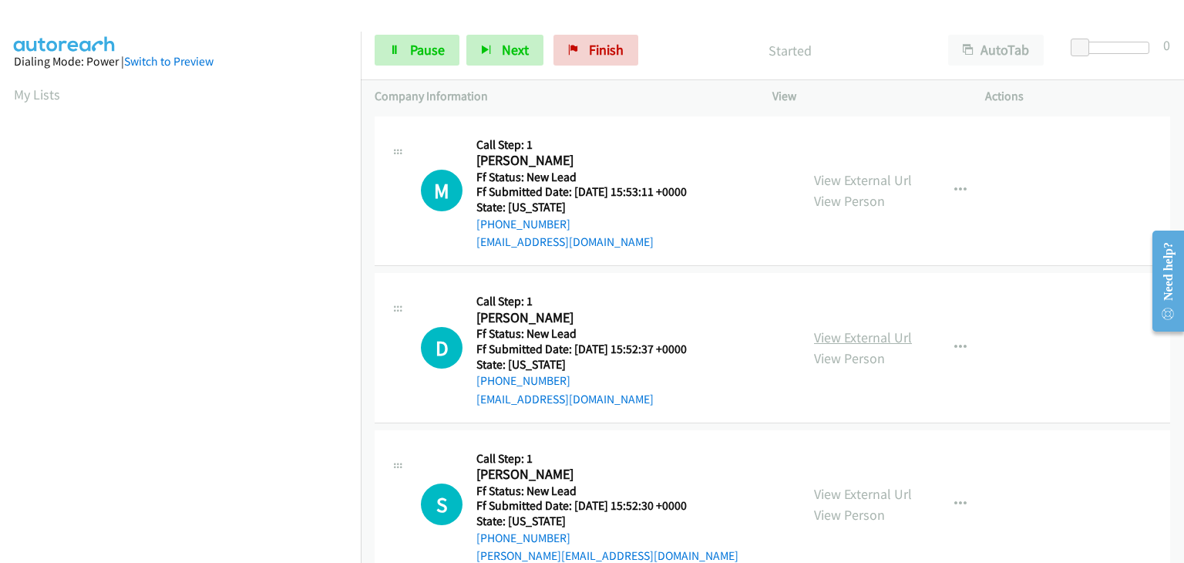
click at [836, 334] on link "View External Url" at bounding box center [863, 337] width 98 height 18
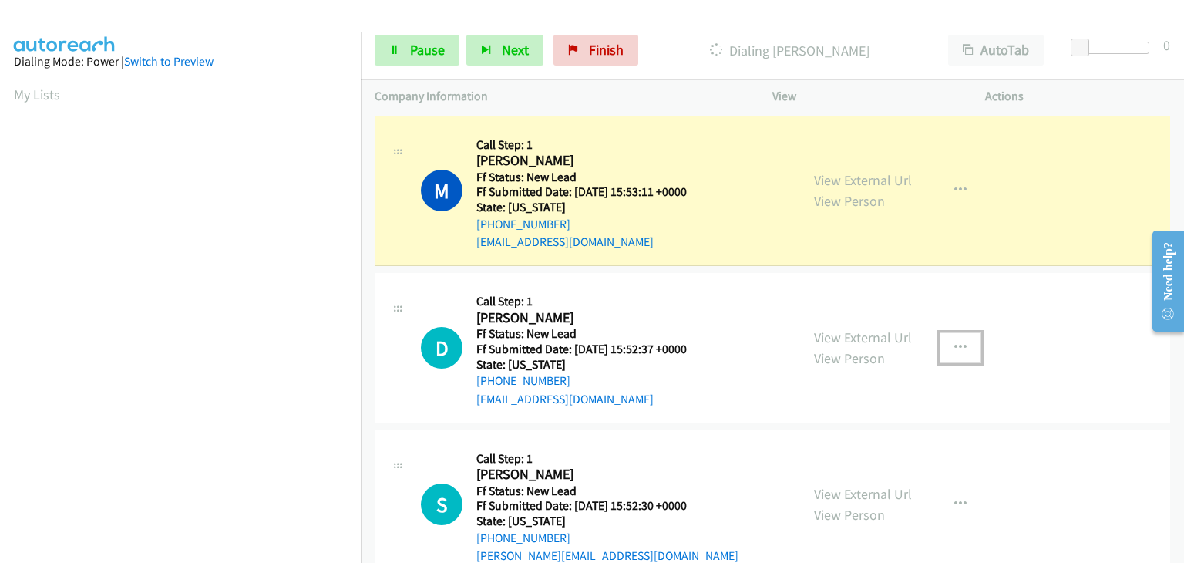
drag, startPoint x: 957, startPoint y: 349, endPoint x: 943, endPoint y: 356, distance: 15.5
click at [957, 349] on icon "button" at bounding box center [960, 348] width 12 height 12
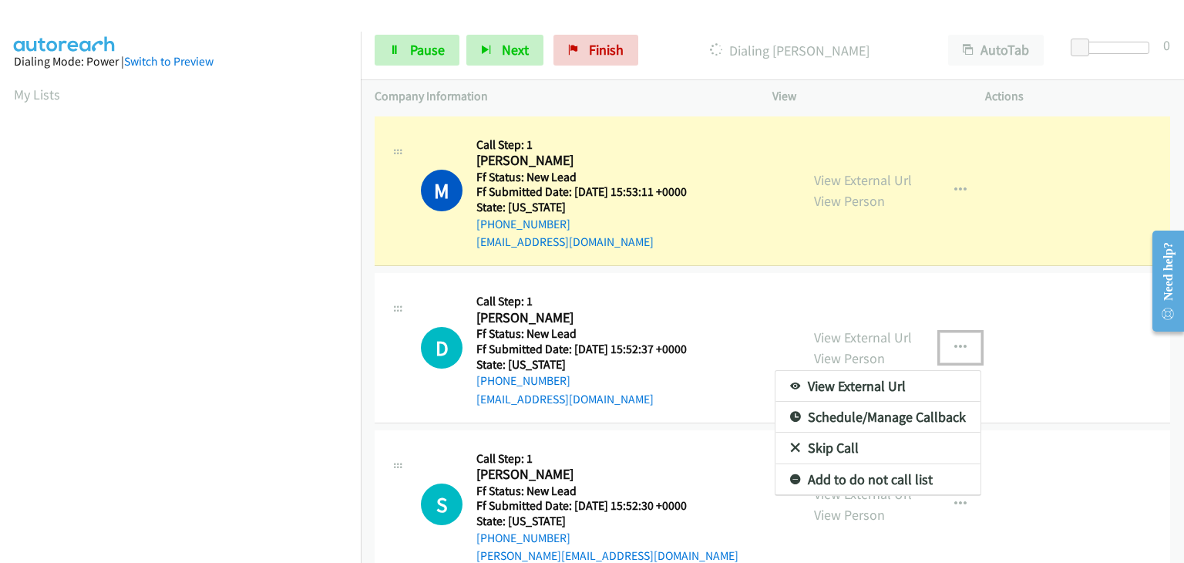
click at [849, 442] on link "Skip Call" at bounding box center [878, 448] width 205 height 31
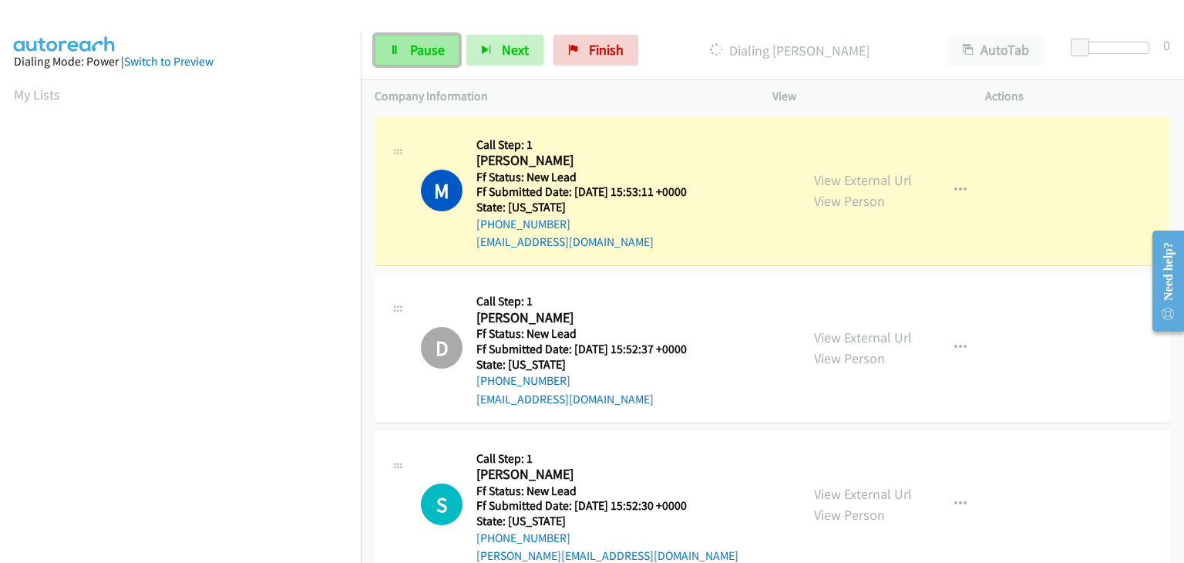
click at [444, 54] on link "Pause" at bounding box center [417, 50] width 85 height 31
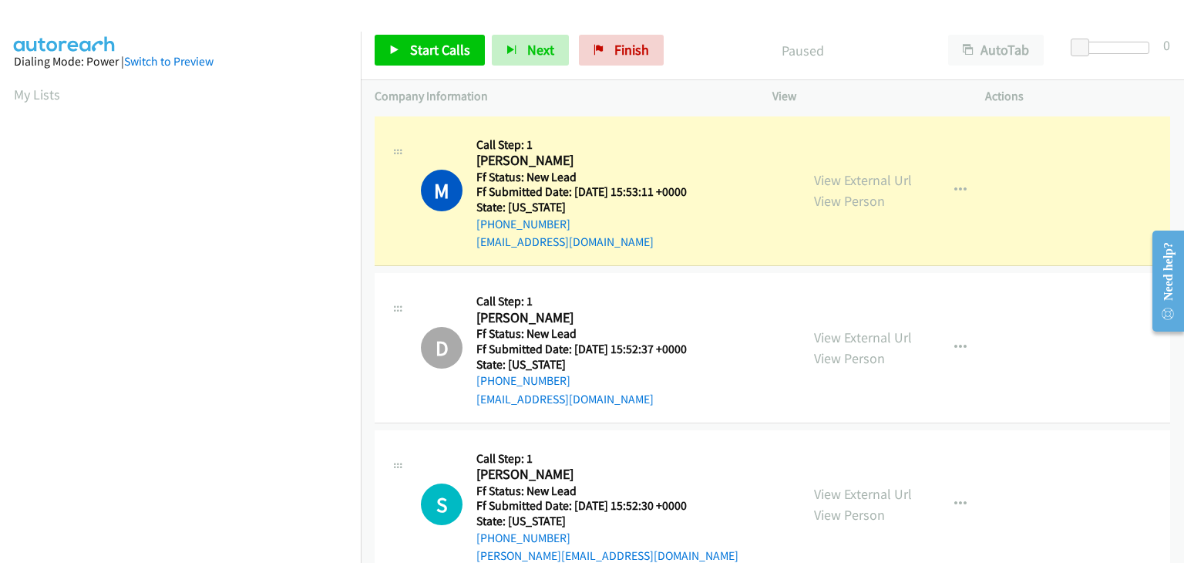
scroll to position [302, 0]
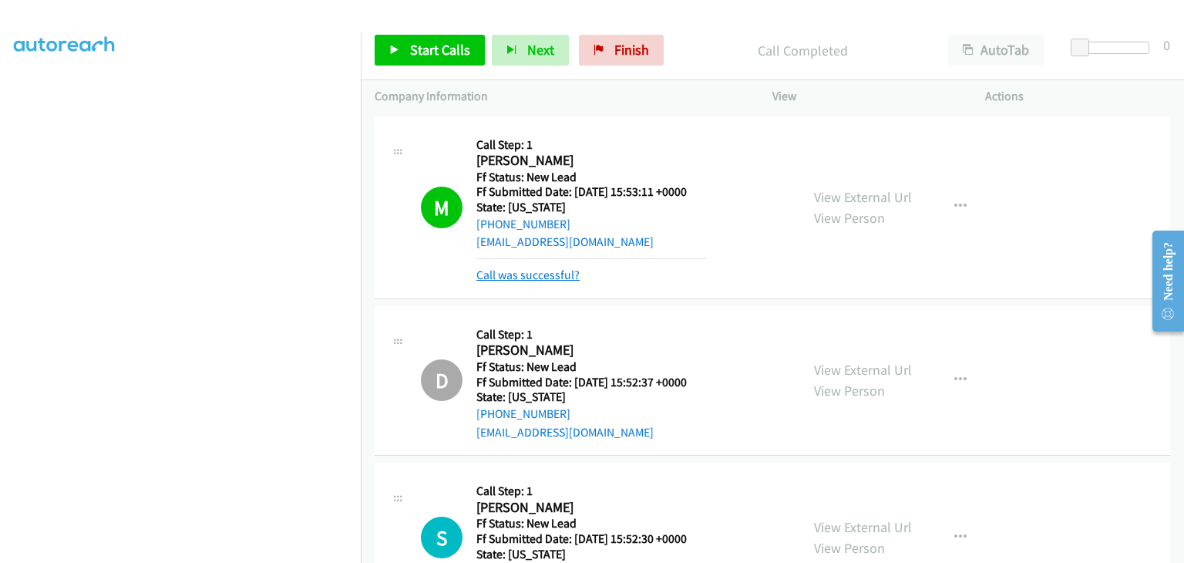
click at [552, 274] on link "Call was successful?" at bounding box center [527, 275] width 103 height 15
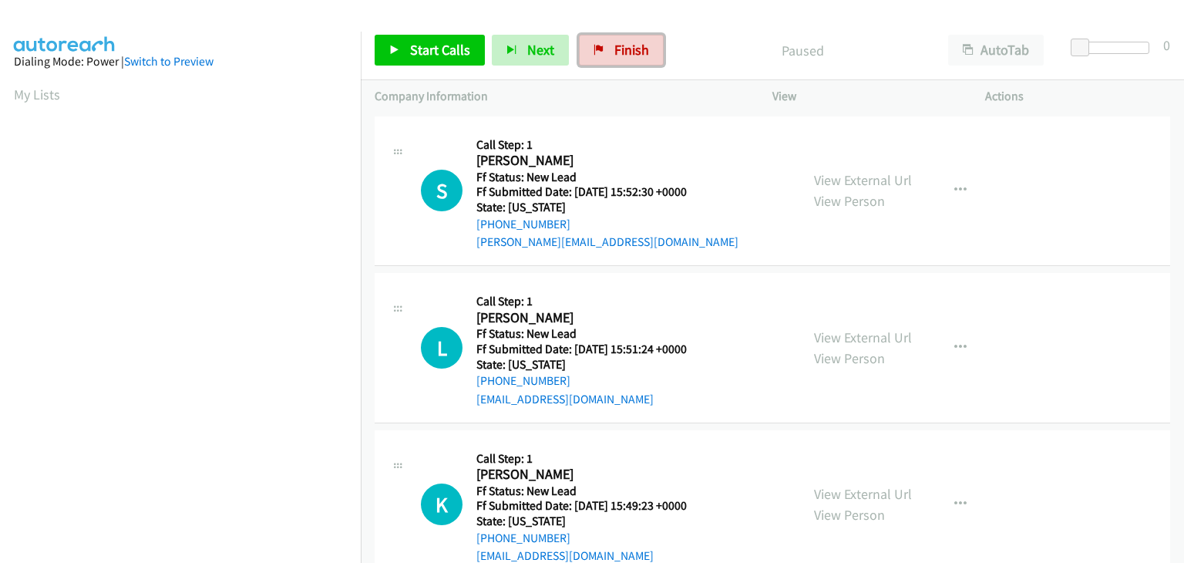
drag, startPoint x: 625, startPoint y: 45, endPoint x: 643, endPoint y: 78, distance: 36.9
click at [626, 45] on span "Finish" at bounding box center [631, 50] width 35 height 18
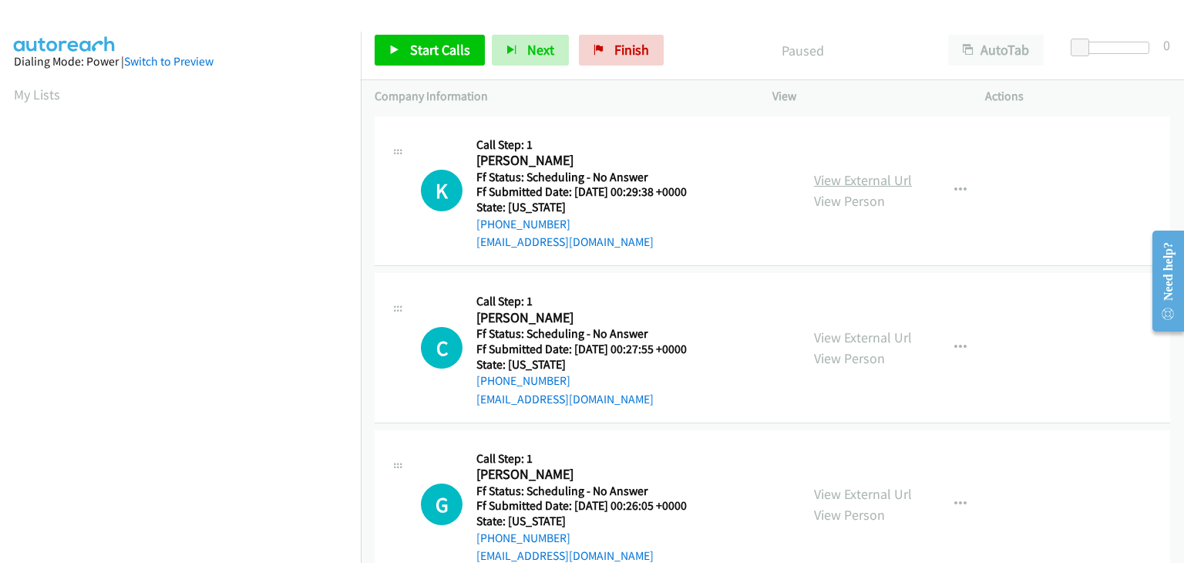
click at [843, 175] on link "View External Url" at bounding box center [863, 180] width 98 height 18
drag, startPoint x: 411, startPoint y: 43, endPoint x: 438, endPoint y: 59, distance: 31.1
click at [411, 43] on span "Start Calls" at bounding box center [440, 50] width 60 height 18
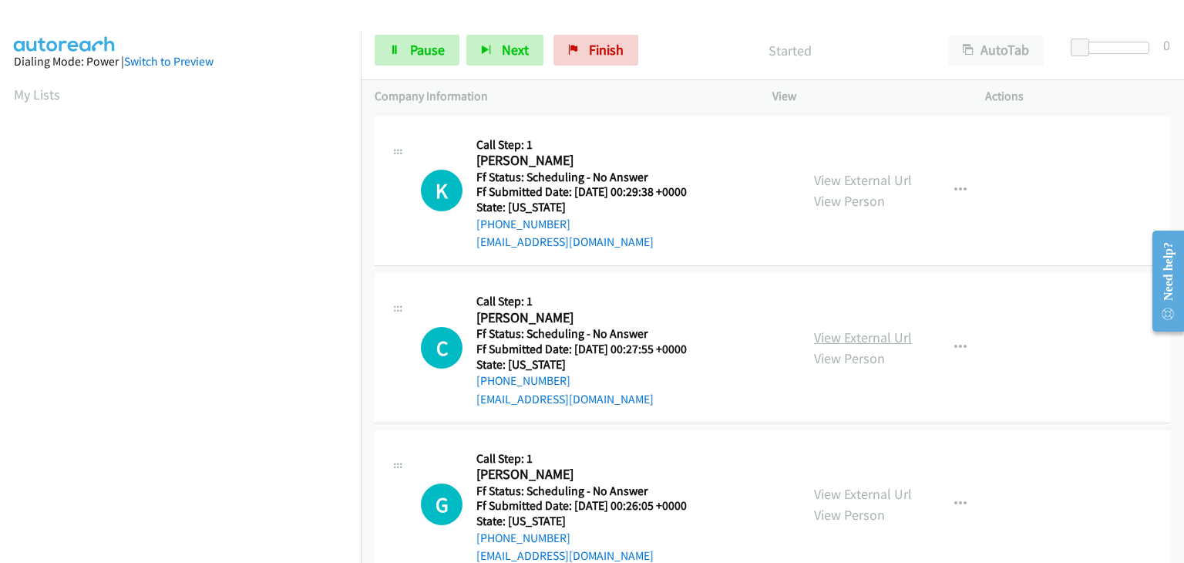
click at [829, 333] on link "View External Url" at bounding box center [863, 337] width 98 height 18
click at [893, 493] on link "View External Url" at bounding box center [863, 494] width 98 height 18
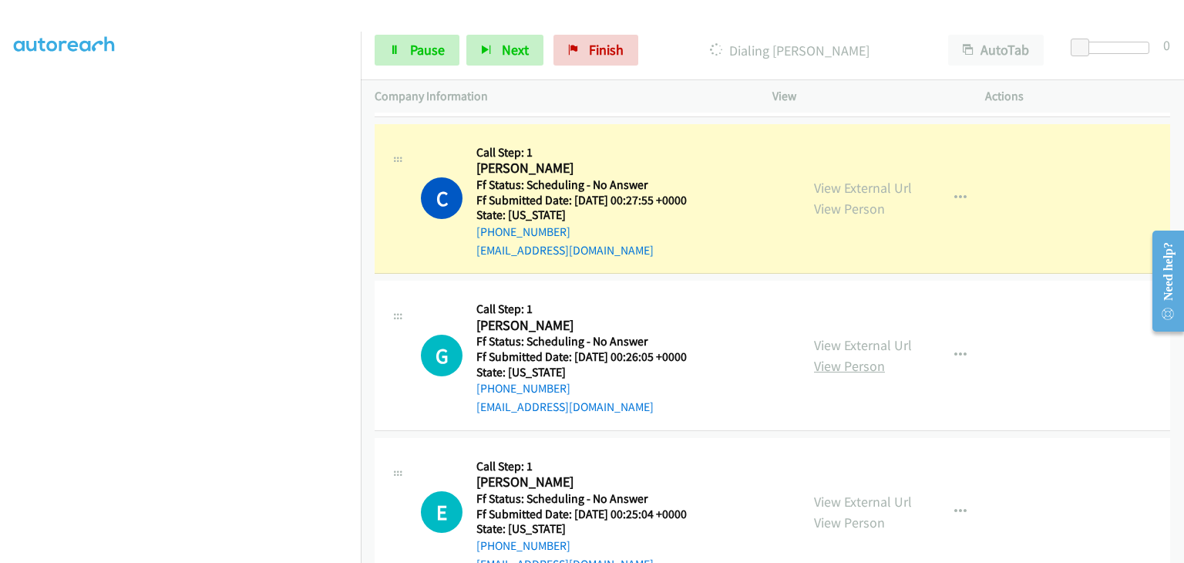
scroll to position [231, 0]
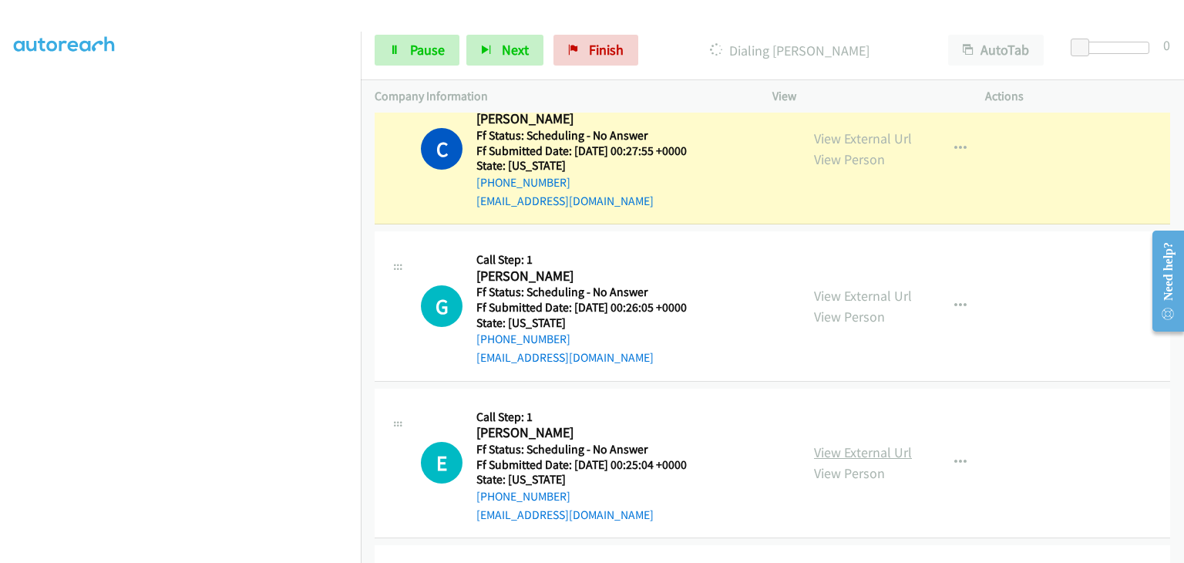
click at [863, 446] on link "View External Url" at bounding box center [863, 452] width 98 height 18
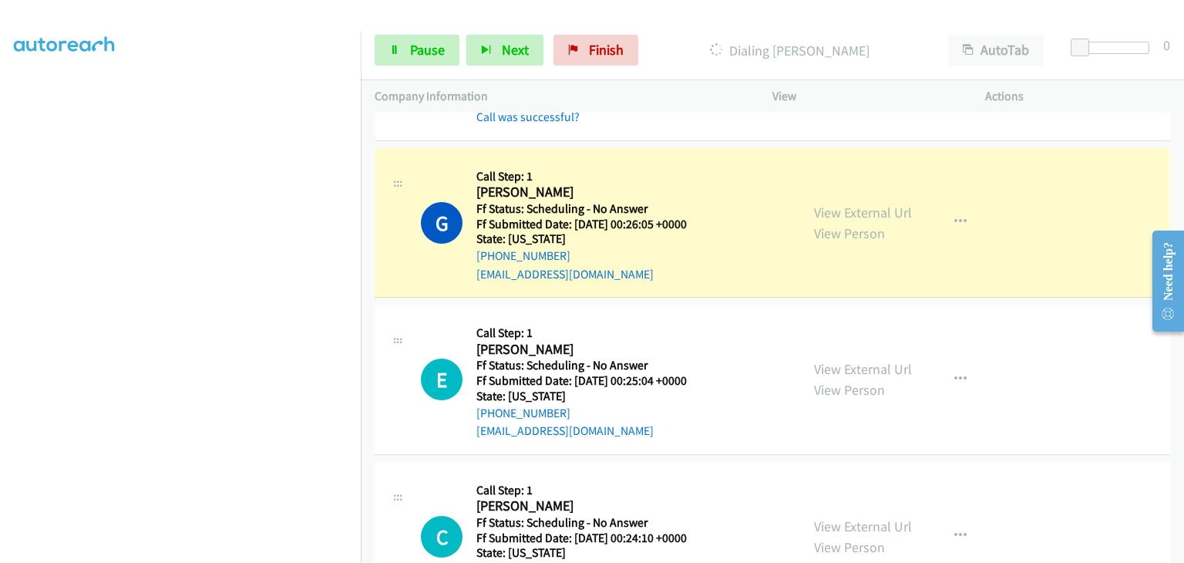
scroll to position [385, 0]
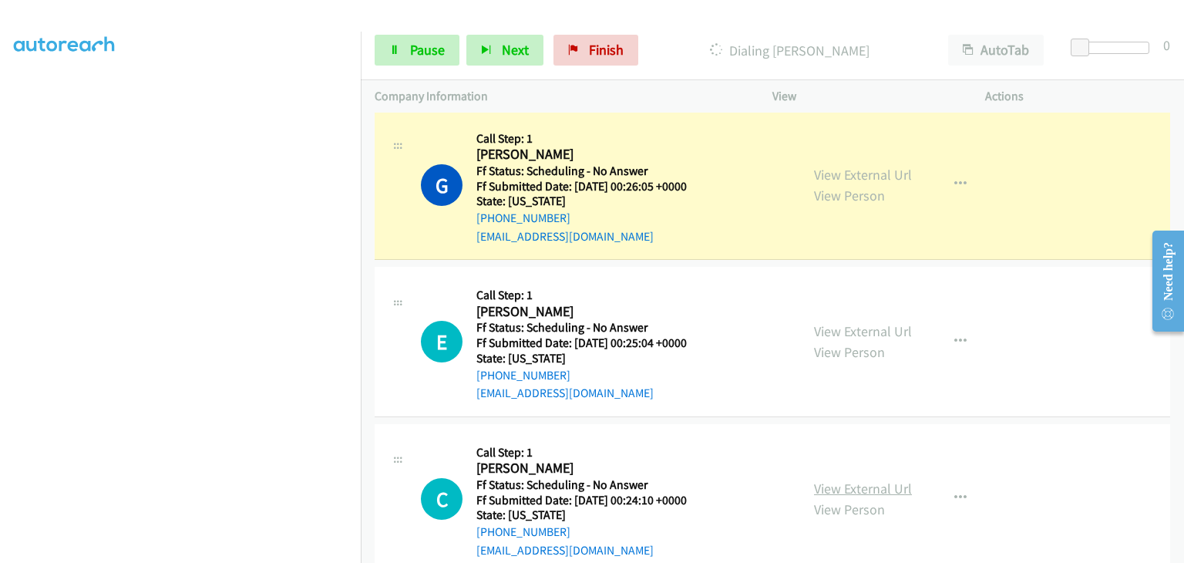
click at [859, 486] on link "View External Url" at bounding box center [863, 489] width 98 height 18
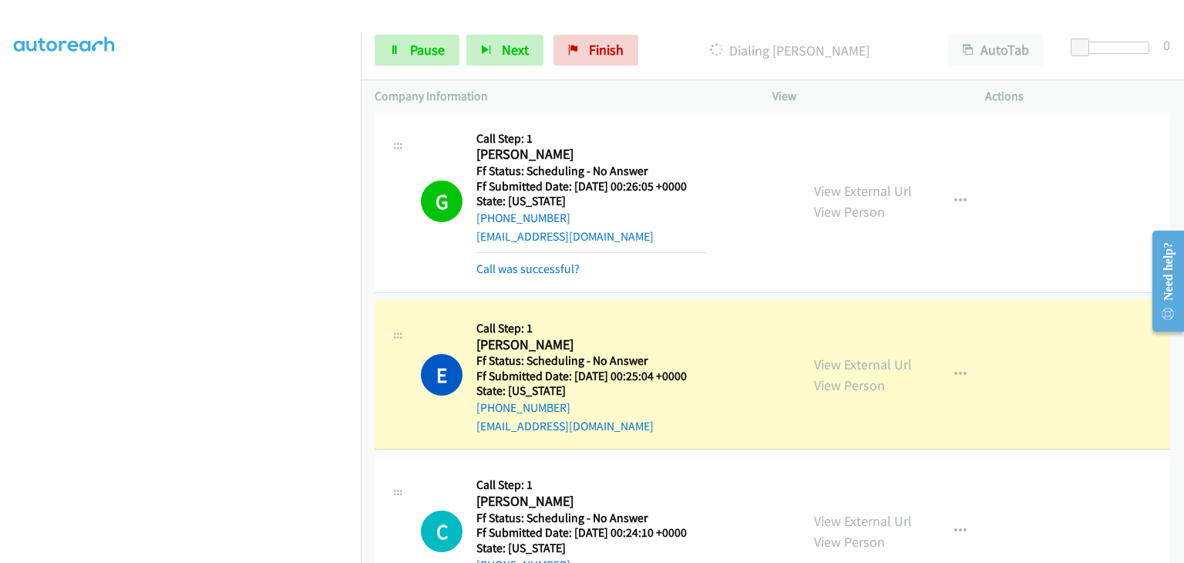
scroll to position [540, 0]
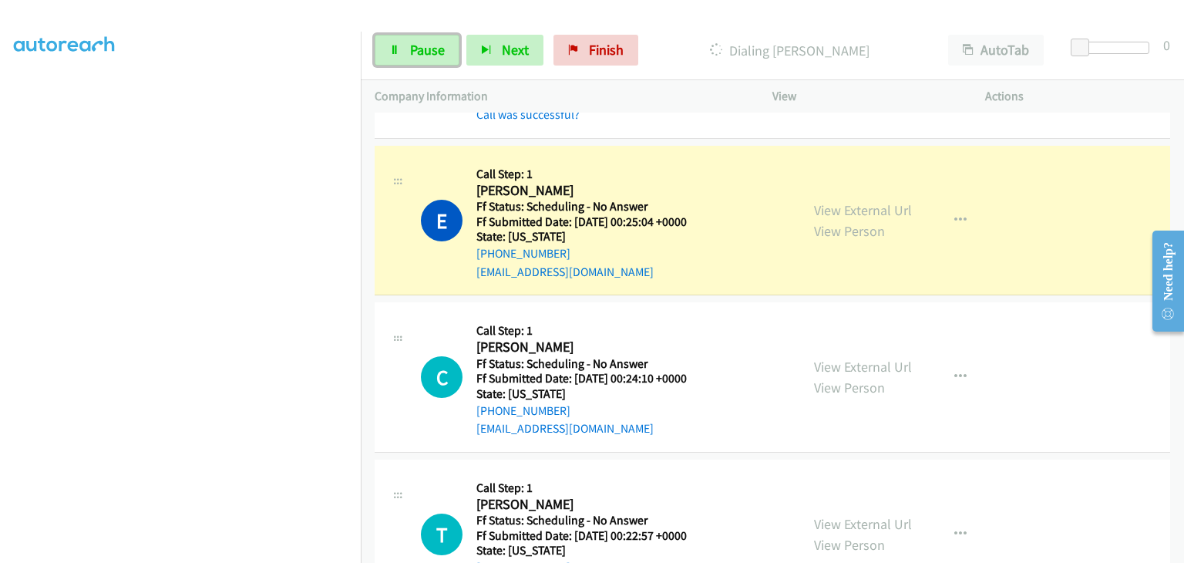
drag, startPoint x: 446, startPoint y: 46, endPoint x: 813, endPoint y: 99, distance: 370.0
click at [447, 47] on link "Pause" at bounding box center [417, 50] width 85 height 31
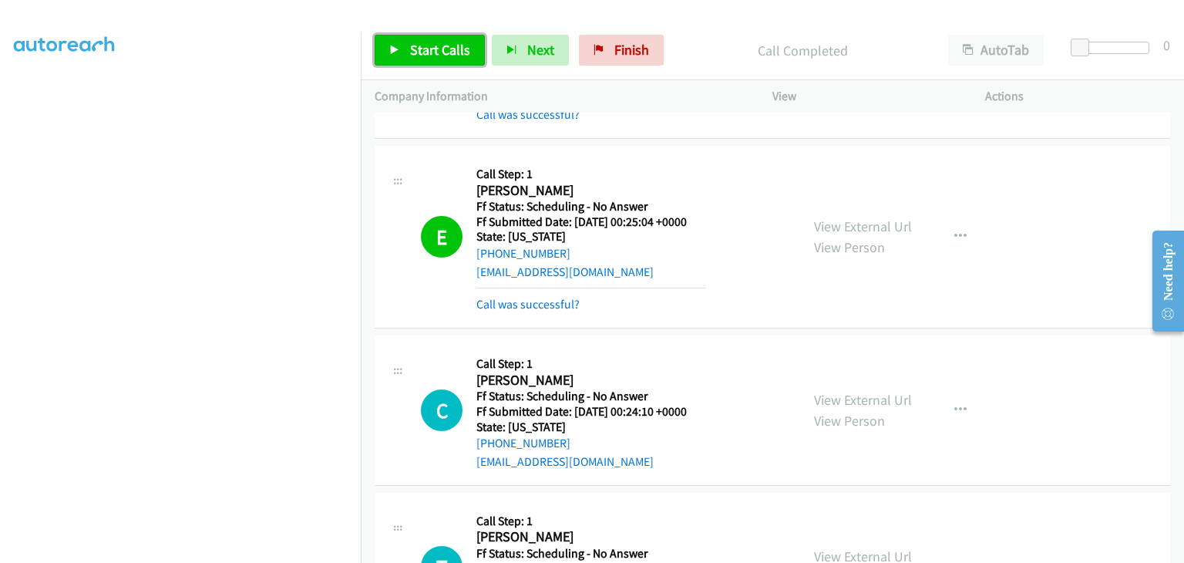
click at [440, 52] on span "Start Calls" at bounding box center [440, 50] width 60 height 18
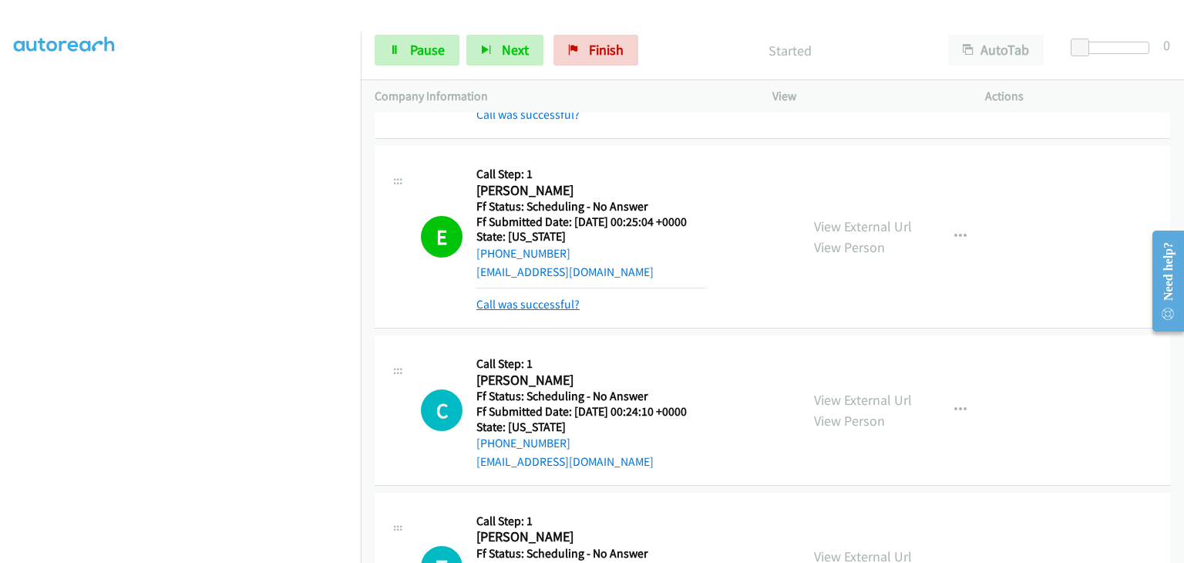
click at [544, 303] on link "Call was successful?" at bounding box center [527, 304] width 103 height 15
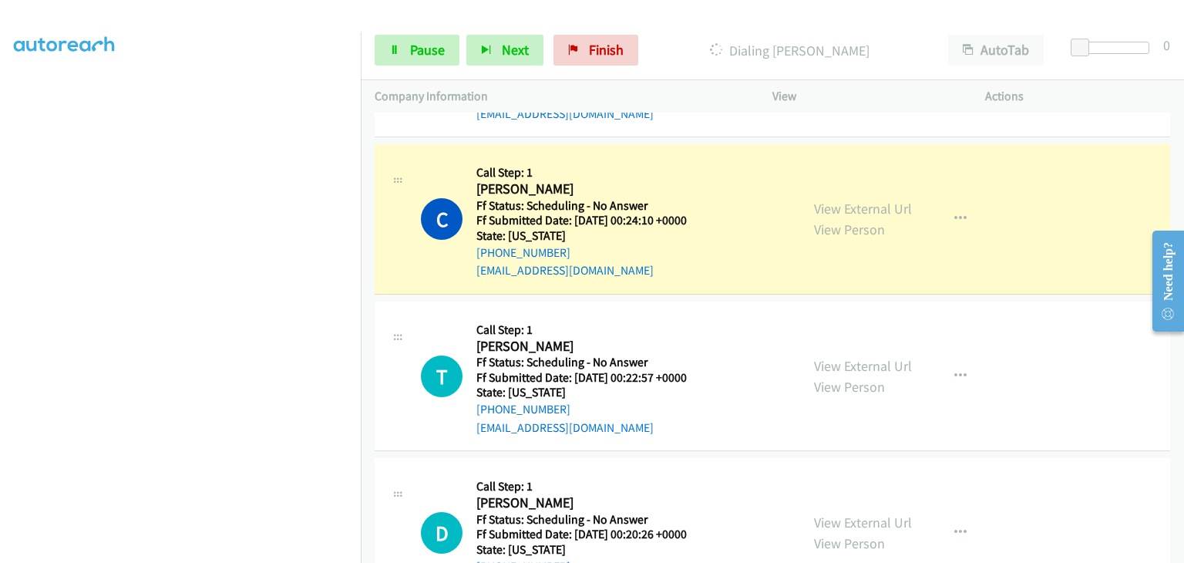
scroll to position [771, 0]
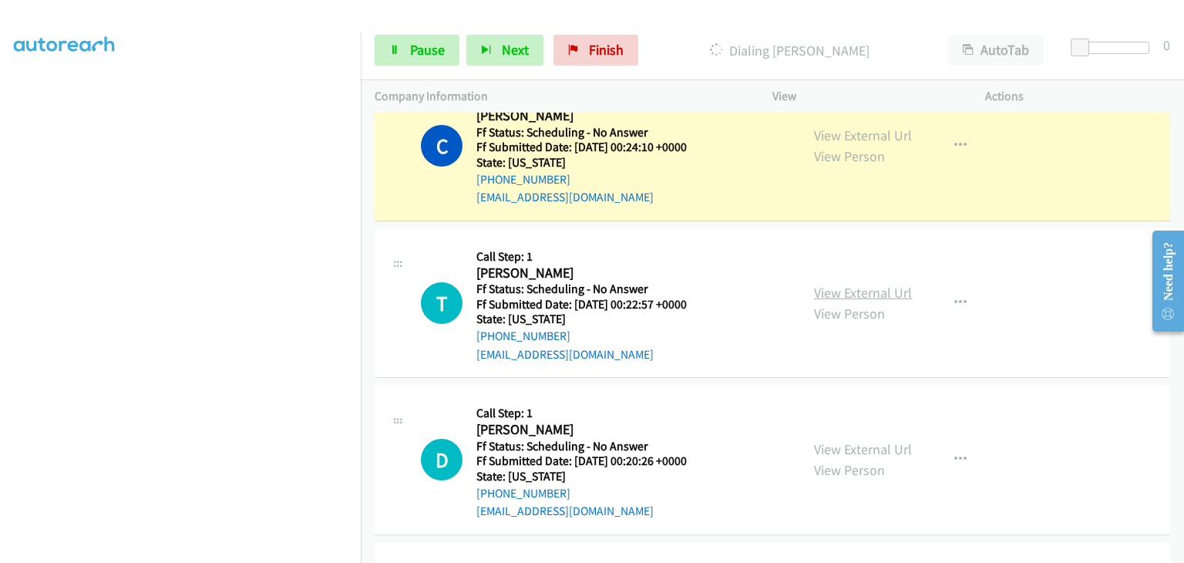
click at [867, 291] on link "View External Url" at bounding box center [863, 293] width 98 height 18
click at [867, 443] on link "View External Url" at bounding box center [863, 449] width 98 height 18
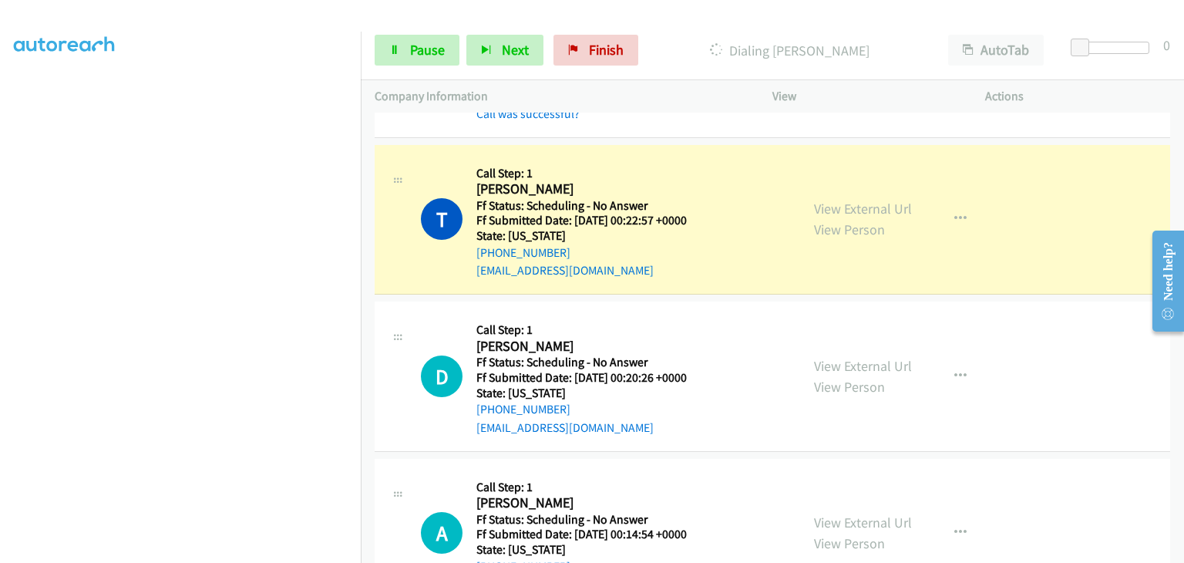
scroll to position [925, 0]
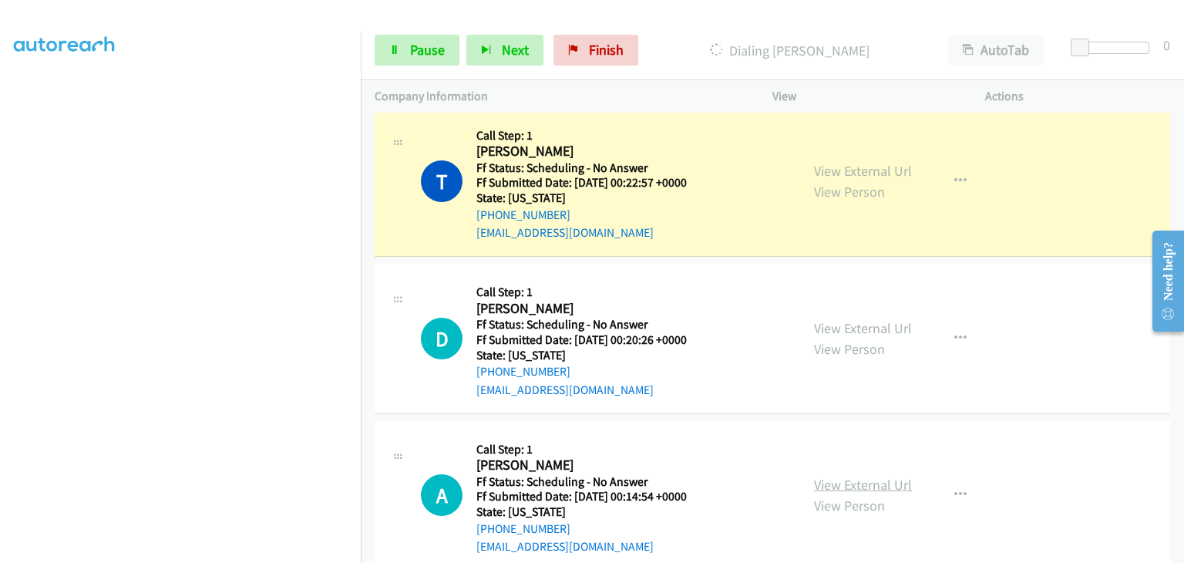
click at [854, 480] on link "View External Url" at bounding box center [863, 485] width 98 height 18
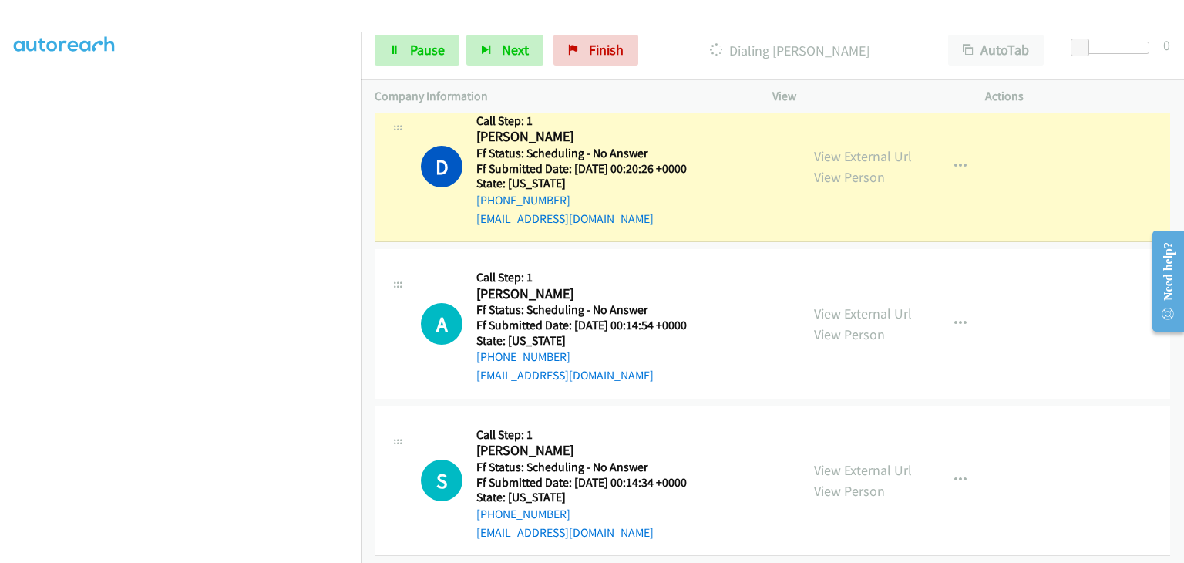
scroll to position [1156, 0]
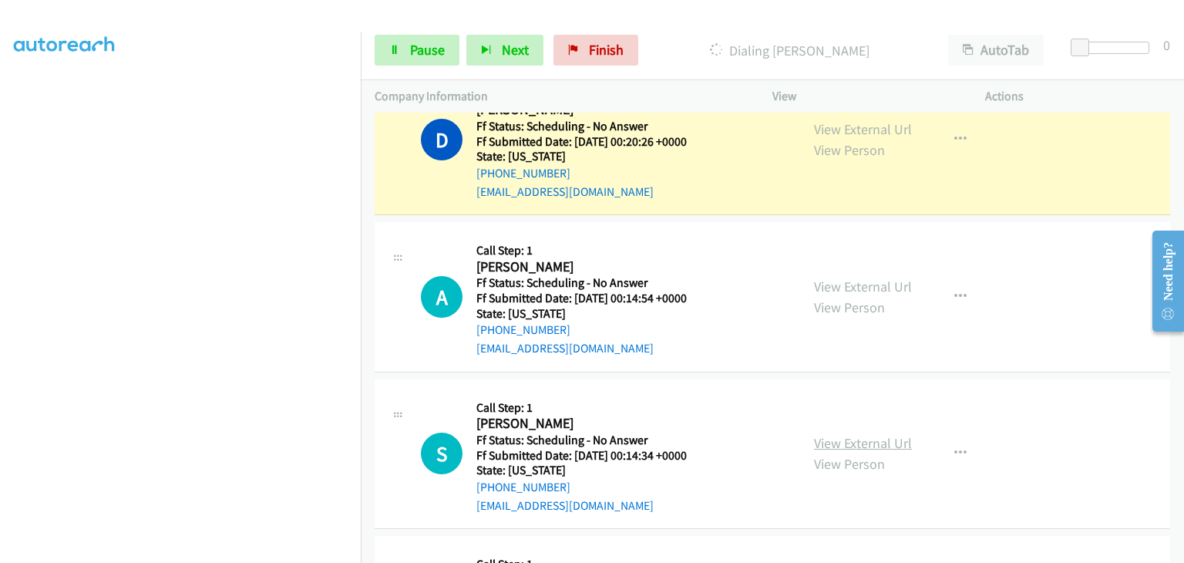
click at [884, 438] on link "View External Url" at bounding box center [863, 443] width 98 height 18
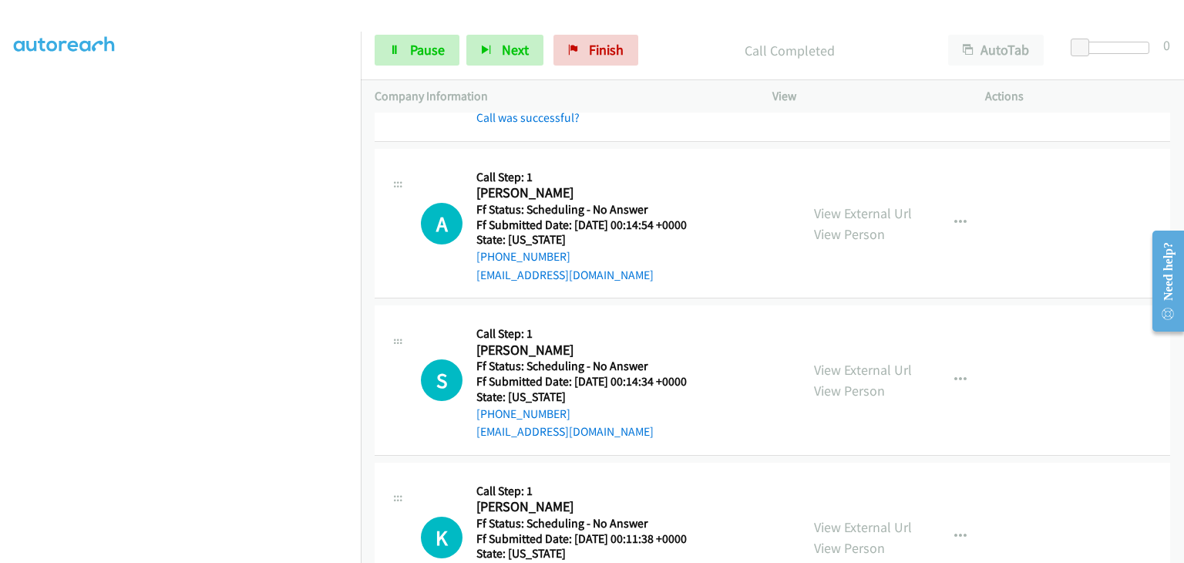
scroll to position [1311, 0]
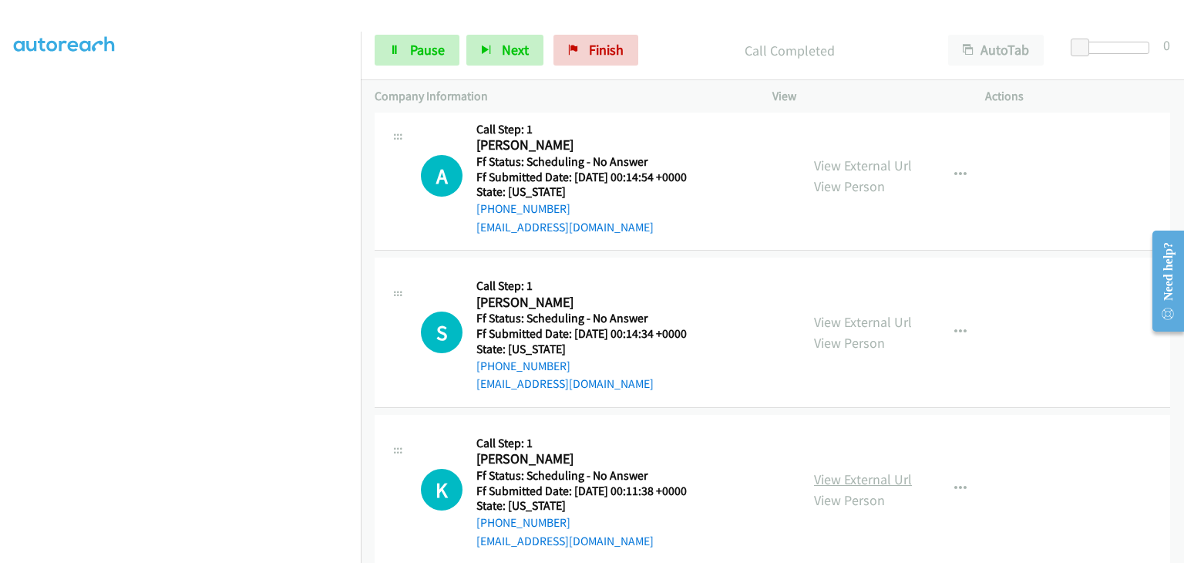
click at [859, 482] on link "View External Url" at bounding box center [863, 479] width 98 height 18
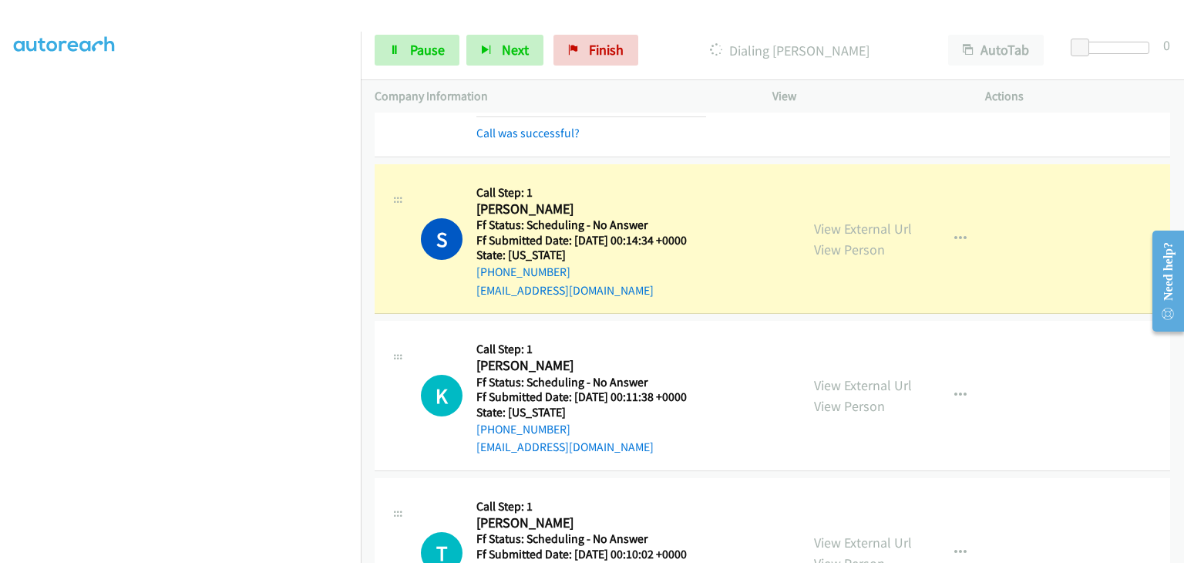
scroll to position [1465, 0]
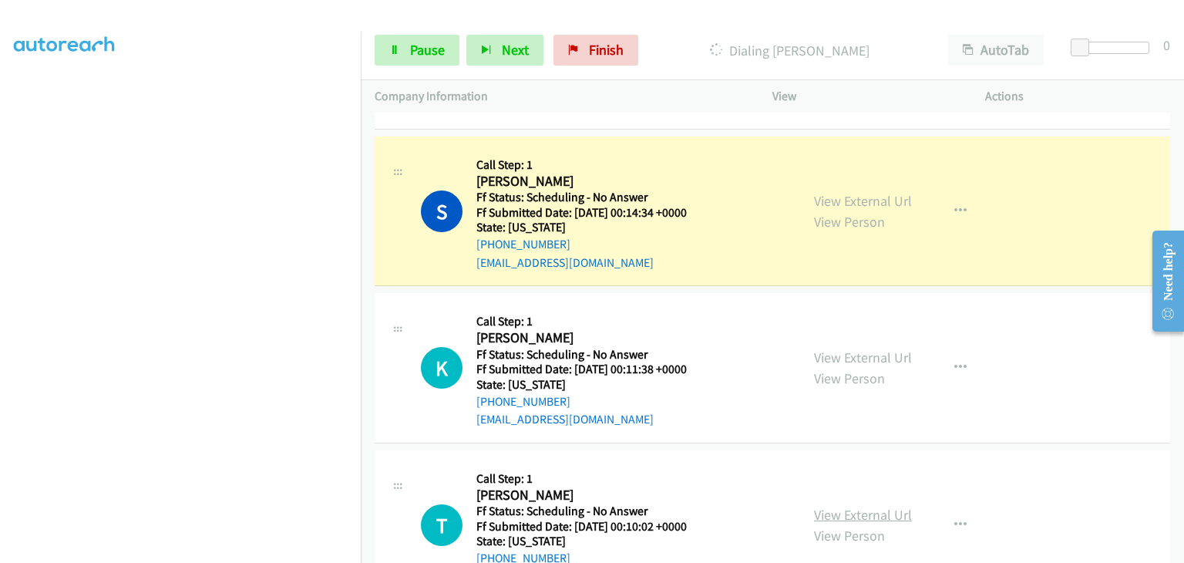
click at [845, 506] on link "View External Url" at bounding box center [863, 515] width 98 height 18
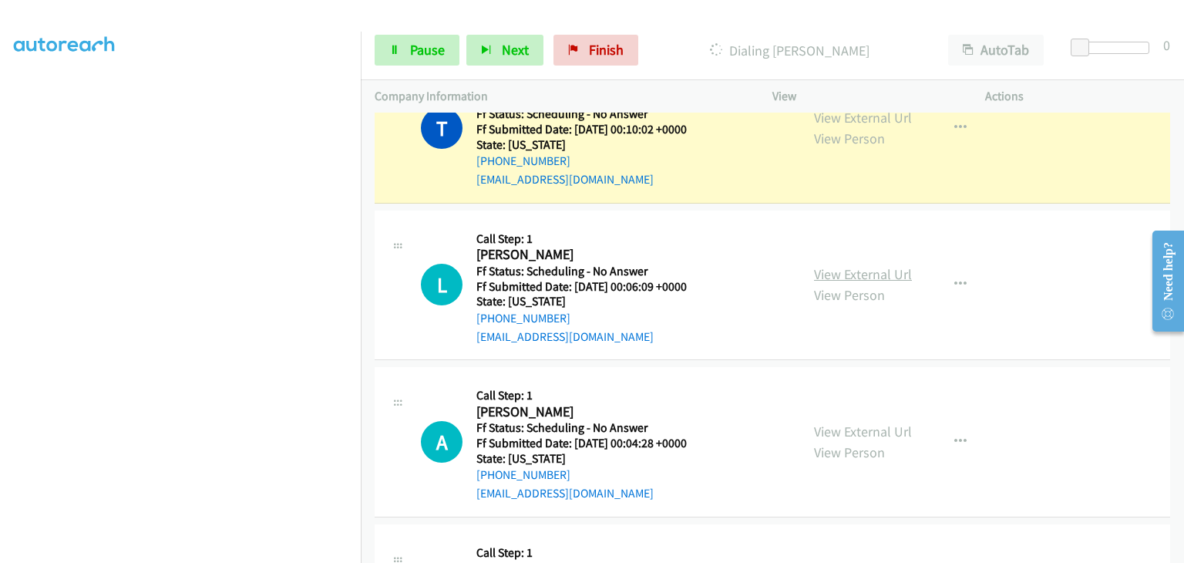
scroll to position [1850, 0]
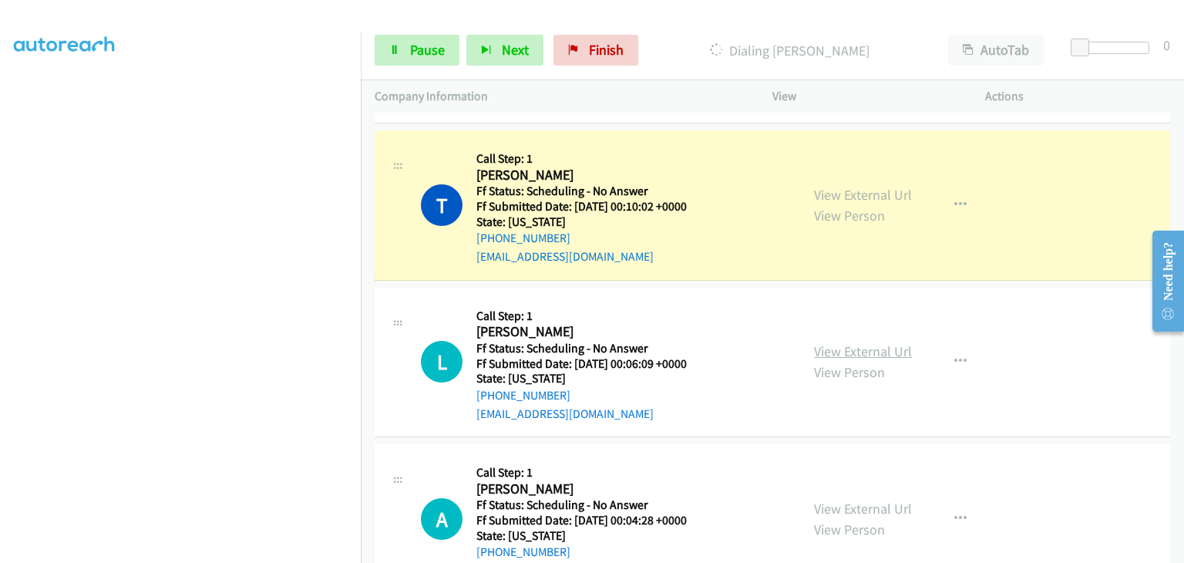
click at [835, 350] on link "View External Url" at bounding box center [863, 351] width 98 height 18
click at [857, 500] on link "View External Url" at bounding box center [863, 509] width 98 height 18
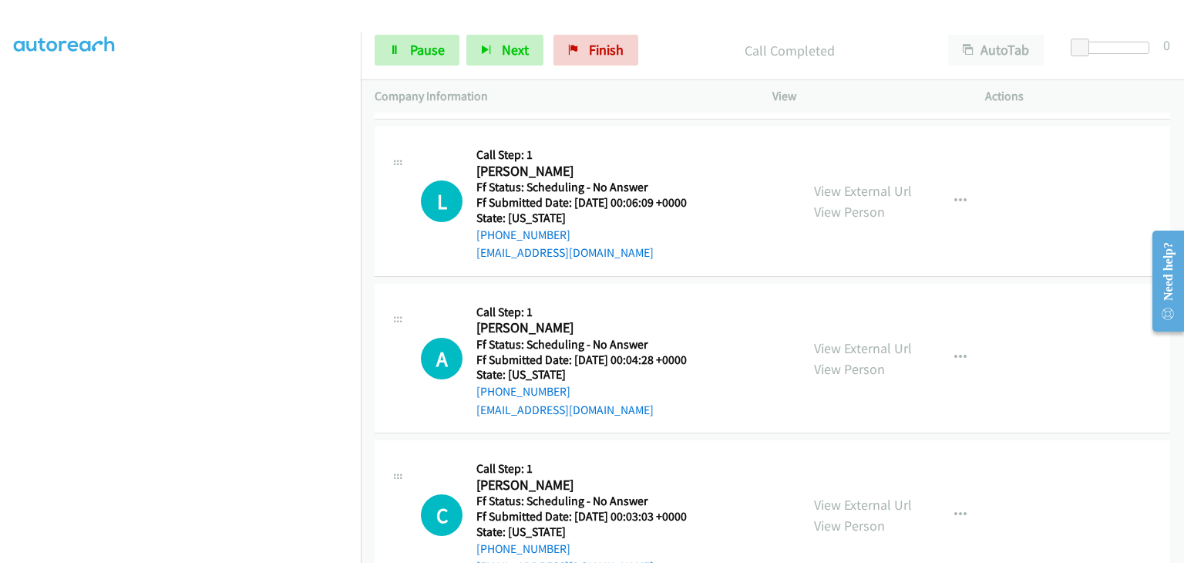
scroll to position [2082, 0]
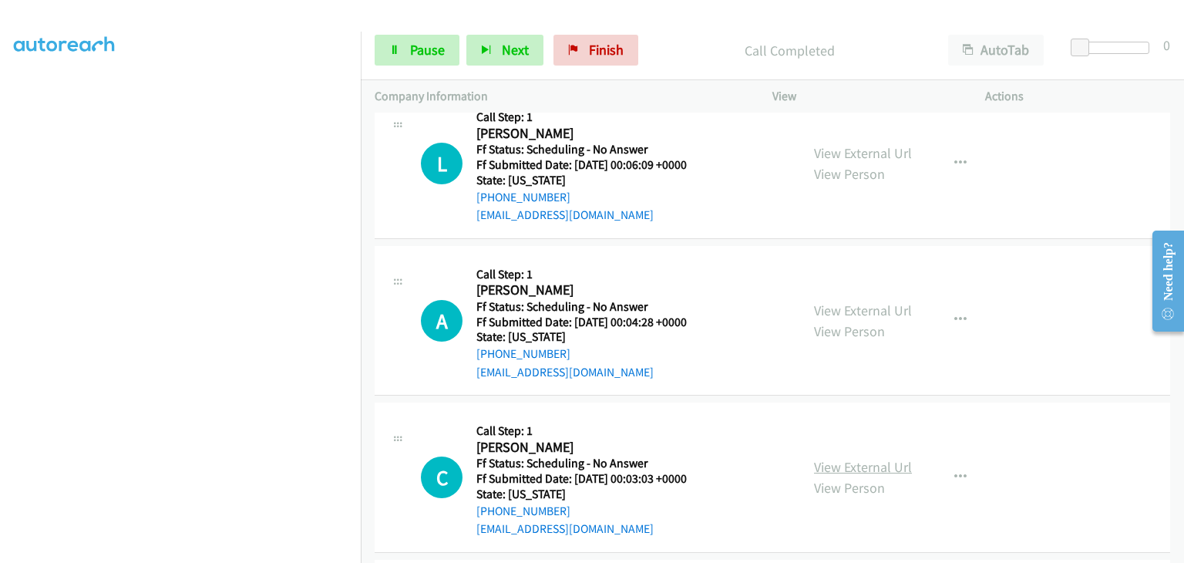
click at [836, 460] on link "View External Url" at bounding box center [863, 467] width 98 height 18
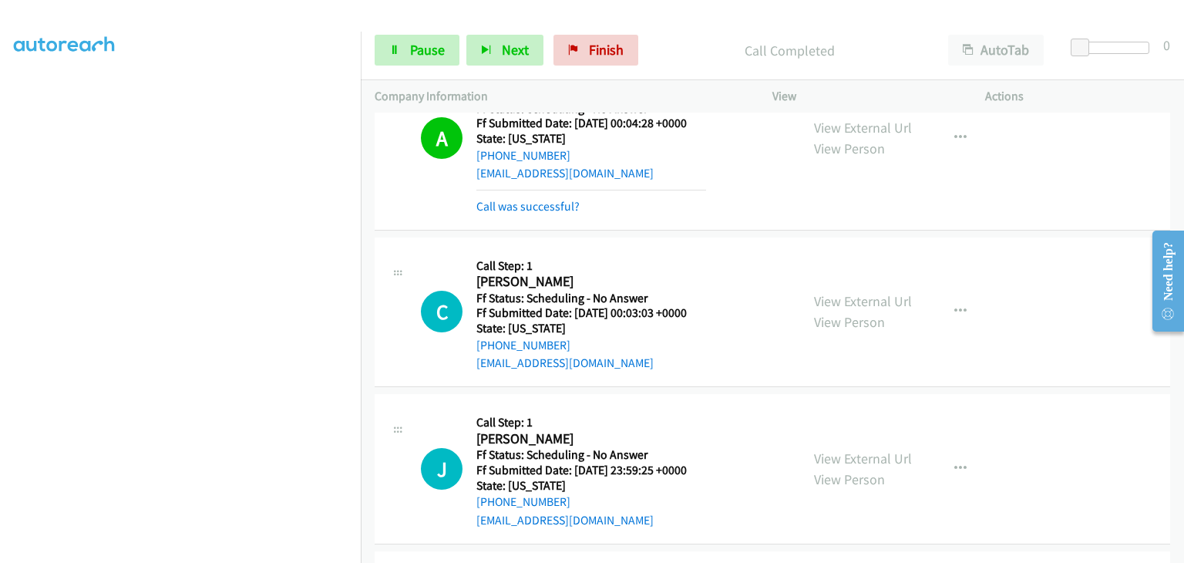
scroll to position [2390, 0]
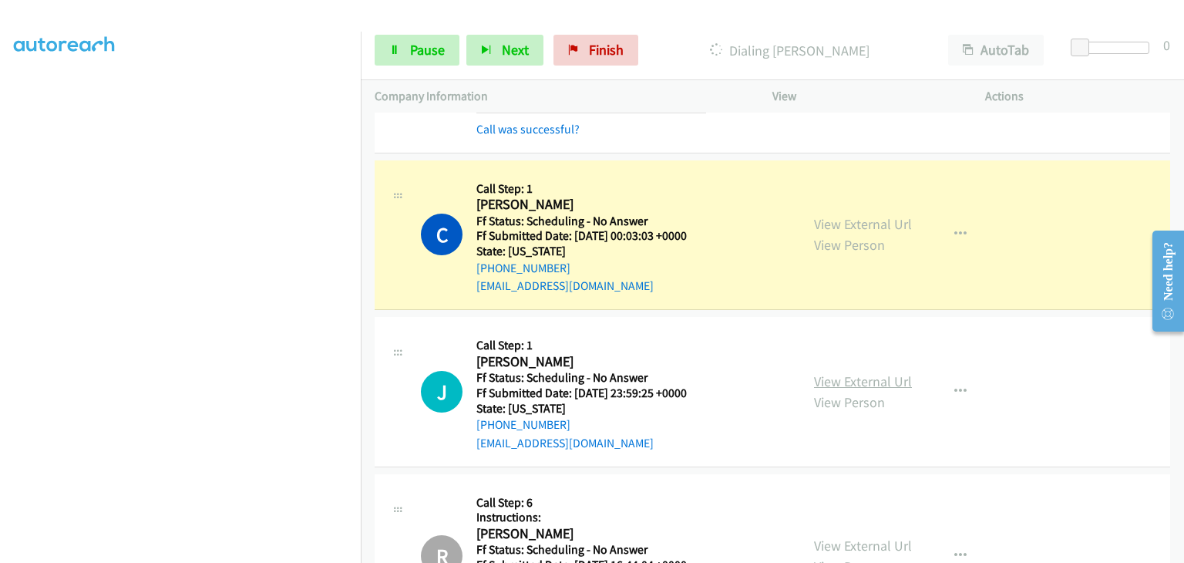
click at [862, 372] on link "View External Url" at bounding box center [863, 381] width 98 height 18
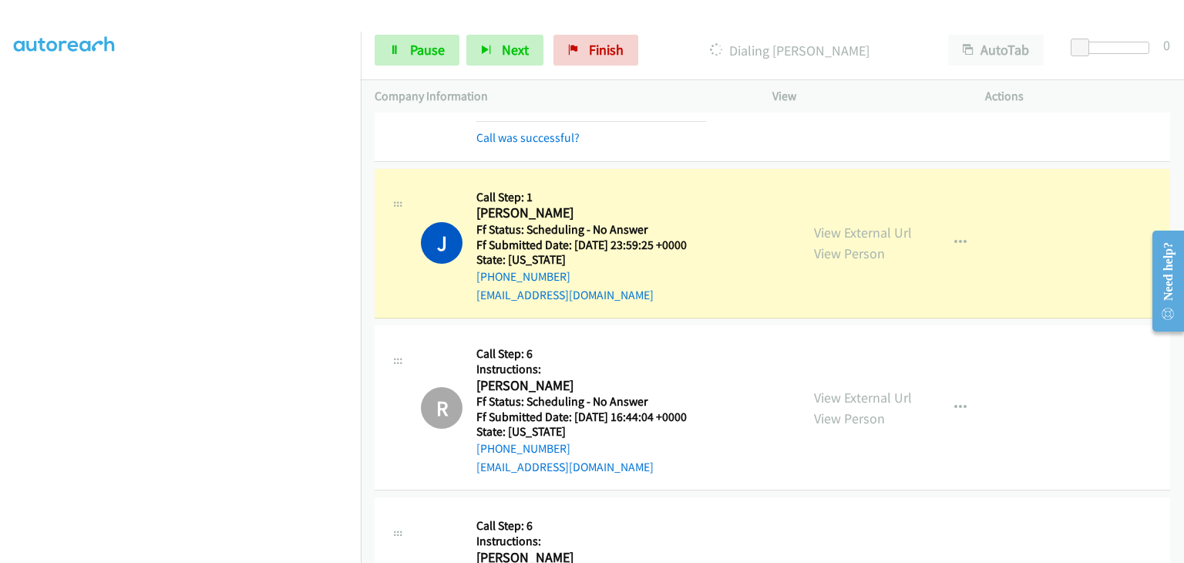
scroll to position [2544, 0]
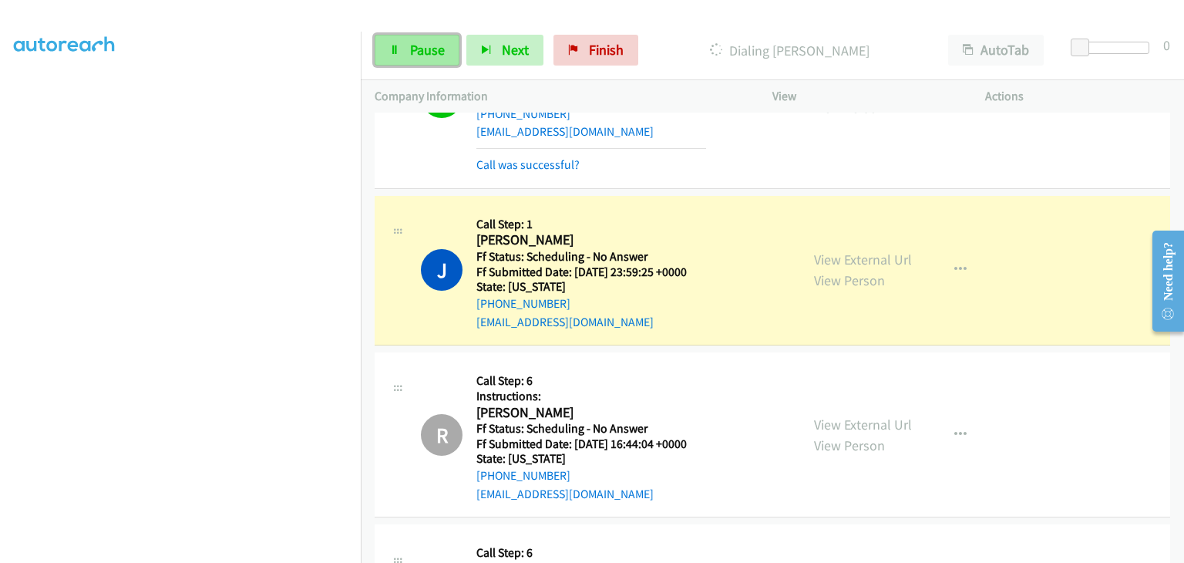
click at [442, 53] on span "Pause" at bounding box center [427, 50] width 35 height 18
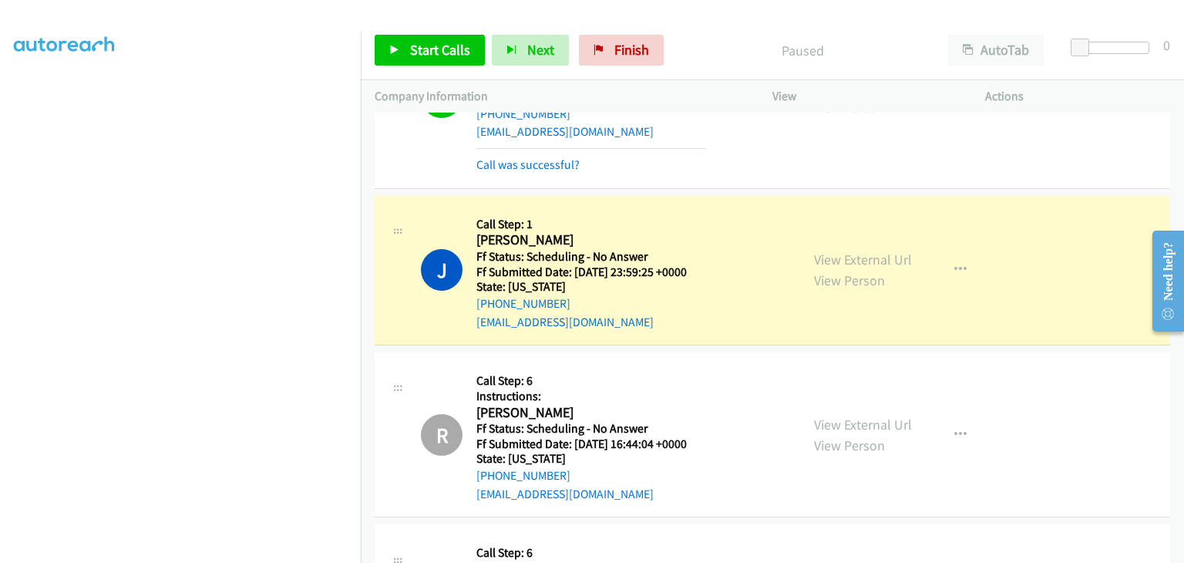
scroll to position [302, 0]
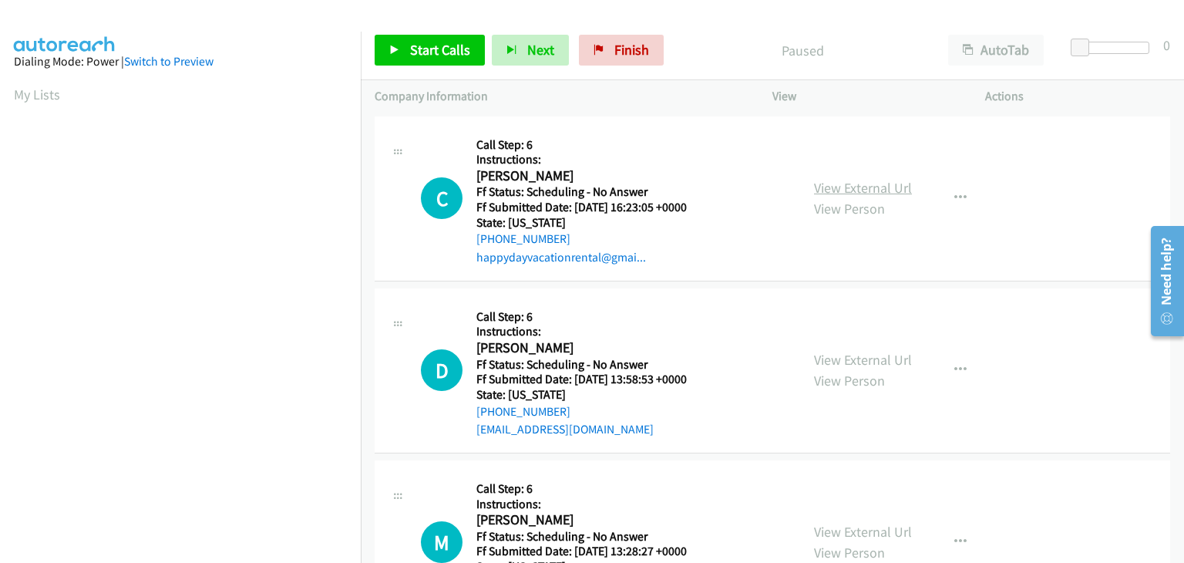
click at [820, 192] on link "View External Url" at bounding box center [863, 188] width 98 height 18
click at [450, 52] on span "Start Calls" at bounding box center [440, 50] width 60 height 18
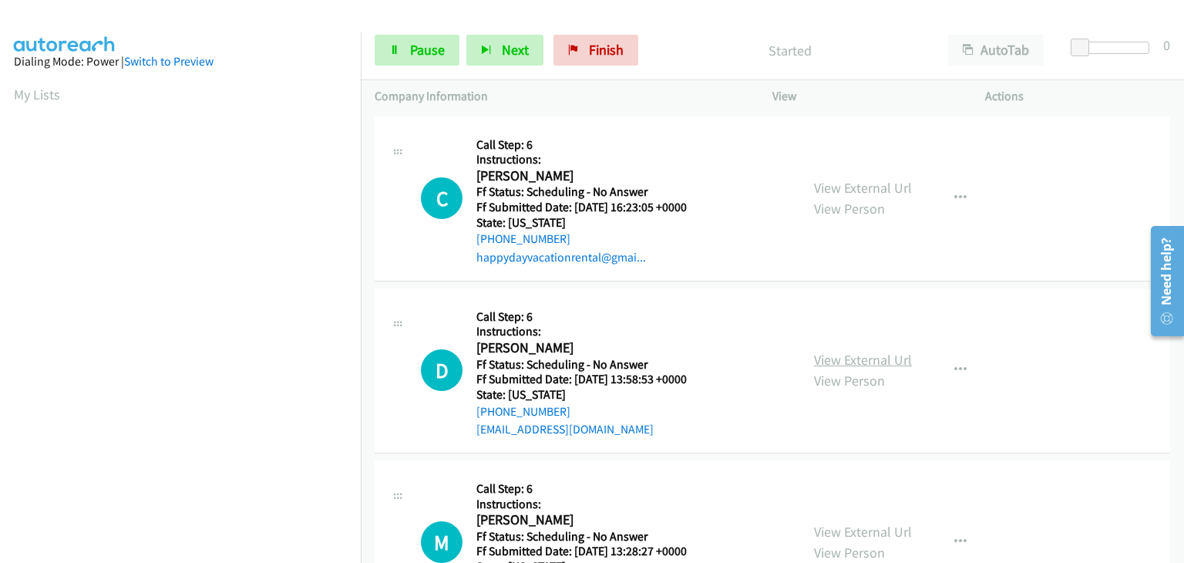
click at [847, 351] on link "View External Url" at bounding box center [863, 360] width 98 height 18
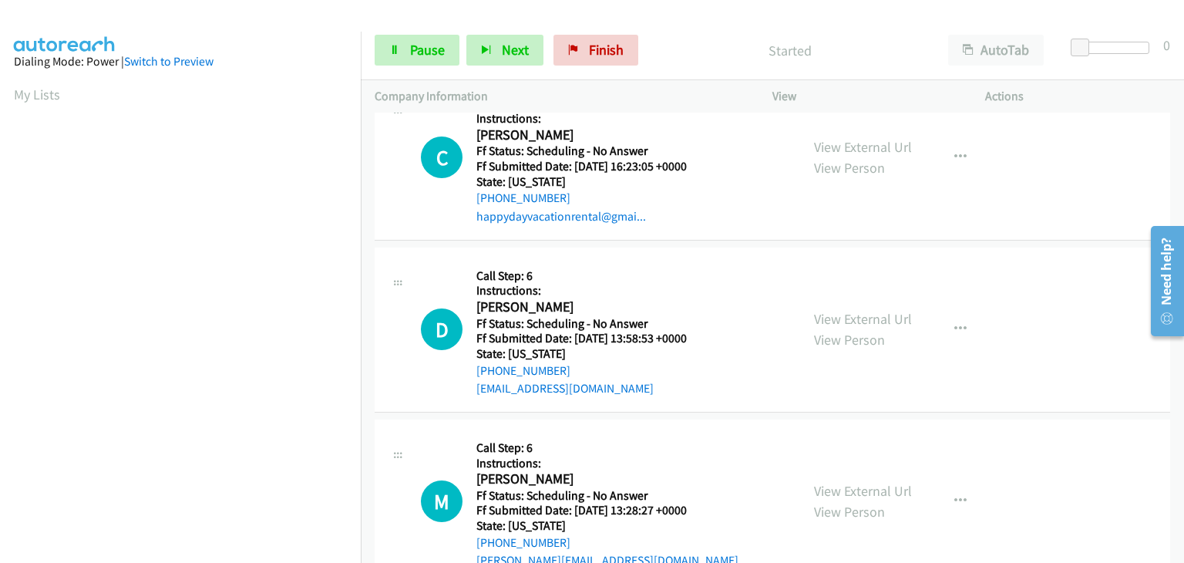
scroll to position [77, 0]
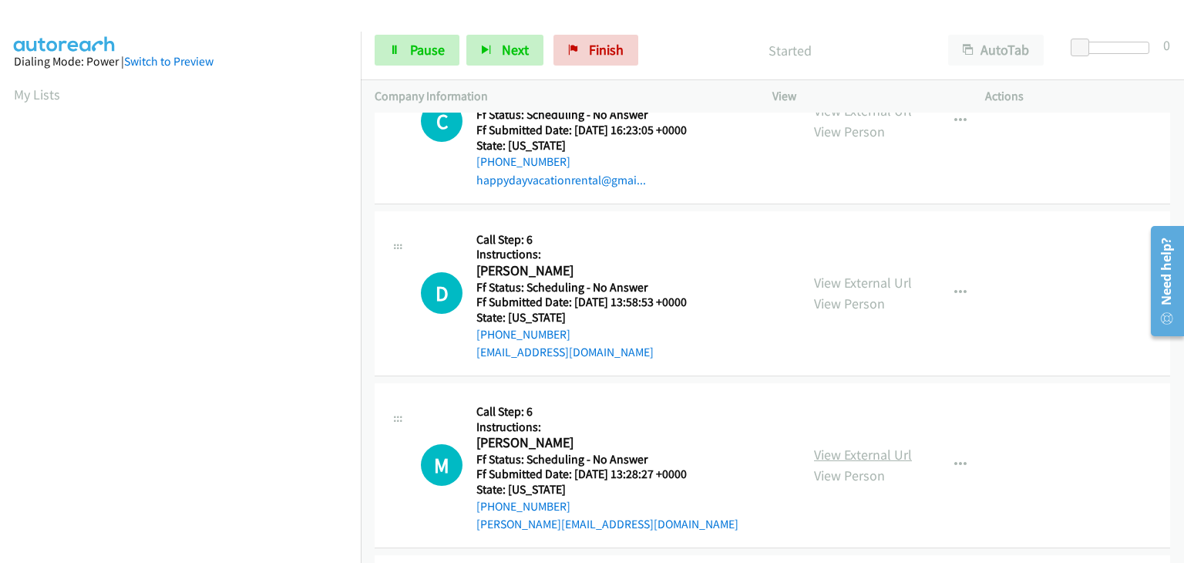
click at [877, 454] on link "View External Url" at bounding box center [863, 455] width 98 height 18
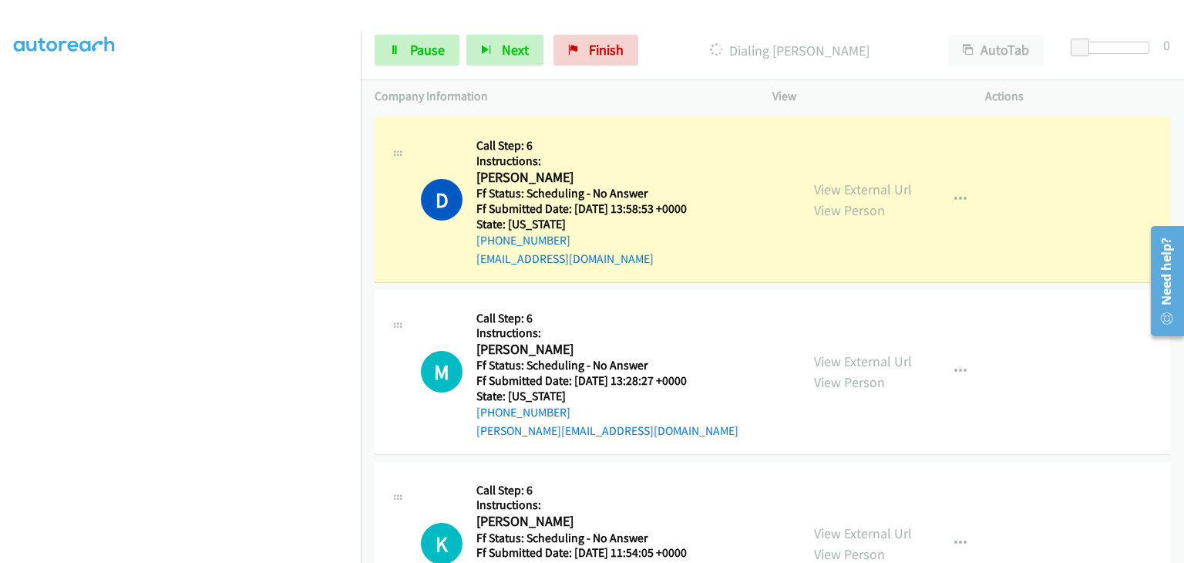
scroll to position [231, 0]
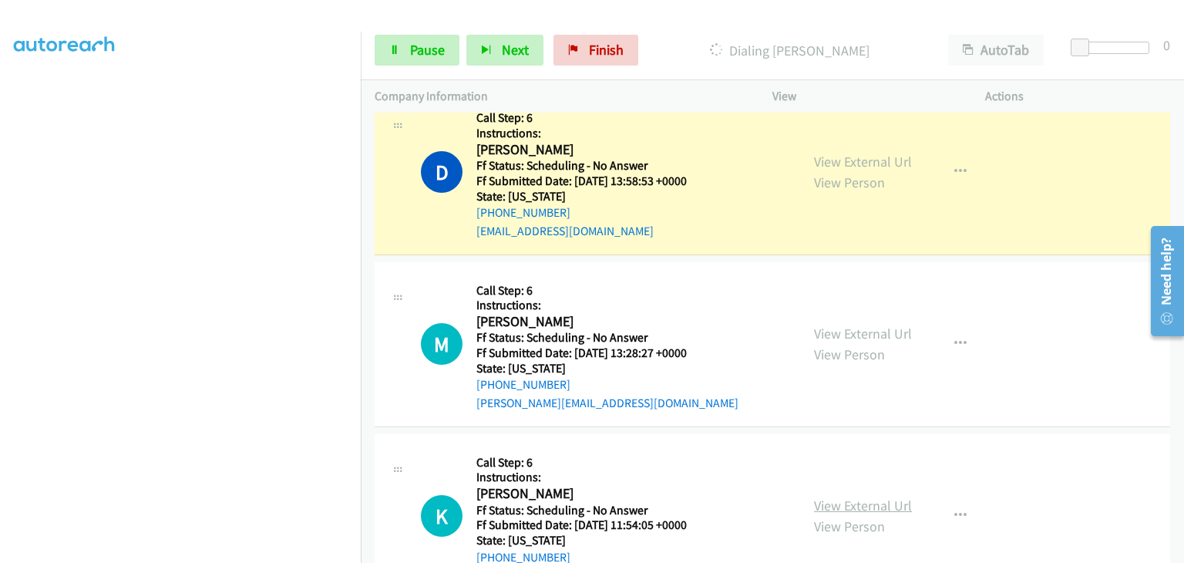
click at [864, 507] on link "View External Url" at bounding box center [863, 506] width 98 height 18
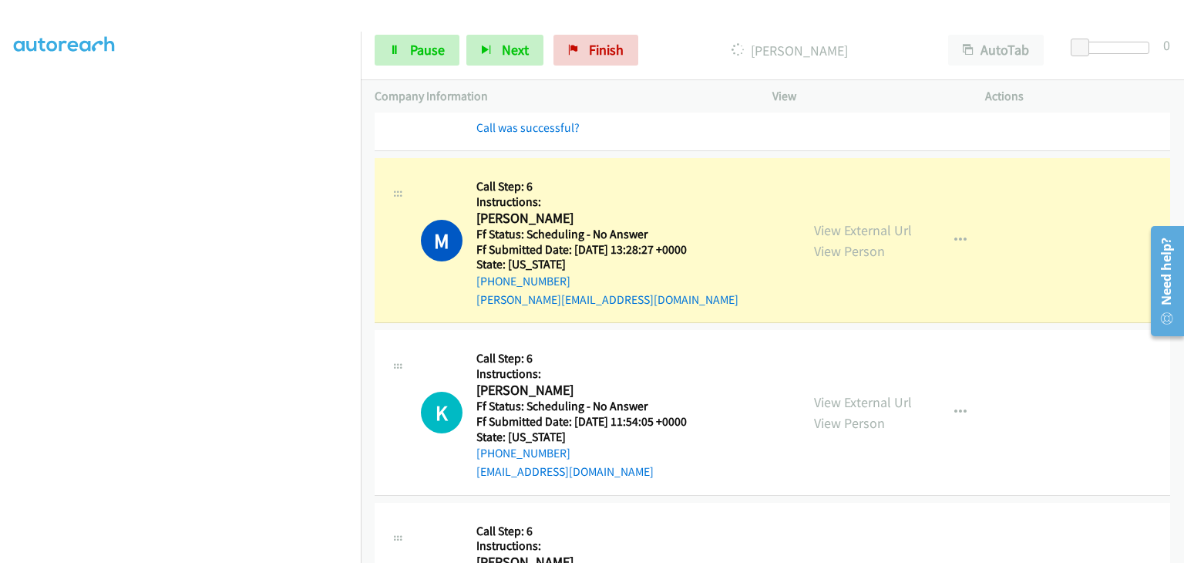
scroll to position [385, 0]
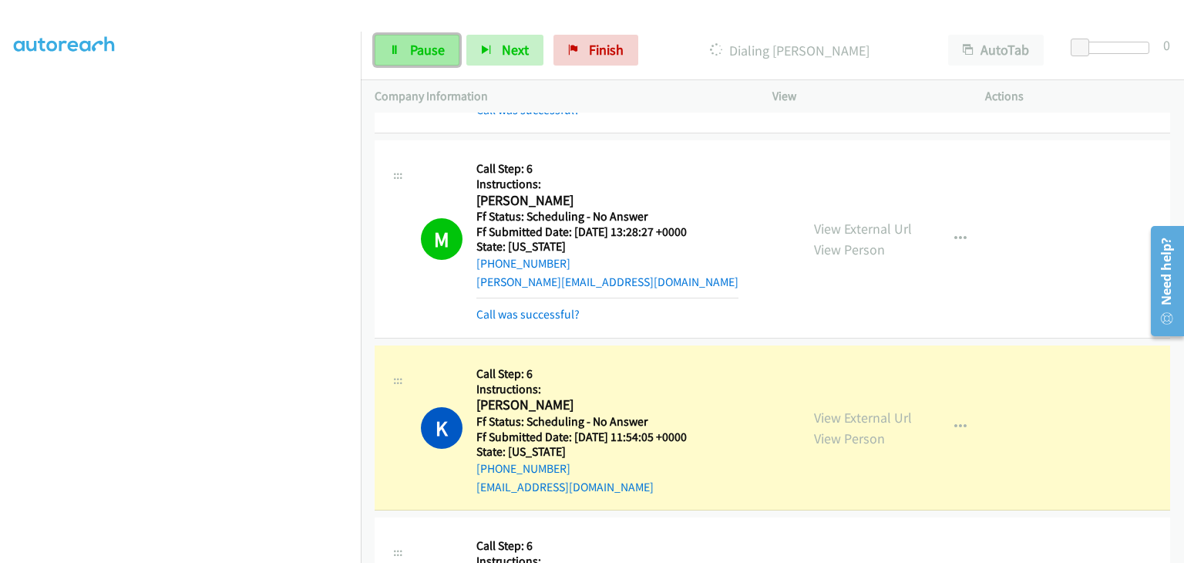
click at [410, 51] on span "Pause" at bounding box center [427, 50] width 35 height 18
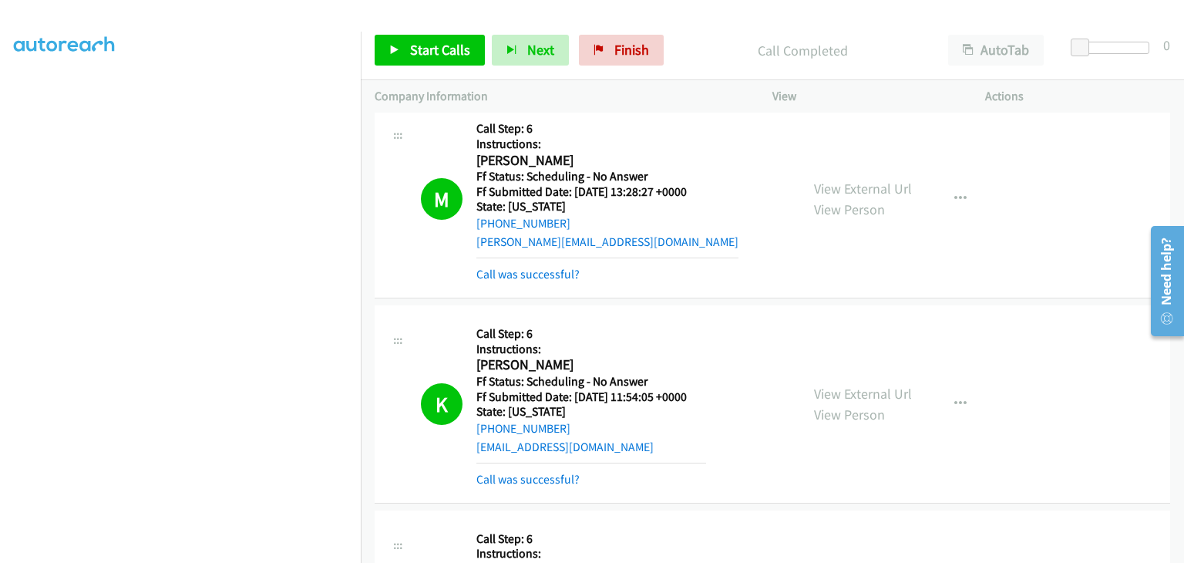
scroll to position [463, 0]
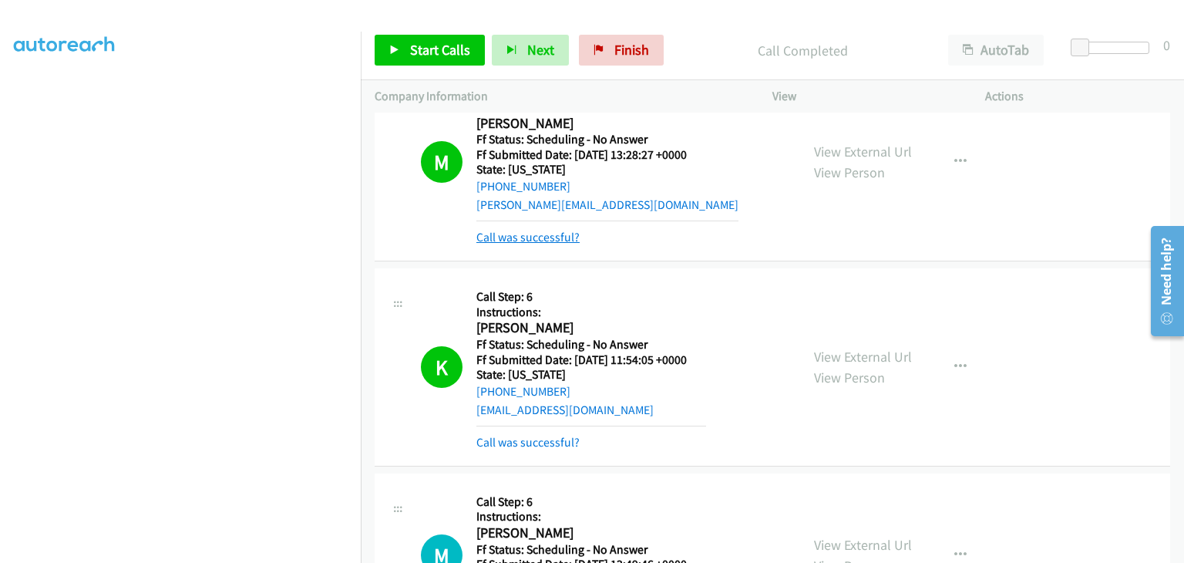
click at [554, 231] on link "Call was successful?" at bounding box center [527, 237] width 103 height 15
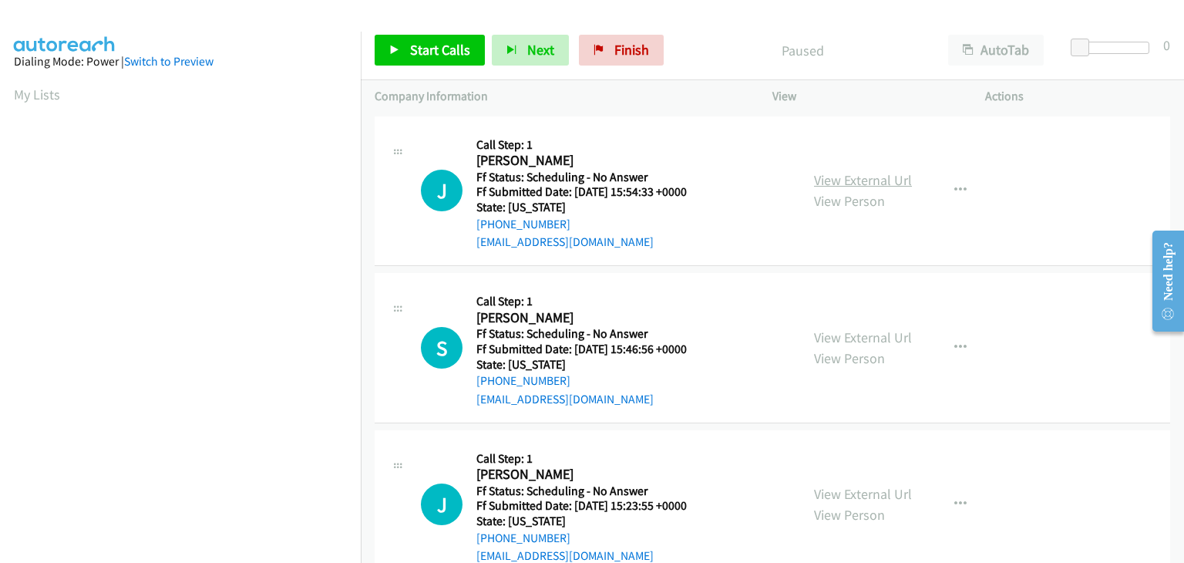
click at [823, 173] on link "View External Url" at bounding box center [863, 180] width 98 height 18
click at [837, 332] on link "View External Url" at bounding box center [863, 337] width 98 height 18
click at [856, 488] on link "View External Url" at bounding box center [863, 494] width 98 height 18
click at [435, 48] on span "Start Calls" at bounding box center [440, 50] width 60 height 18
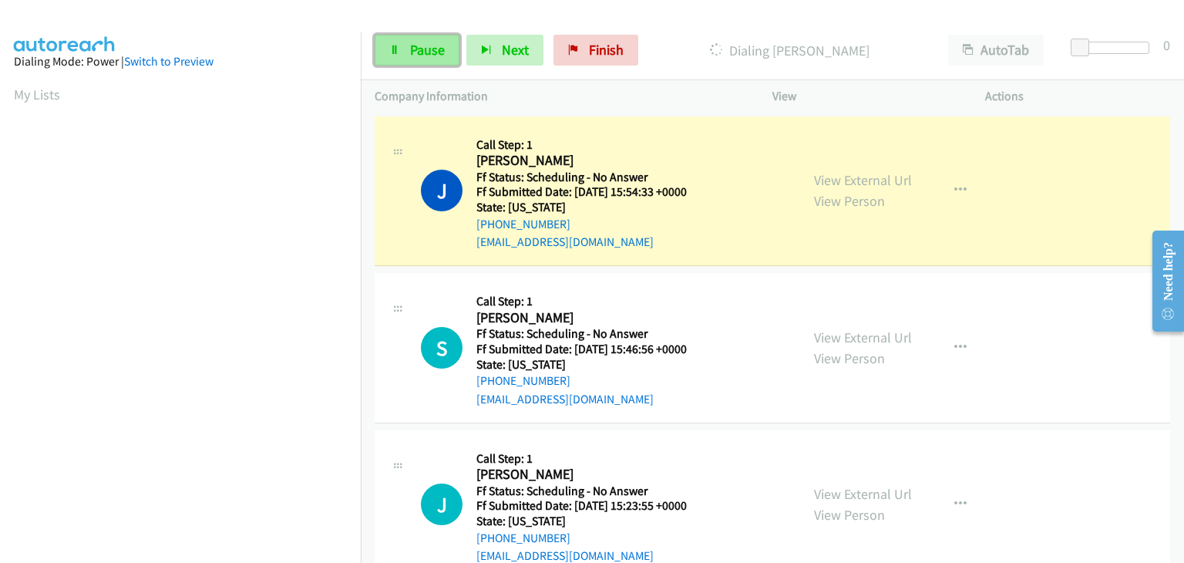
click at [400, 48] on link "Pause" at bounding box center [417, 50] width 85 height 31
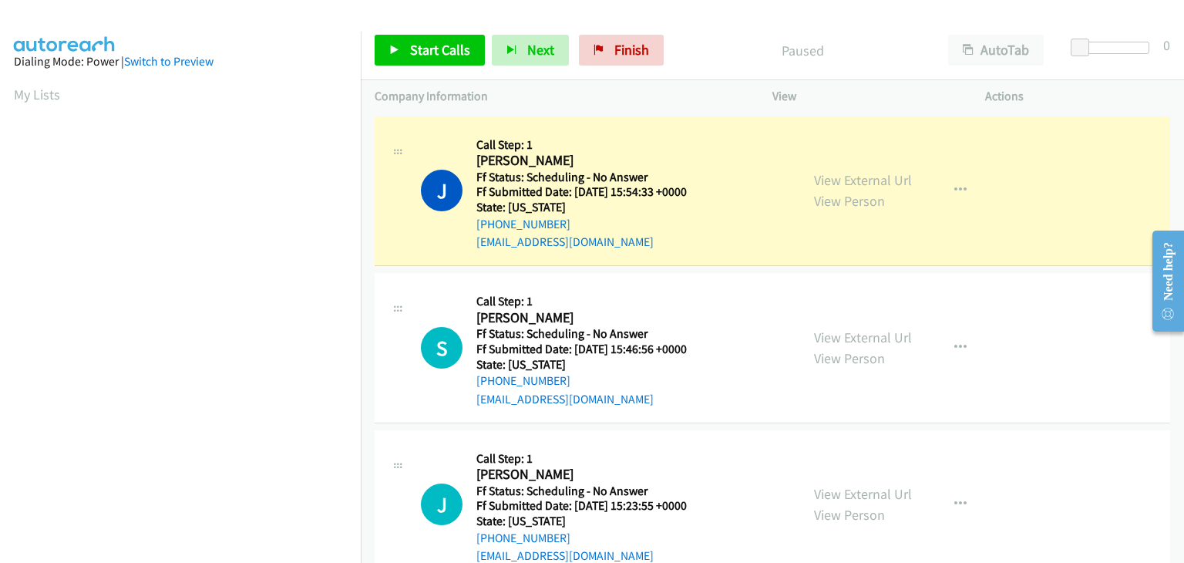
scroll to position [302, 0]
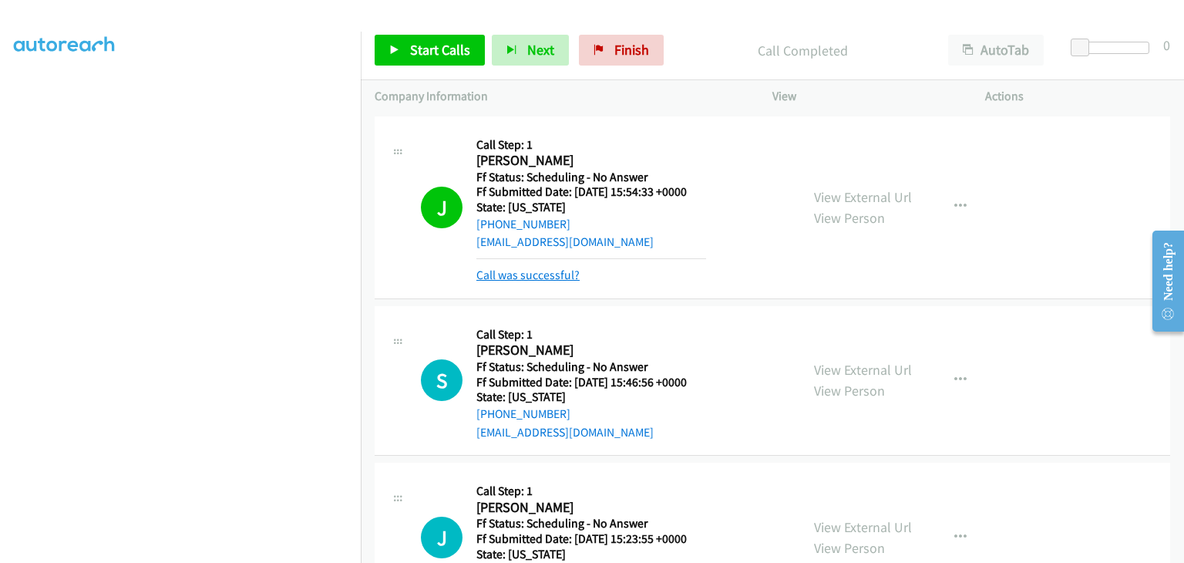
click at [538, 276] on link "Call was successful?" at bounding box center [527, 275] width 103 height 15
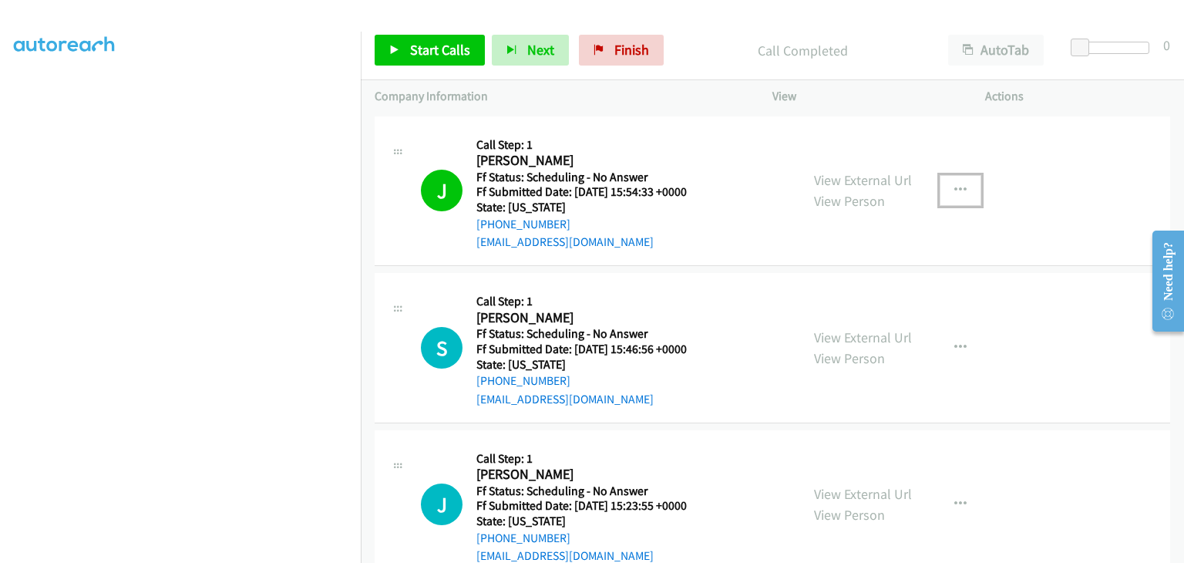
click at [954, 194] on icon "button" at bounding box center [960, 190] width 12 height 12
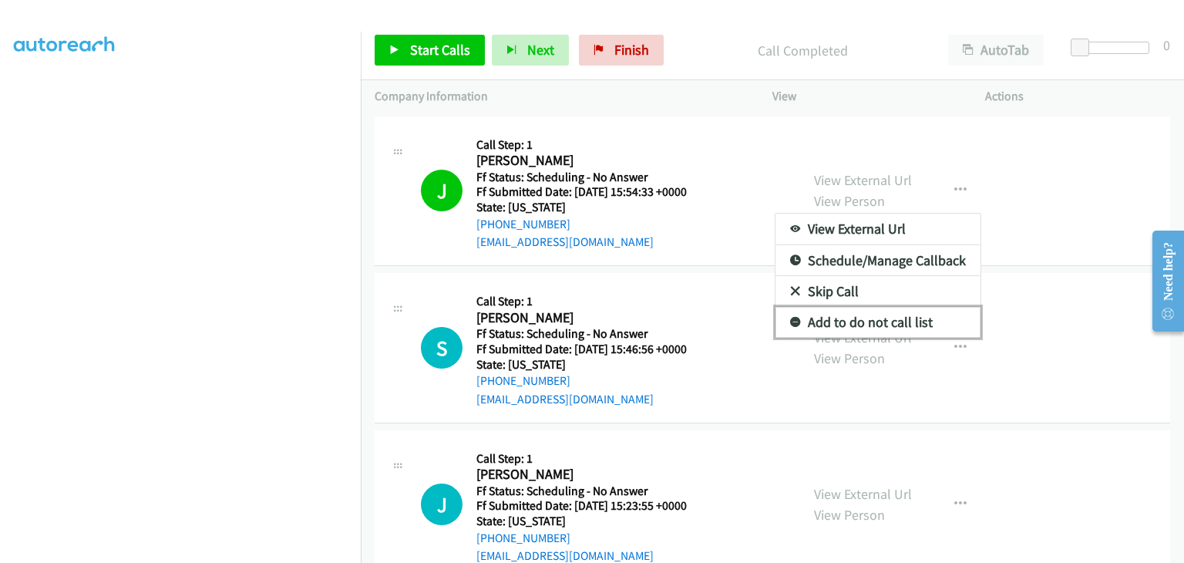
click at [823, 318] on link "Add to do not call list" at bounding box center [878, 322] width 205 height 31
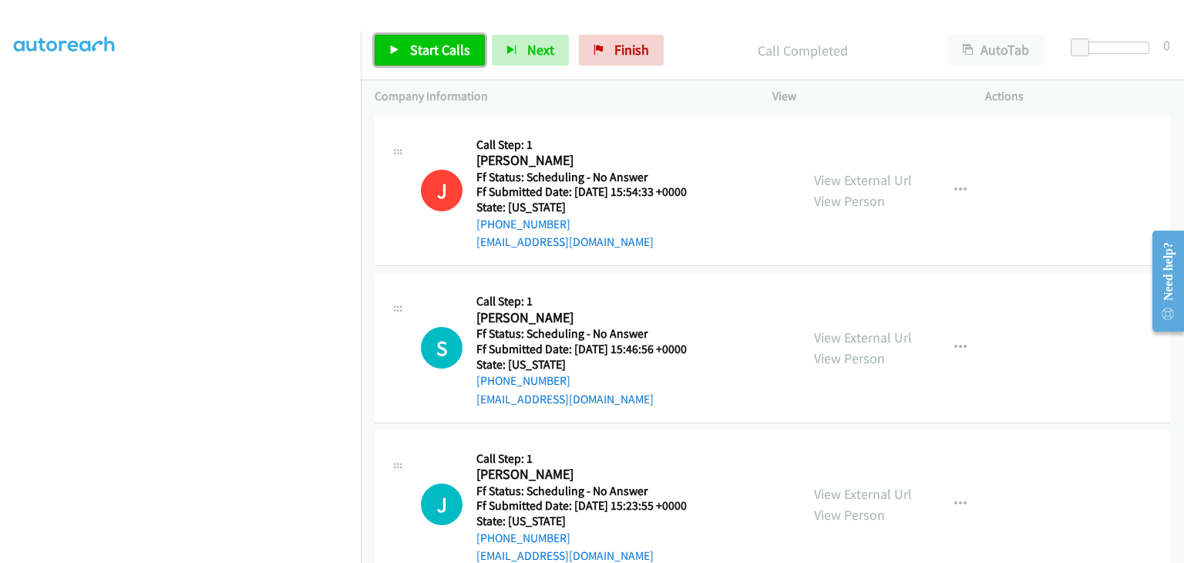
click at [432, 49] on span "Start Calls" at bounding box center [440, 50] width 60 height 18
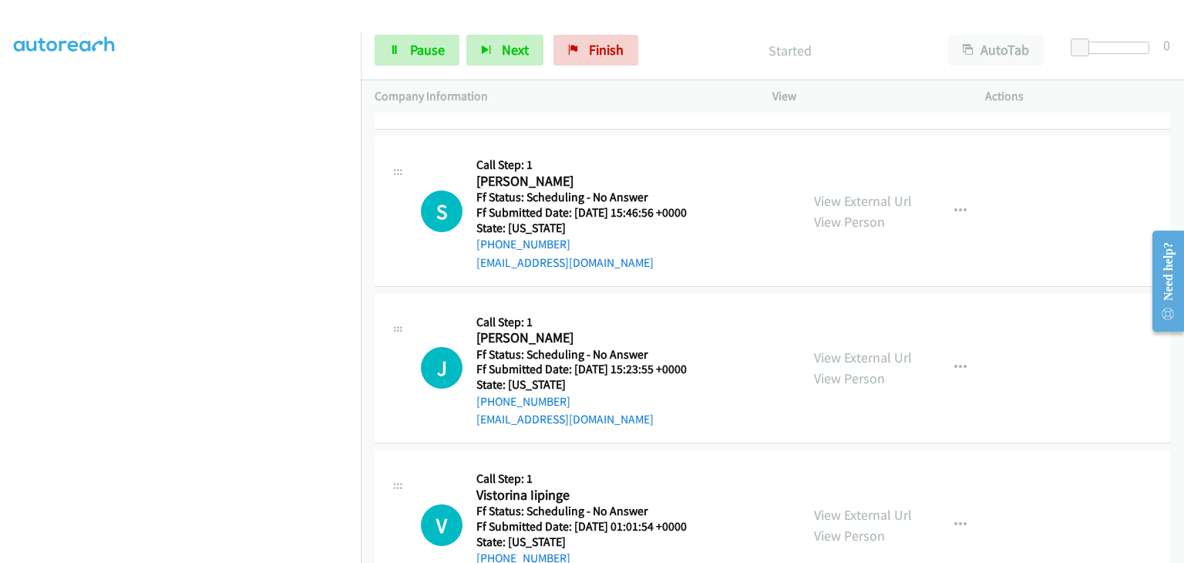
scroll to position [154, 0]
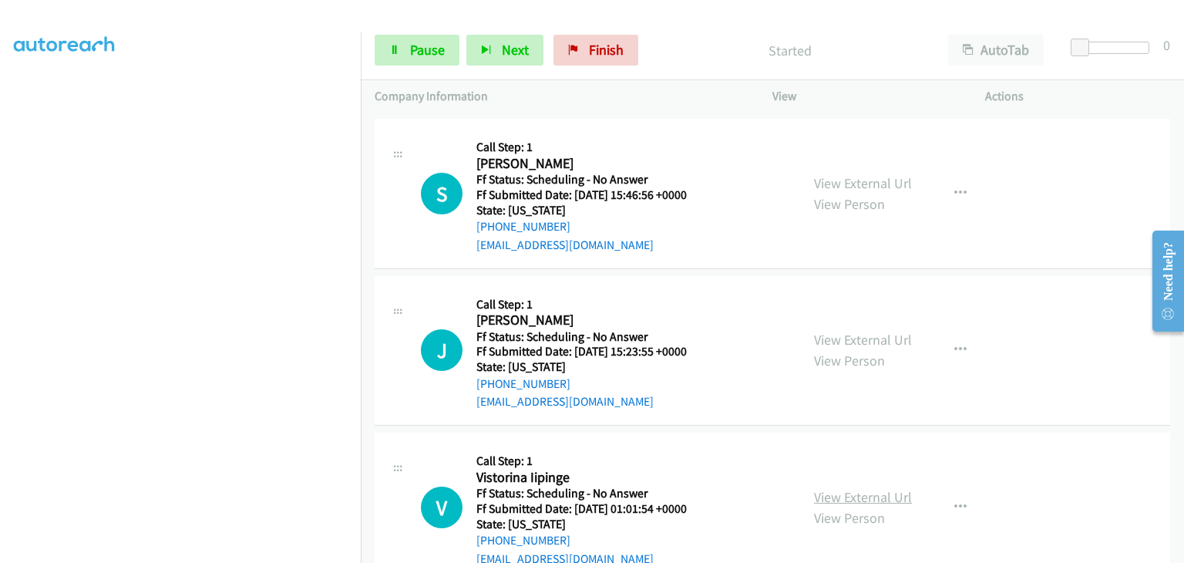
click at [866, 497] on link "View External Url" at bounding box center [863, 497] width 98 height 18
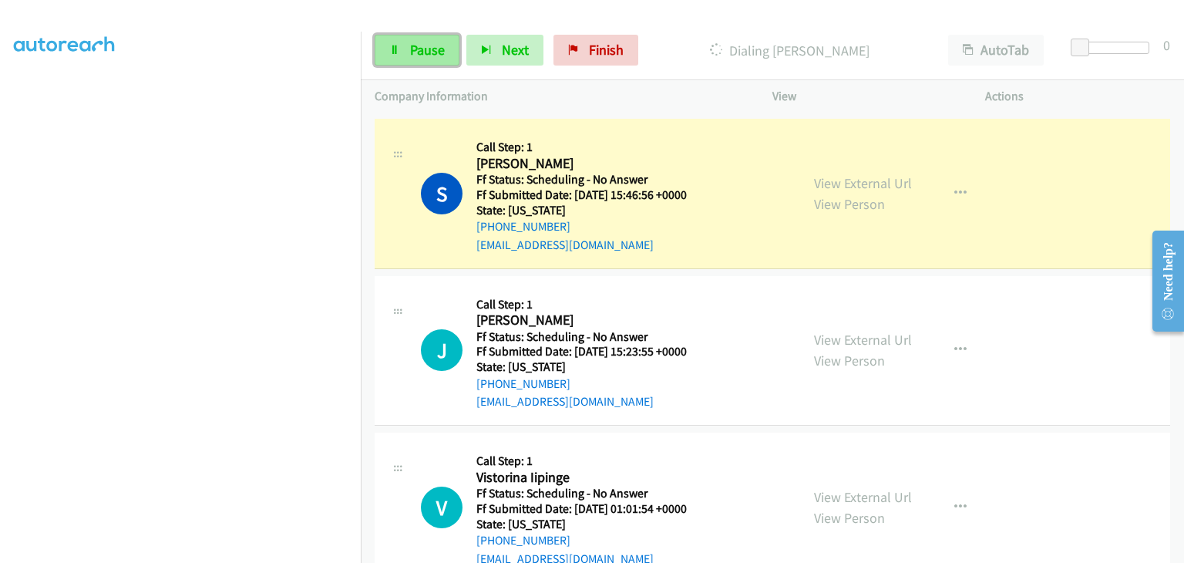
drag, startPoint x: 396, startPoint y: 63, endPoint x: 407, endPoint y: 65, distance: 10.9
click at [396, 62] on link "Pause" at bounding box center [417, 50] width 85 height 31
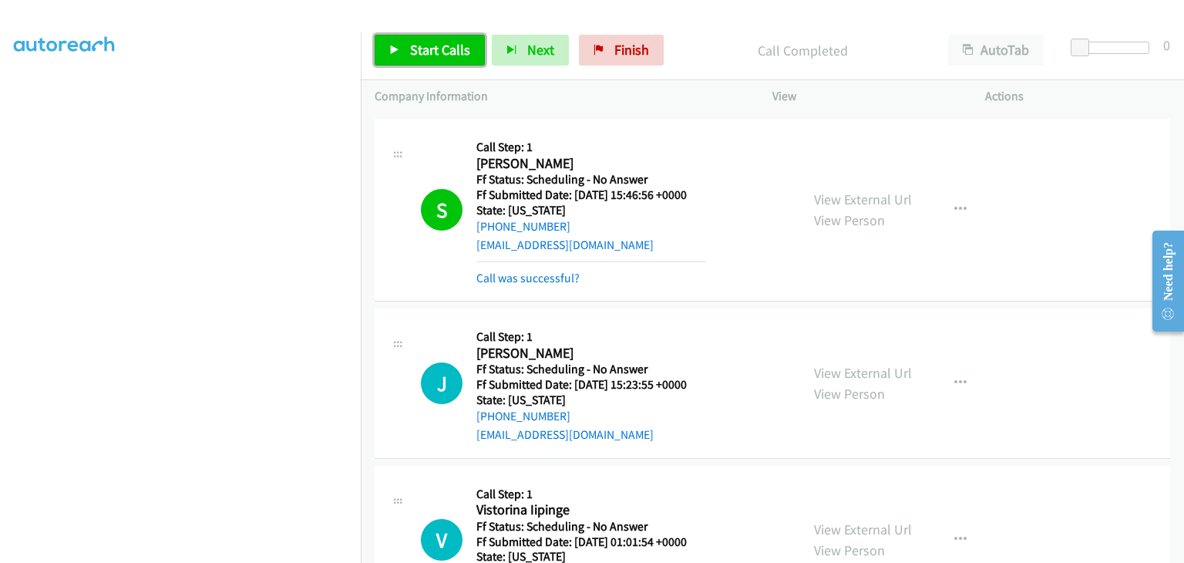
click at [452, 42] on span "Start Calls" at bounding box center [440, 50] width 60 height 18
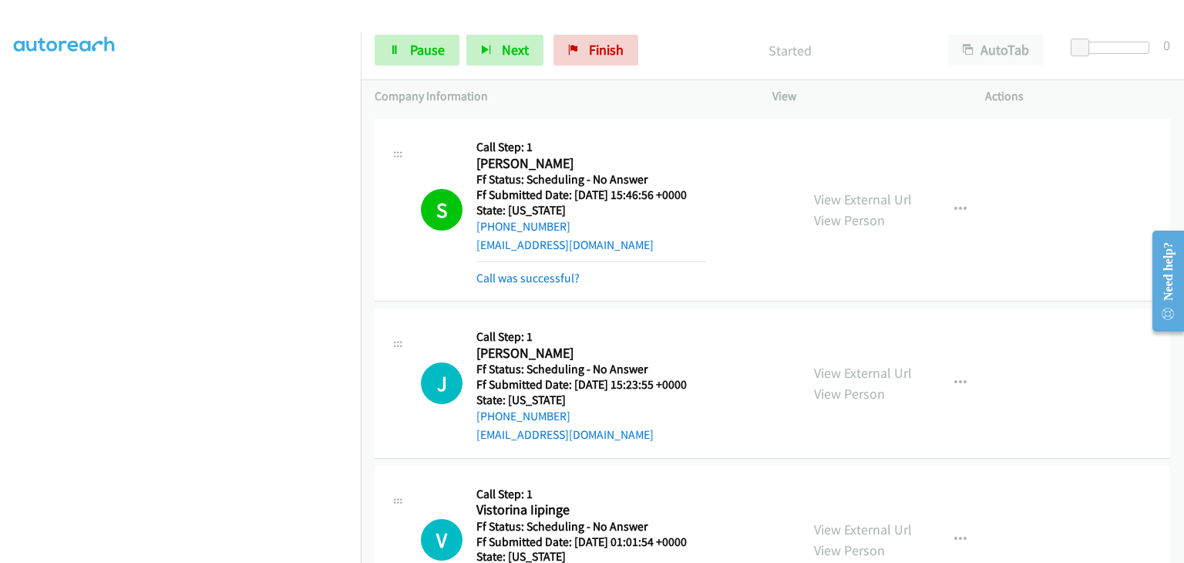
click at [542, 269] on div "Call was successful?" at bounding box center [591, 278] width 230 height 19
drag, startPoint x: 553, startPoint y: 271, endPoint x: 591, endPoint y: 272, distance: 38.6
click at [552, 271] on link "Call was successful?" at bounding box center [527, 278] width 103 height 15
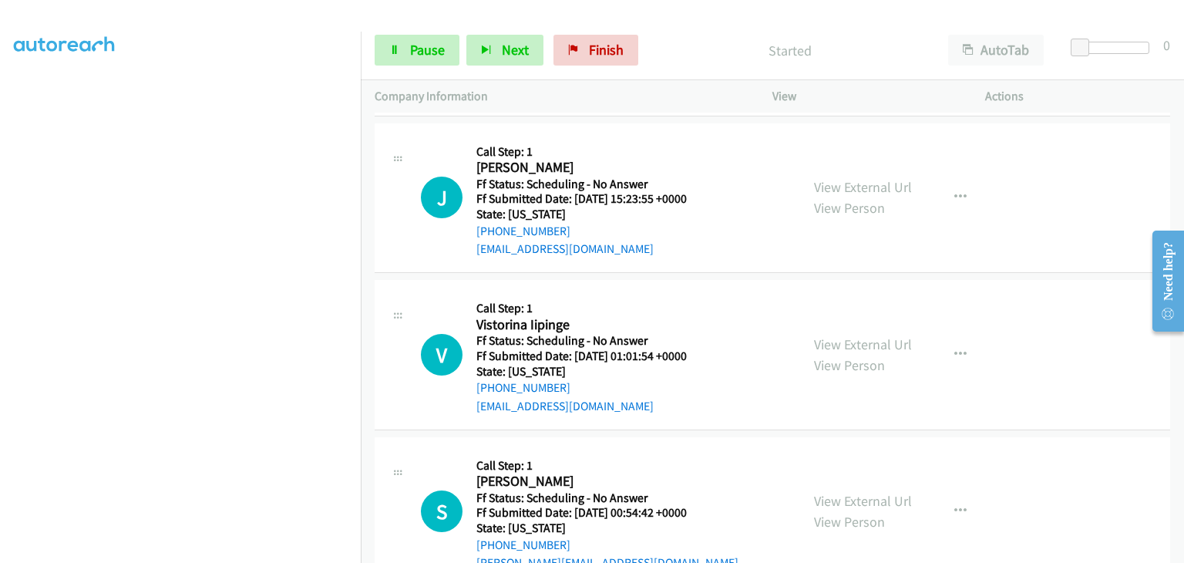
scroll to position [308, 0]
click at [868, 493] on link "View External Url" at bounding box center [863, 499] width 98 height 18
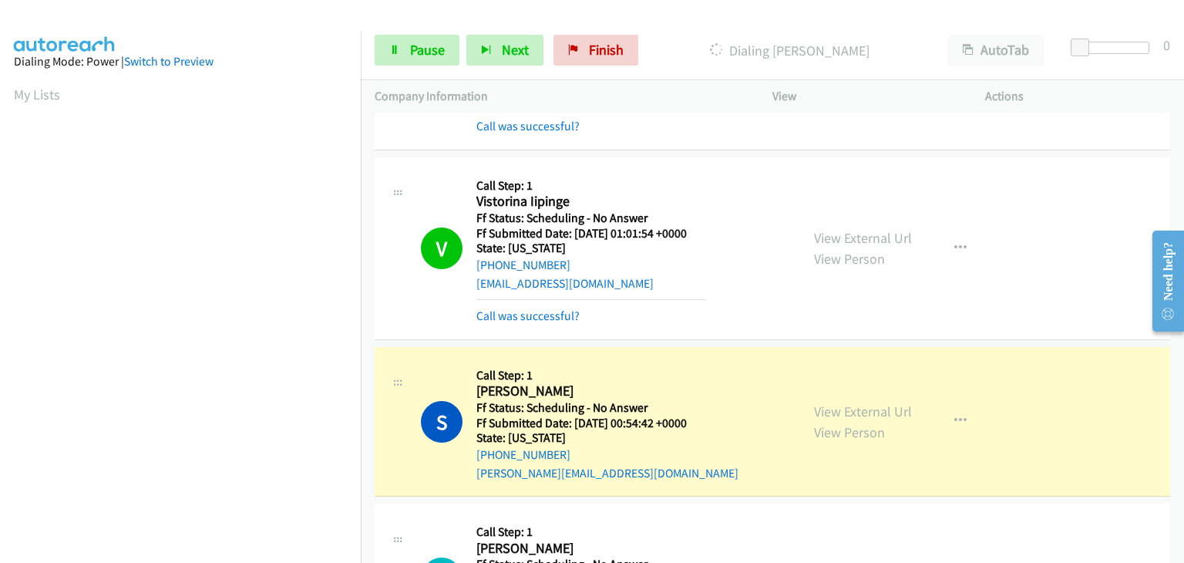
scroll to position [302, 0]
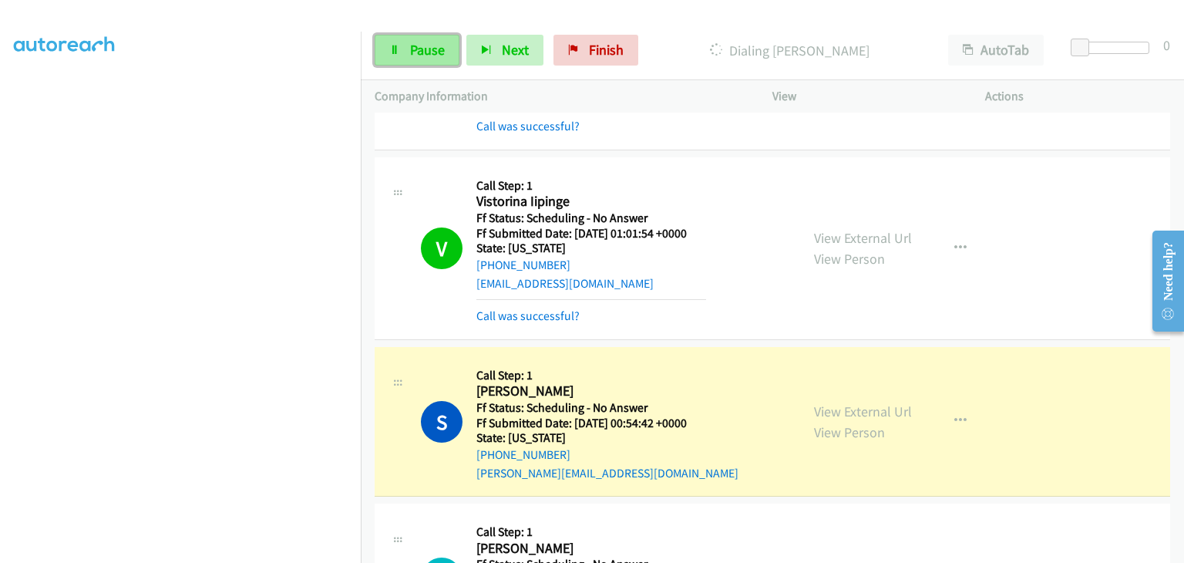
click at [434, 45] on span "Pause" at bounding box center [427, 50] width 35 height 18
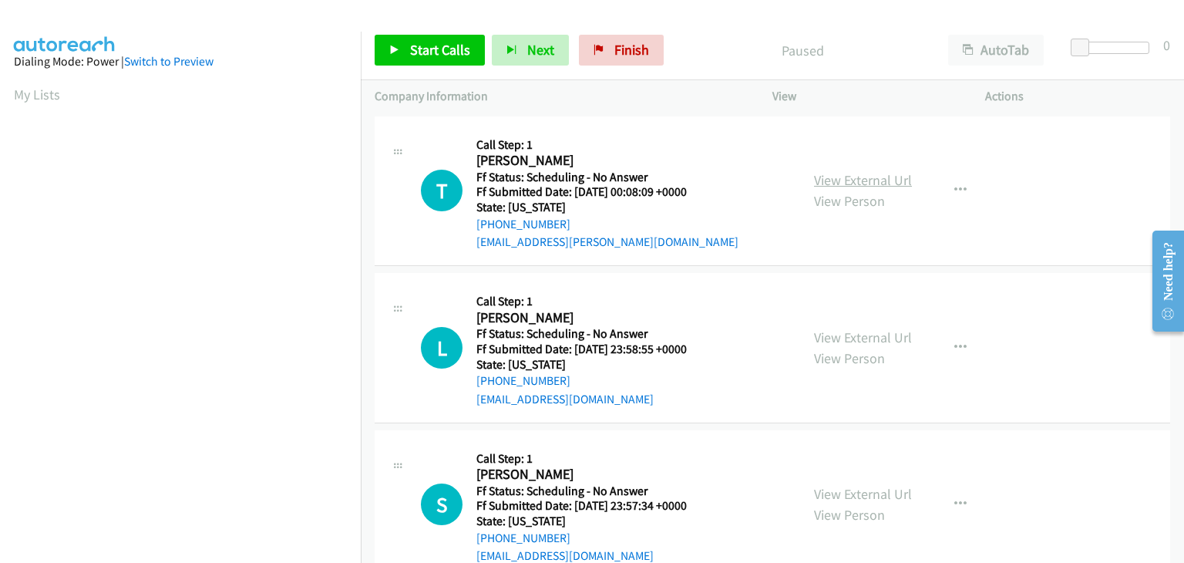
click at [838, 183] on link "View External Url" at bounding box center [863, 180] width 98 height 18
click at [854, 334] on link "View External Url" at bounding box center [863, 337] width 98 height 18
click at [869, 482] on div "View External Url View Person View External Url Email Schedule/Manage Callback …" at bounding box center [913, 505] width 227 height 122
click at [868, 489] on link "View External Url" at bounding box center [863, 494] width 98 height 18
drag, startPoint x: 398, startPoint y: 44, endPoint x: 453, endPoint y: 79, distance: 64.8
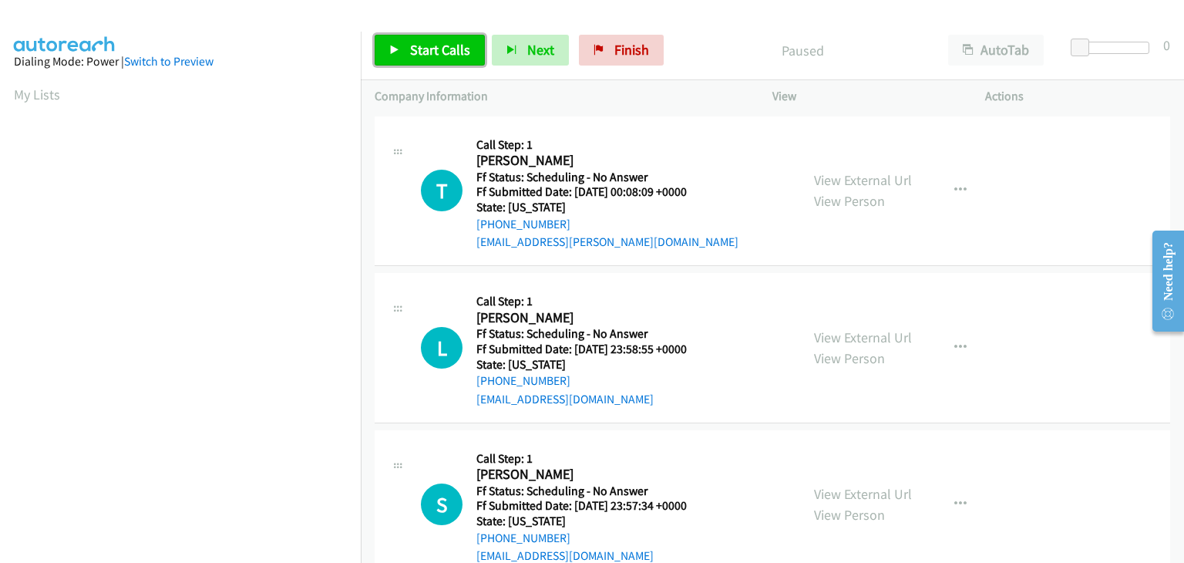
click at [398, 45] on icon at bounding box center [394, 50] width 11 height 11
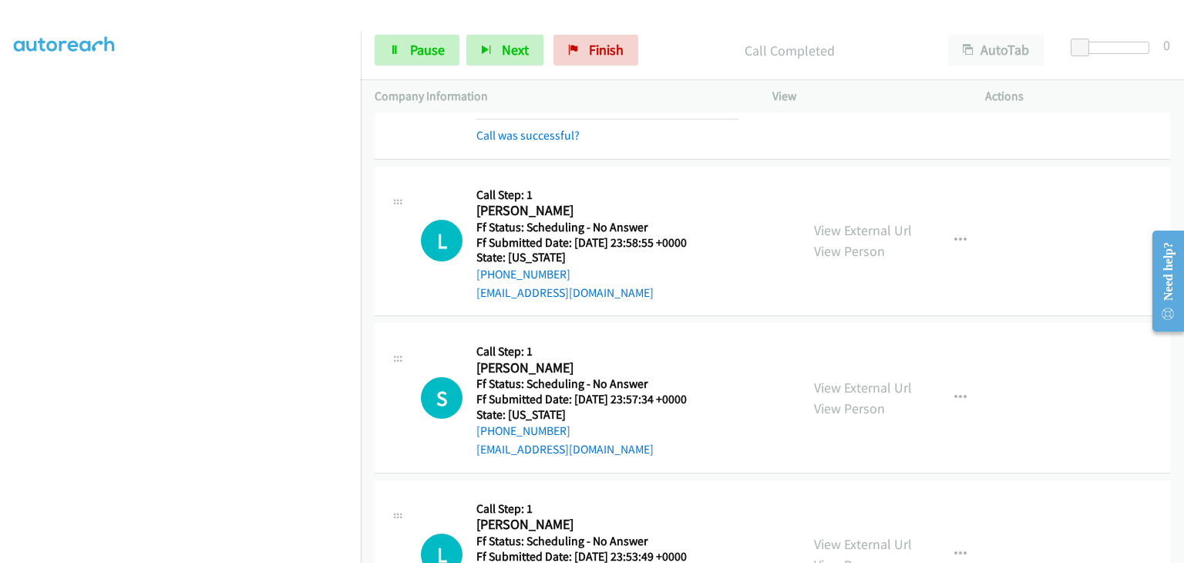
scroll to position [154, 0]
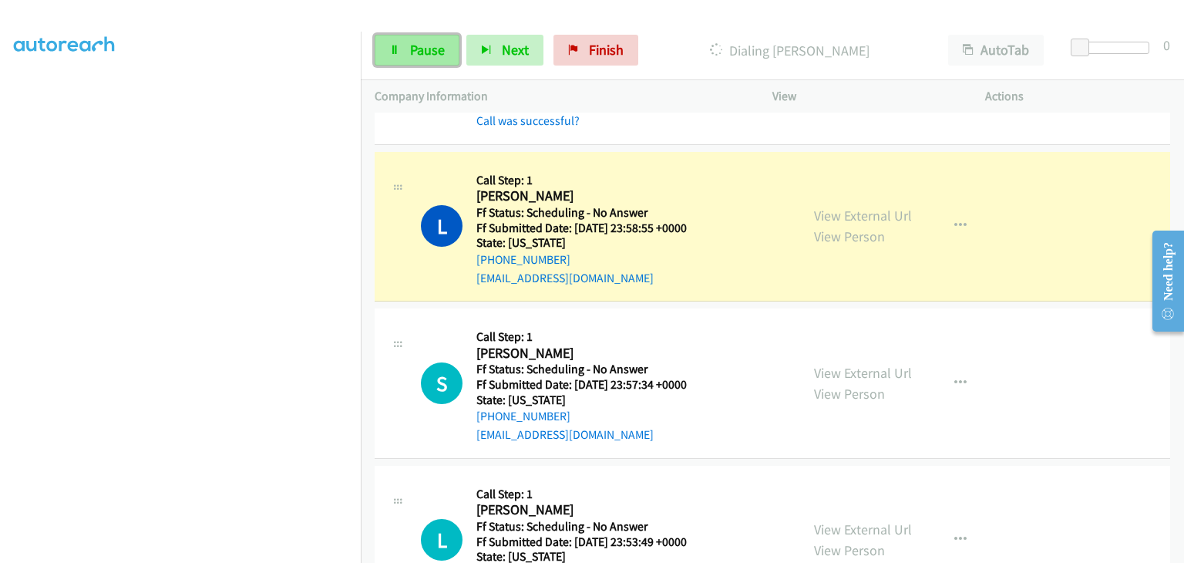
click at [437, 51] on span "Pause" at bounding box center [427, 50] width 35 height 18
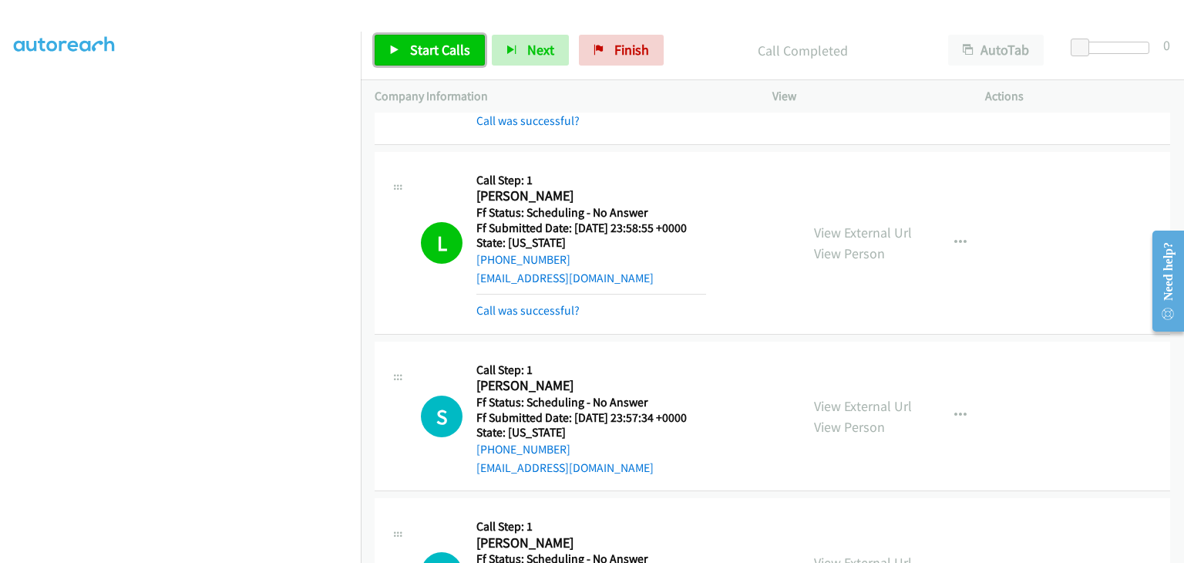
click at [445, 49] on span "Start Calls" at bounding box center [440, 50] width 60 height 18
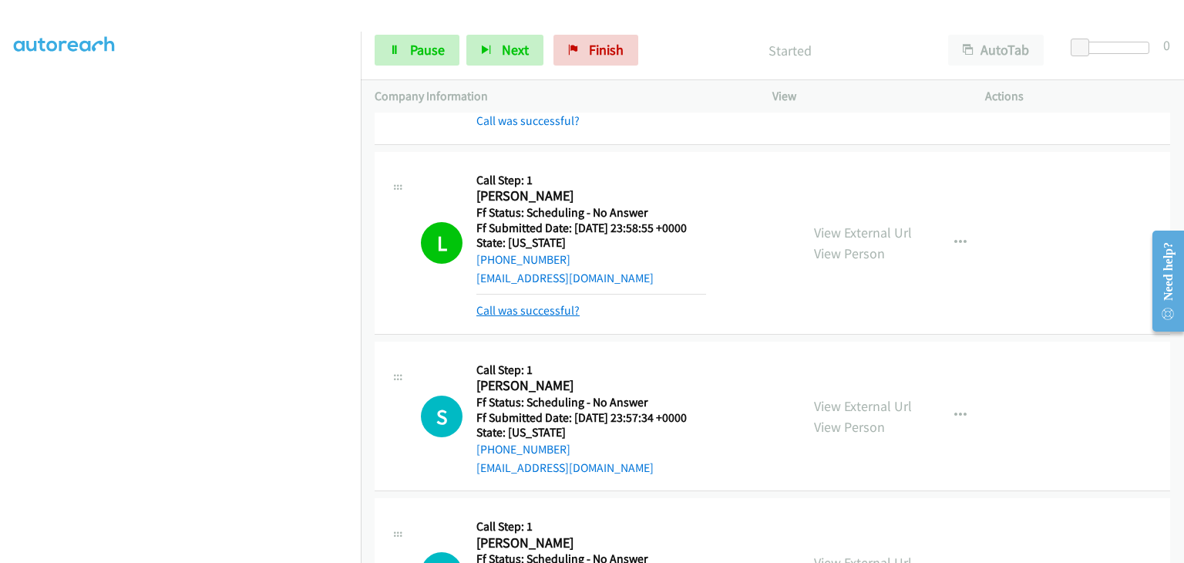
click at [554, 306] on link "Call was successful?" at bounding box center [527, 310] width 103 height 15
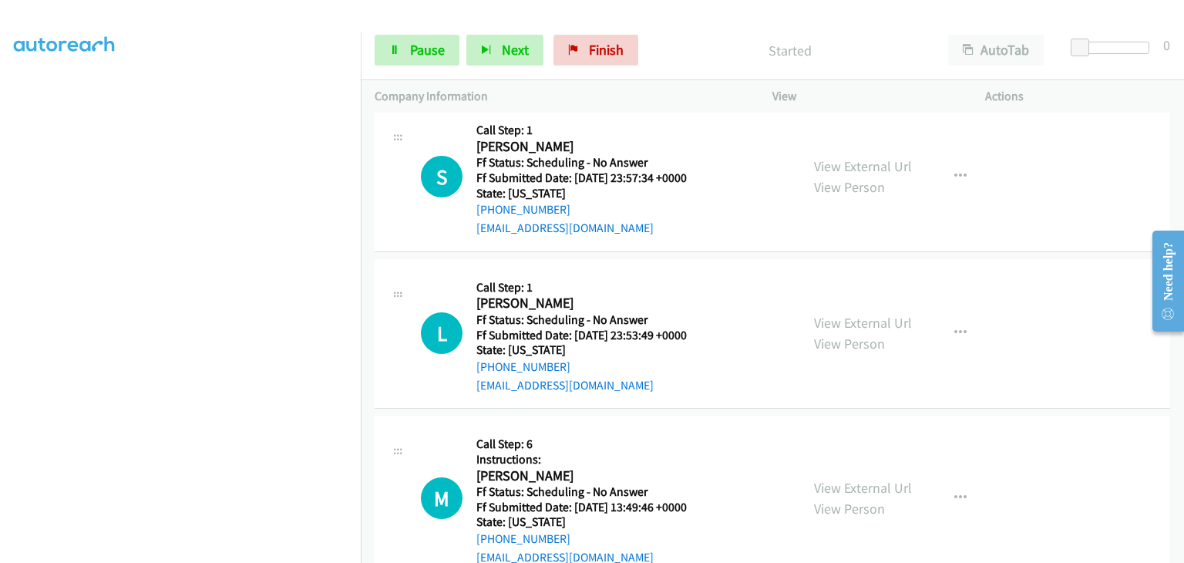
scroll to position [385, 0]
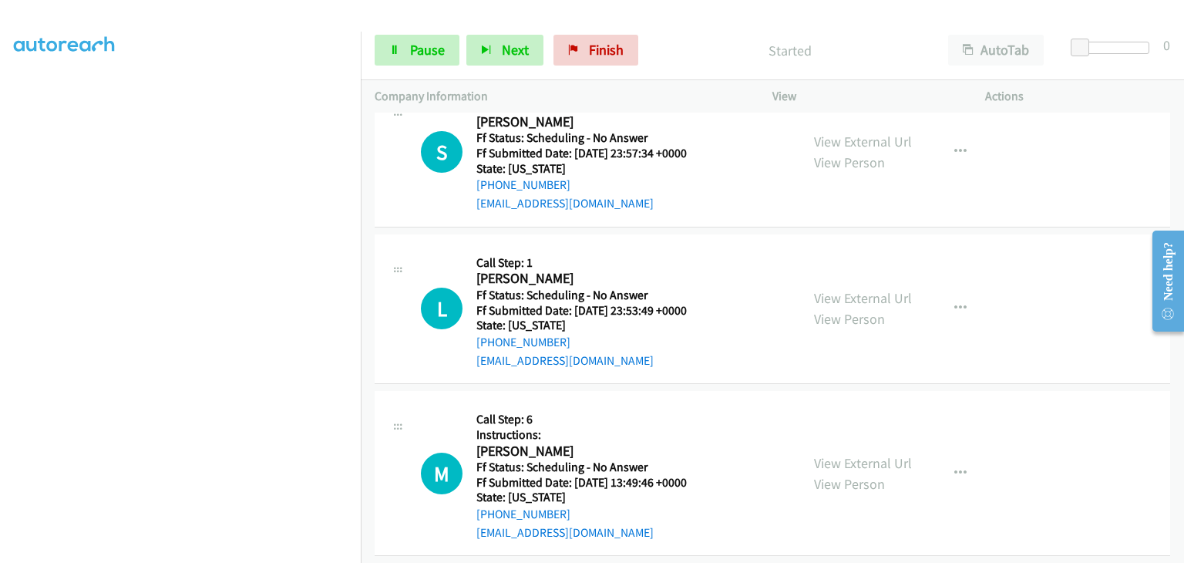
click at [845, 288] on div "View External Url View Person" at bounding box center [863, 309] width 98 height 42
click at [845, 289] on link "View External Url" at bounding box center [863, 298] width 98 height 18
click at [838, 458] on link "View External Url" at bounding box center [863, 463] width 98 height 18
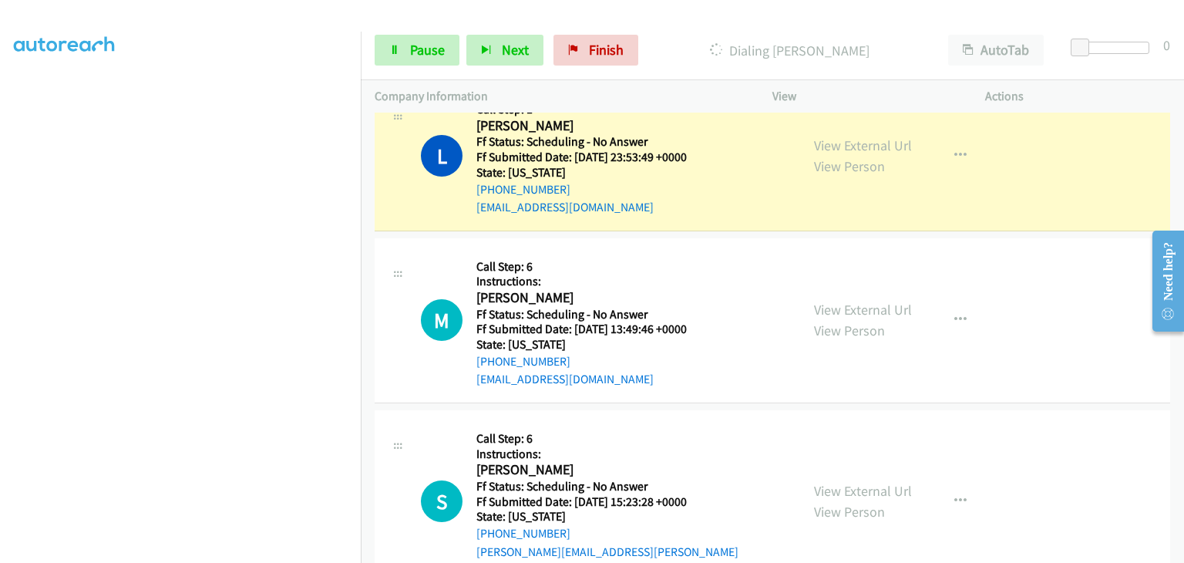
scroll to position [617, 0]
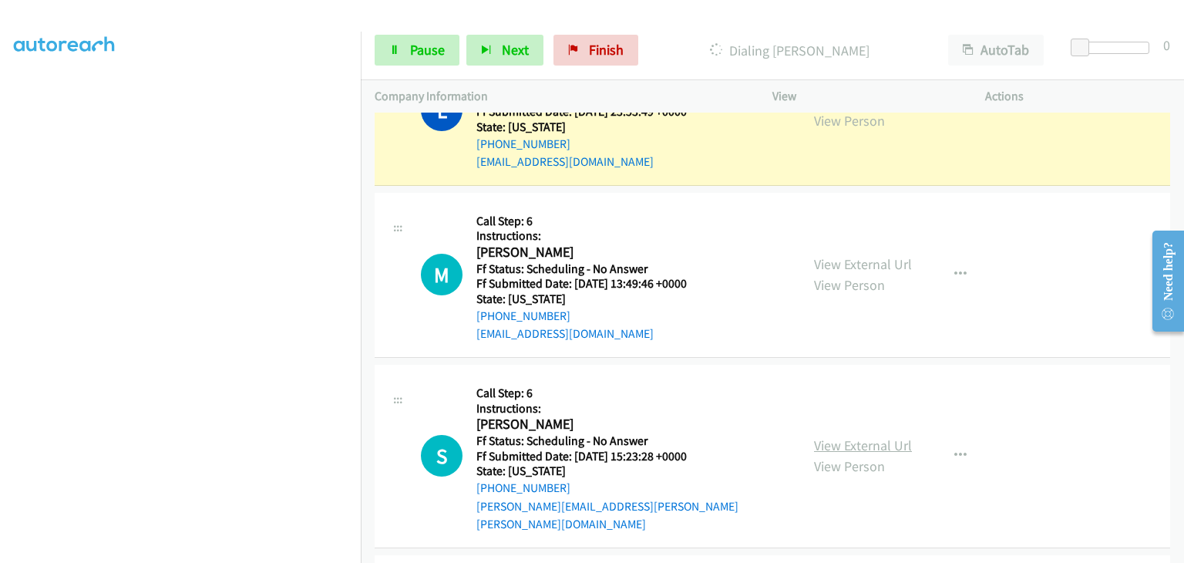
click at [870, 436] on link "View External Url" at bounding box center [863, 445] width 98 height 18
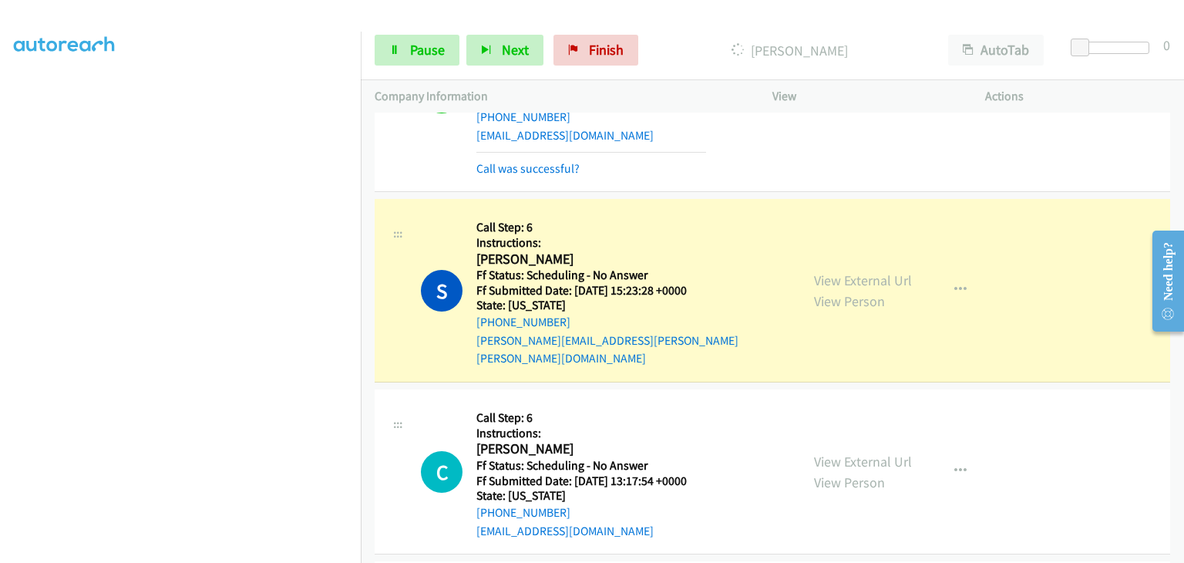
scroll to position [925, 0]
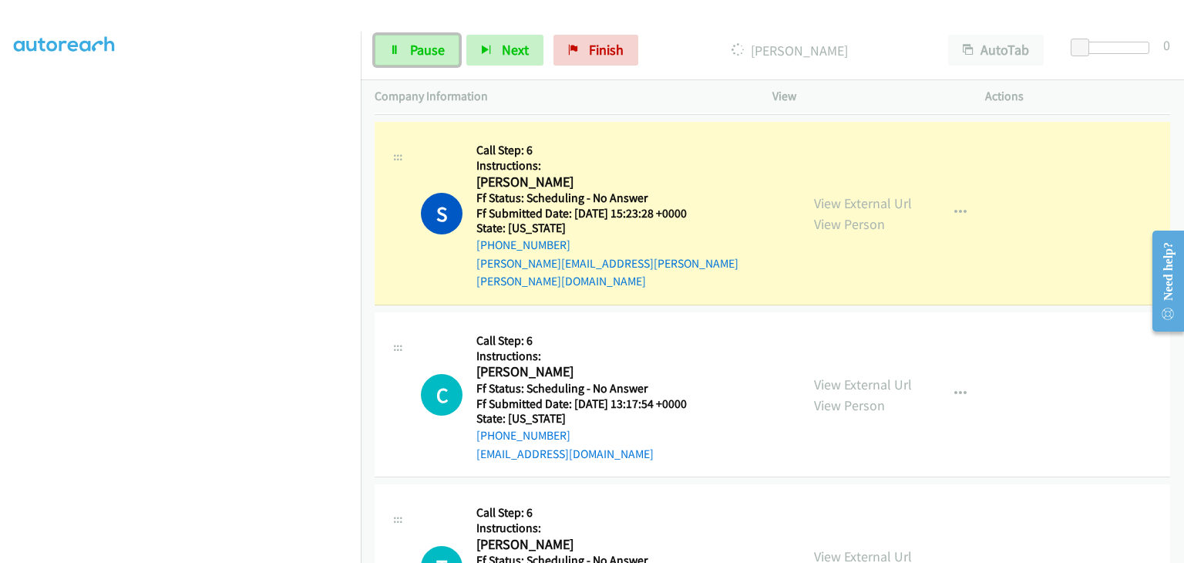
click at [449, 61] on link "Pause" at bounding box center [417, 50] width 85 height 31
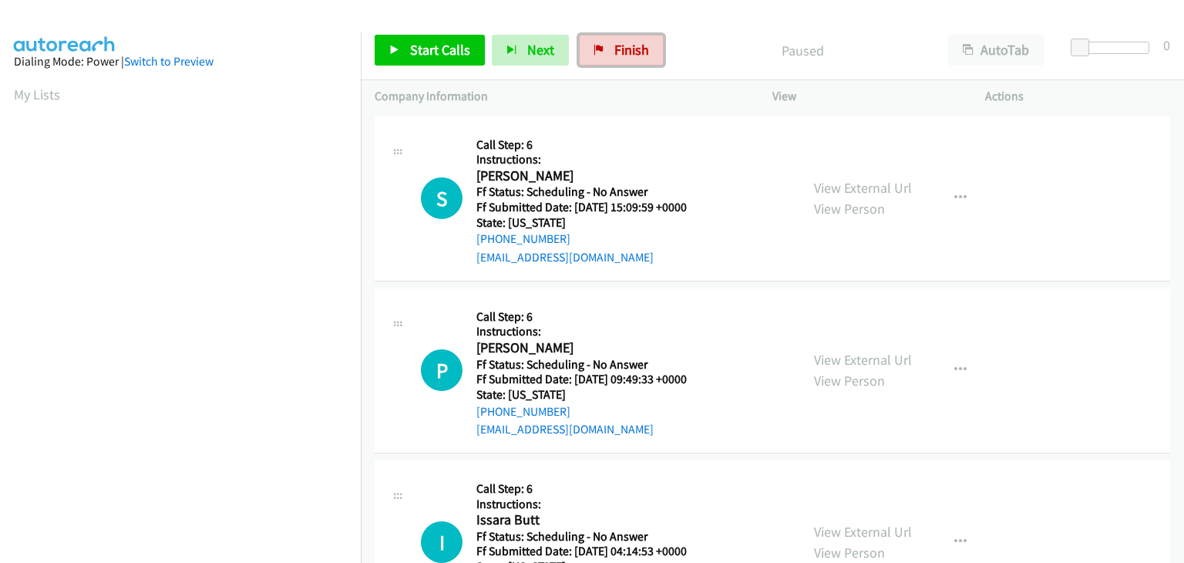
click at [602, 49] on link "Finish" at bounding box center [621, 50] width 85 height 31
